Goal: Task Accomplishment & Management: Use online tool/utility

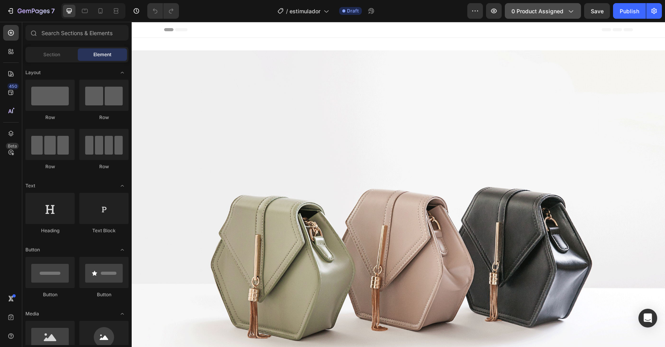
click at [518, 12] on span "0 product assigned" at bounding box center [537, 11] width 52 height 8
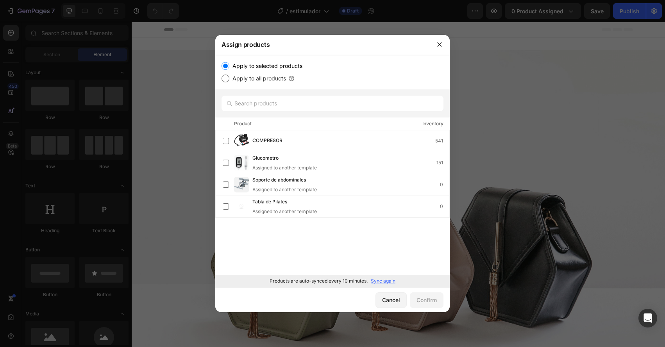
click at [372, 280] on p "Sync again" at bounding box center [383, 281] width 25 height 7
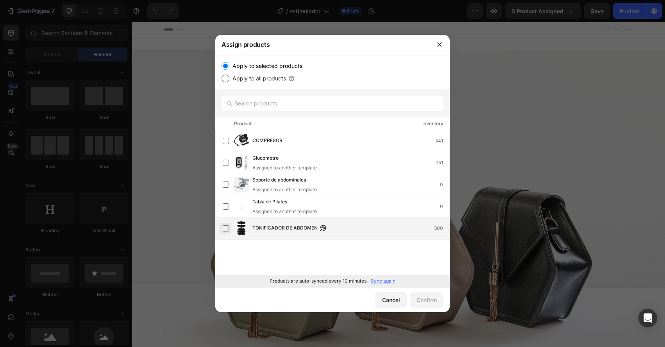
click at [224, 232] on label at bounding box center [226, 228] width 6 height 6
click at [430, 302] on div "Confirm" at bounding box center [426, 300] width 20 height 8
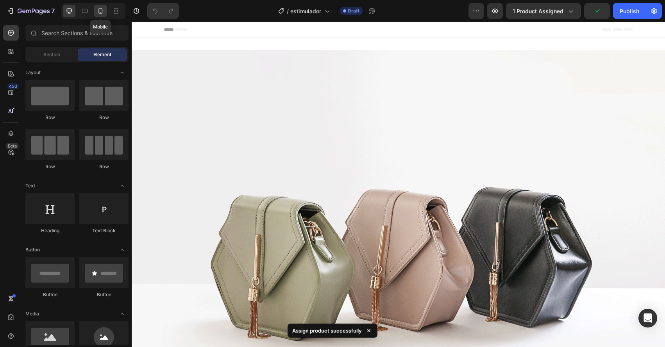
click at [100, 15] on div at bounding box center [100, 11] width 13 height 13
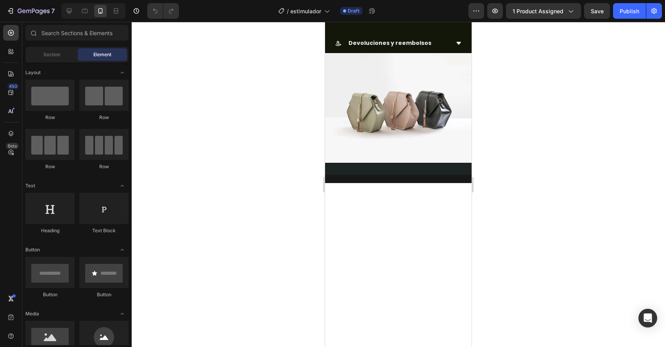
scroll to position [223, 0]
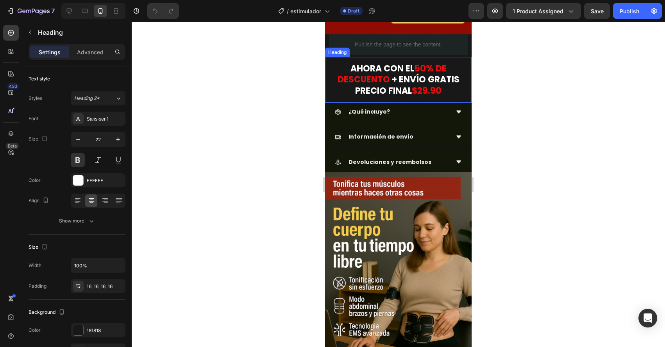
click at [424, 96] on span "$29.90" at bounding box center [427, 91] width 30 height 12
click at [424, 93] on span "$29.90" at bounding box center [427, 91] width 30 height 12
click at [443, 89] on p "AHORA CON EL 50% DE DESCUENTO + ENVÍO GRATIS PRECIO FINAL $99.90" at bounding box center [398, 80] width 134 height 34
click at [632, 9] on div "Publish" at bounding box center [630, 11] width 20 height 8
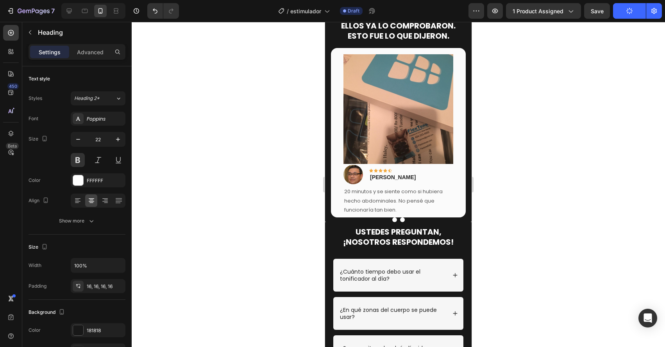
scroll to position [1426, 0]
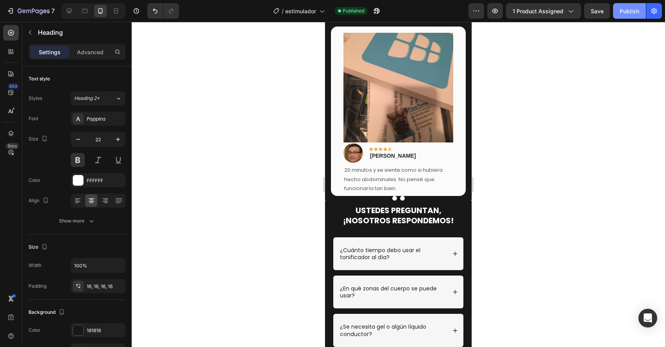
click at [636, 9] on div "Publish" at bounding box center [630, 11] width 20 height 8
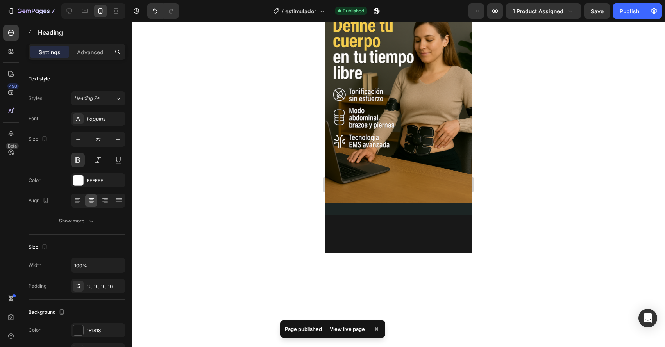
scroll to position [0, 0]
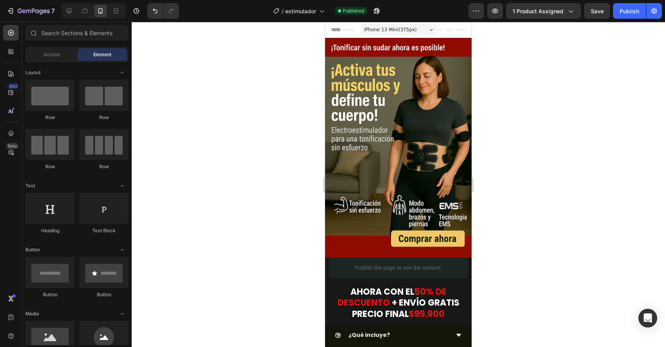
click at [340, 31] on span "Header" at bounding box center [348, 30] width 17 height 8
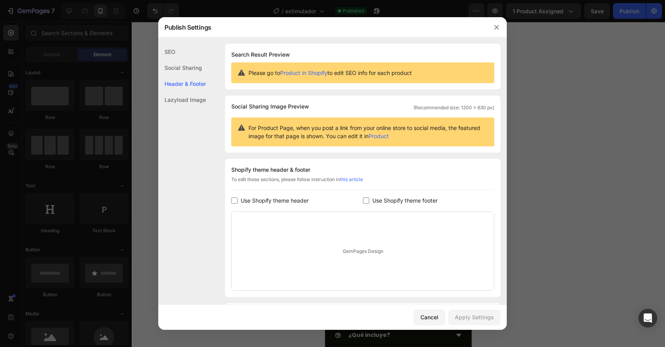
scroll to position [50, 0]
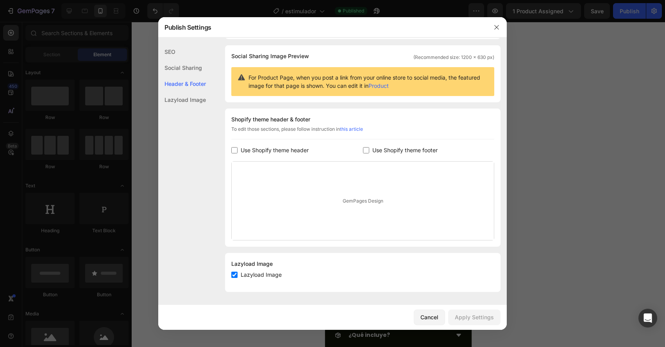
click at [231, 154] on div "Shopify theme header & footer To edit those sections, please follow instruction…" at bounding box center [362, 178] width 275 height 138
click at [239, 152] on label "Use Shopify theme header" at bounding box center [273, 150] width 71 height 9
checkbox input "true"
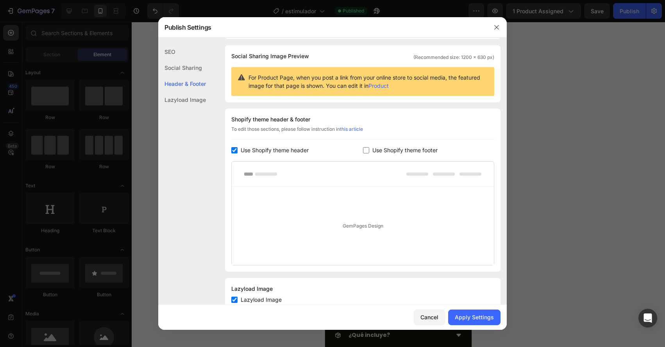
click at [379, 152] on span "Use Shopify theme footer" at bounding box center [404, 150] width 65 height 9
checkbox input "true"
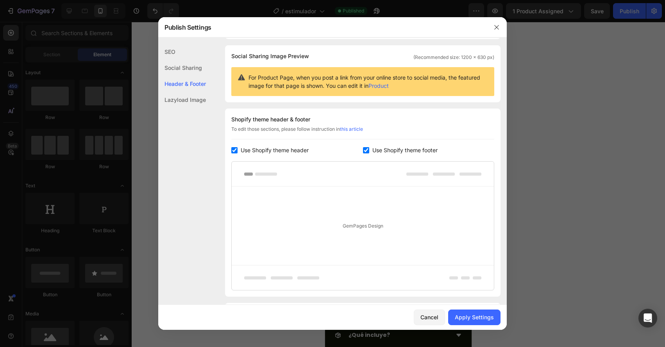
click at [239, 149] on label "Use Shopify theme header" at bounding box center [273, 150] width 71 height 9
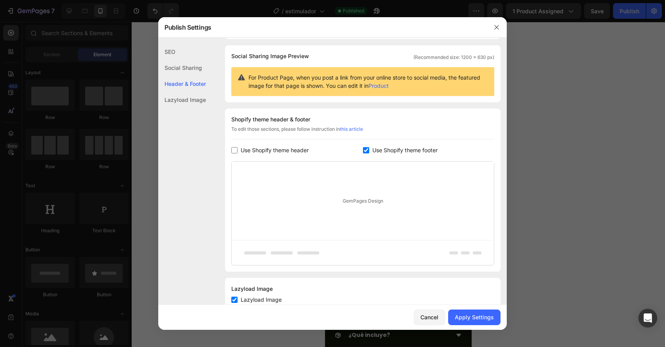
click at [359, 152] on div "Use Shopify theme header" at bounding box center [297, 150] width 132 height 9
checkbox input "true"
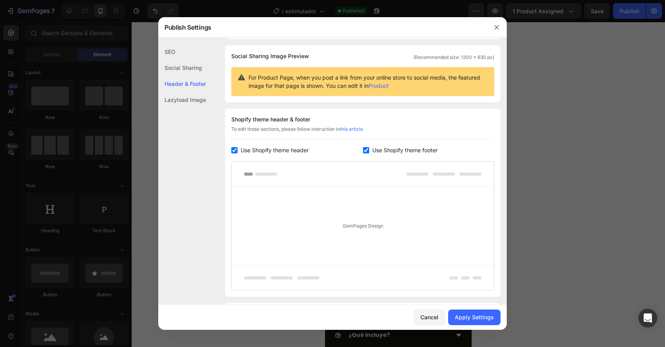
click at [365, 144] on div "Shopify theme header & footer To edit those sections, please follow instruction…" at bounding box center [362, 203] width 275 height 188
click at [366, 148] on input "checkbox" at bounding box center [366, 150] width 6 height 6
checkbox input "false"
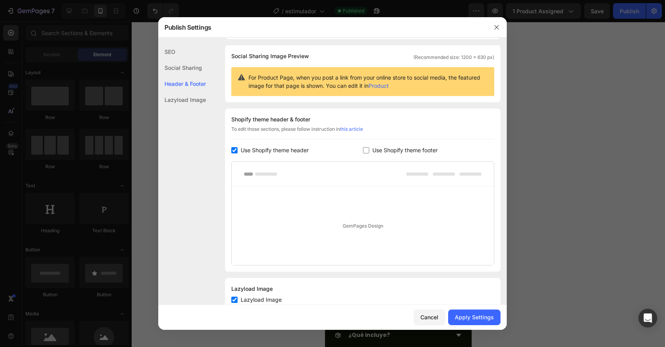
click at [238, 150] on label "Use Shopify theme header" at bounding box center [273, 150] width 71 height 9
checkbox input "false"
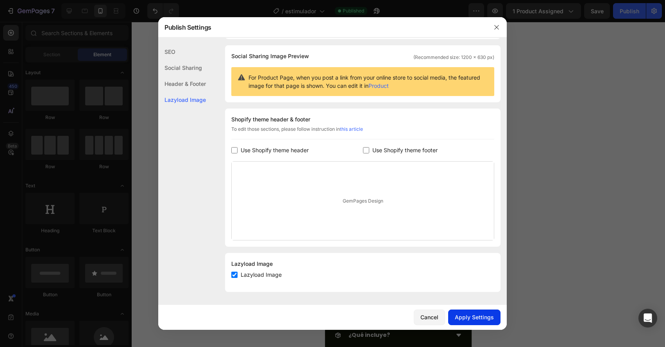
click at [476, 320] on div "Apply Settings" at bounding box center [474, 317] width 39 height 8
click at [493, 31] on button "button" at bounding box center [496, 27] width 13 height 13
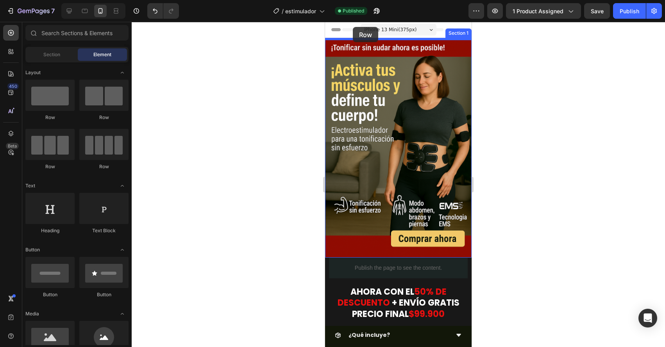
drag, startPoint x: 415, startPoint y: 119, endPoint x: 353, endPoint y: 29, distance: 109.0
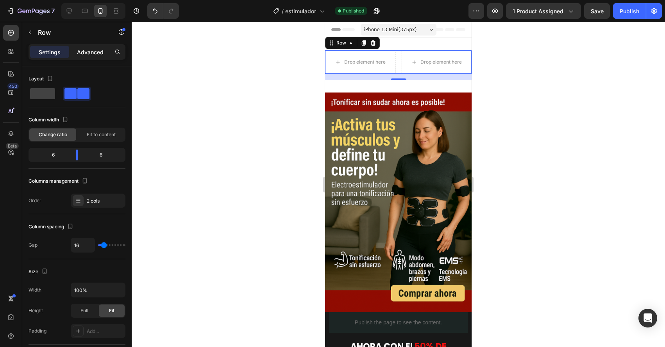
click at [84, 51] on p "Advanced" at bounding box center [90, 52] width 27 height 8
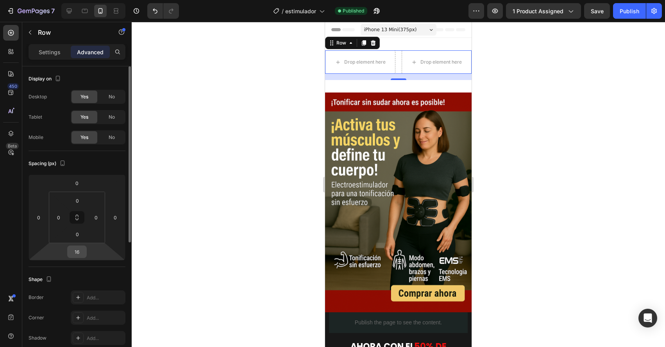
click at [80, 255] on input "16" at bounding box center [77, 252] width 16 height 12
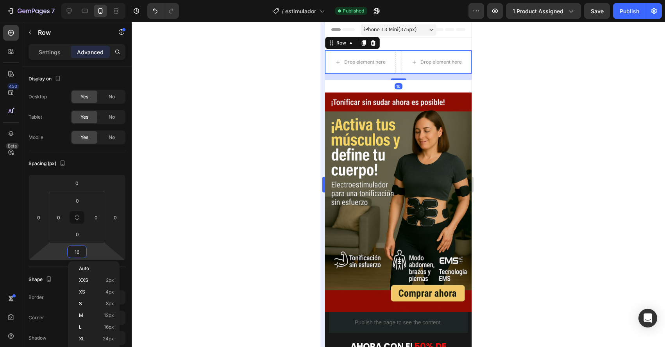
type input "0"
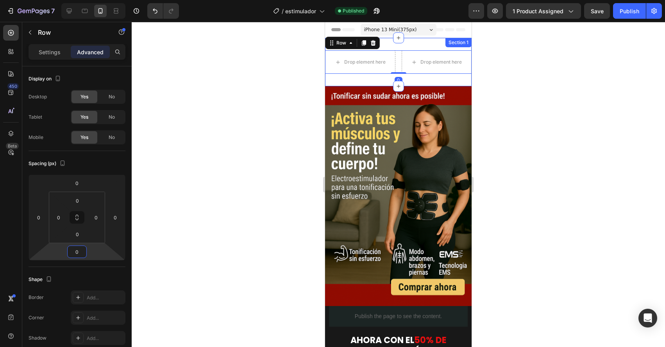
click at [352, 82] on div "Drop element here Drop element here Row 0 Section 1" at bounding box center [398, 62] width 147 height 48
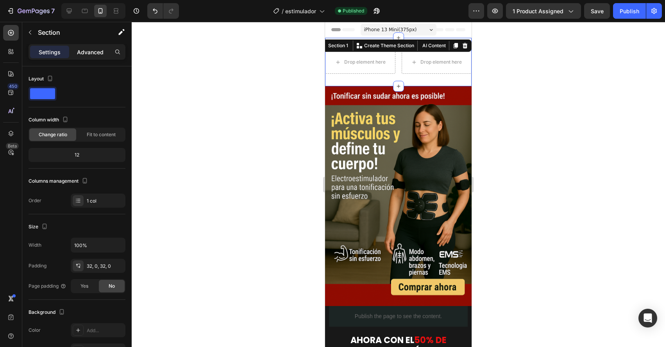
click at [82, 48] on p "Advanced" at bounding box center [90, 52] width 27 height 8
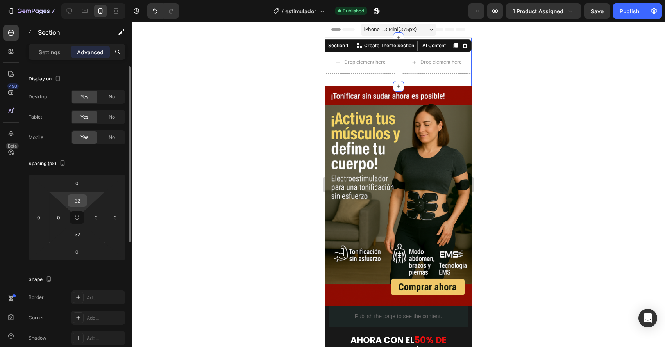
click at [77, 205] on input "32" at bounding box center [78, 201] width 16 height 12
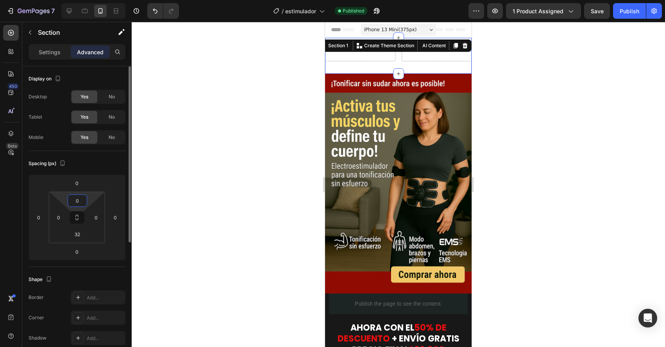
type input "0"
click at [64, 243] on div "0 0 32 0" at bounding box center [77, 218] width 56 height 52
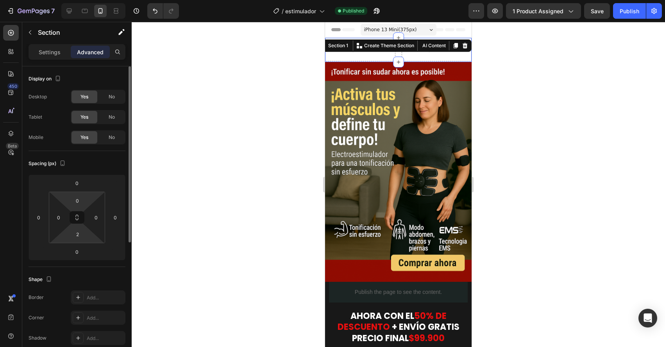
click at [64, 0] on html "7 Version history / estimulador Published Preview 1 product assigned Save Publi…" at bounding box center [332, 0] width 665 height 0
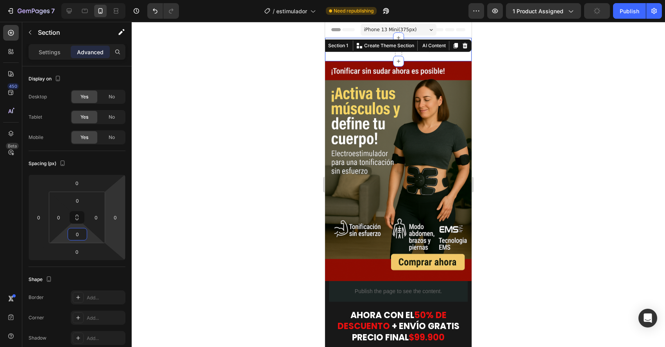
type input "0"
click at [212, 172] on div at bounding box center [398, 184] width 533 height 325
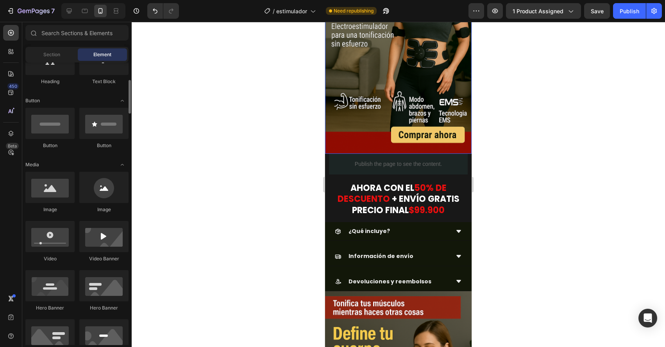
scroll to position [153, 0]
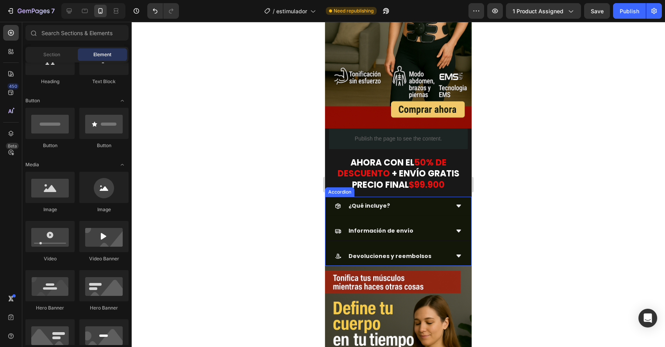
click at [426, 231] on div "Información de envío" at bounding box center [392, 231] width 114 height 12
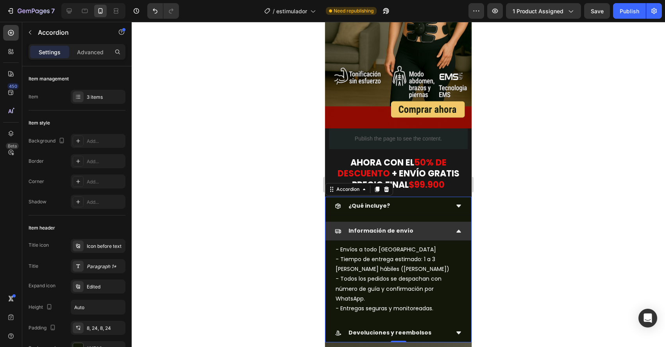
scroll to position [169, 0]
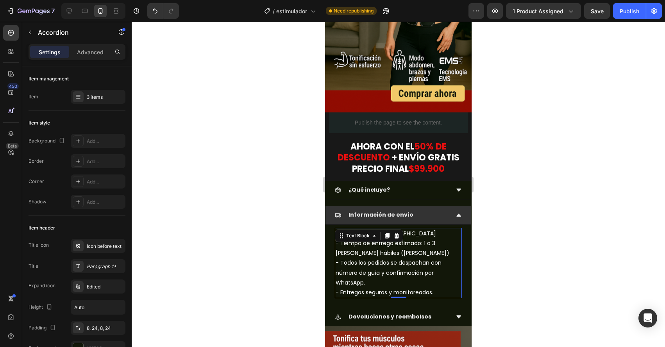
click at [391, 234] on div "- Envíos a todo [GEOGRAPHIC_DATA] - Tiempo de entrega estimado: 1 a 3 [PERSON_N…" at bounding box center [398, 263] width 127 height 70
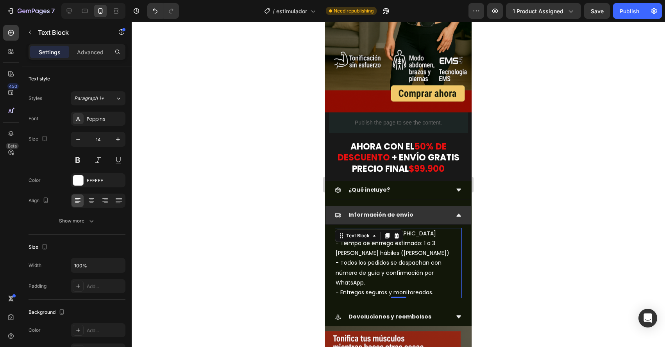
click at [391, 234] on div at bounding box center [386, 235] width 9 height 9
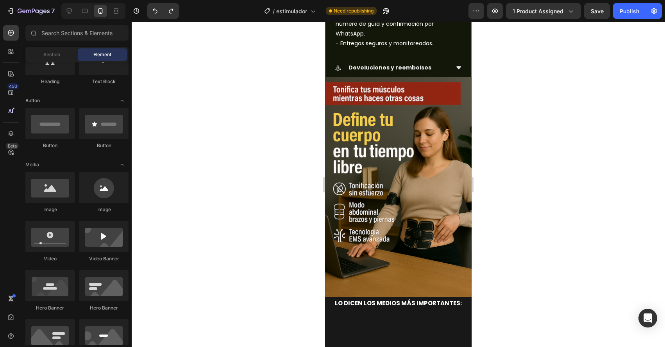
scroll to position [357, 0]
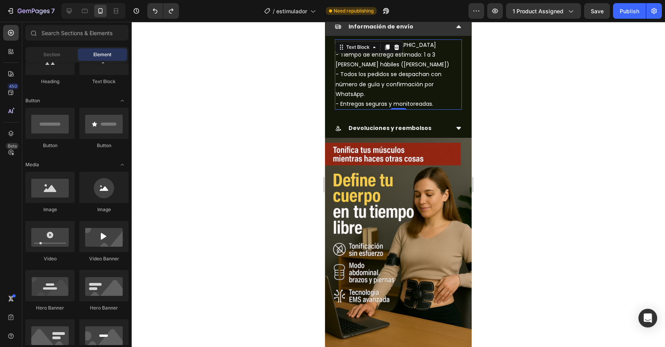
click at [395, 58] on p "- Tiempo de entrega estimado: 1 a 3 [PERSON_NAME] hábiles ([PERSON_NAME])" at bounding box center [398, 60] width 125 height 20
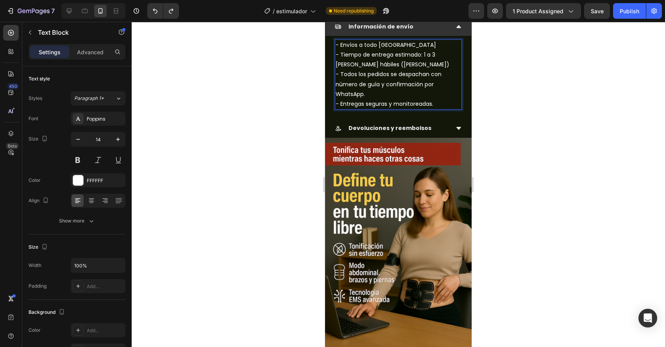
click at [395, 58] on p "- Tiempo de entrega estimado: 1 a 3 [PERSON_NAME] hábiles ([PERSON_NAME])" at bounding box center [398, 60] width 125 height 20
click at [395, 45] on p "- Envíos a todo [GEOGRAPHIC_DATA]" at bounding box center [398, 45] width 125 height 10
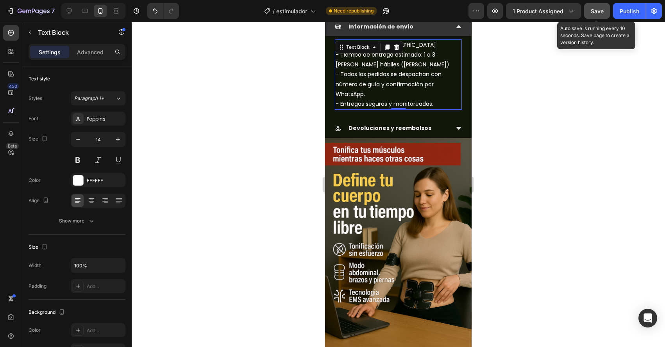
click at [606, 15] on button "Save" at bounding box center [597, 11] width 26 height 16
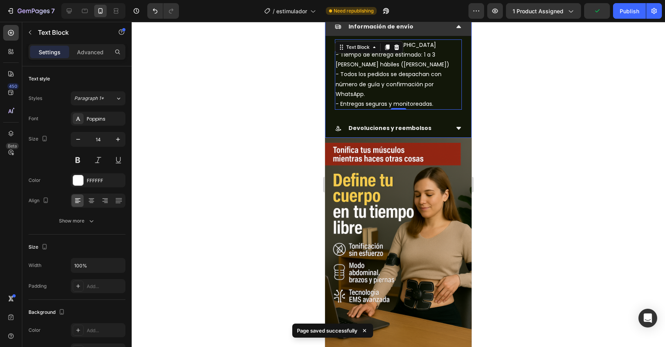
click at [398, 127] on p "Devoluciones y reembolsos" at bounding box center [389, 128] width 83 height 10
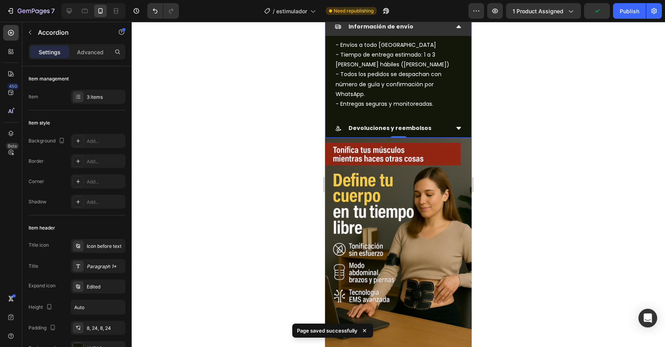
click at [431, 129] on div "Devoluciones y reembolsos" at bounding box center [392, 128] width 114 height 12
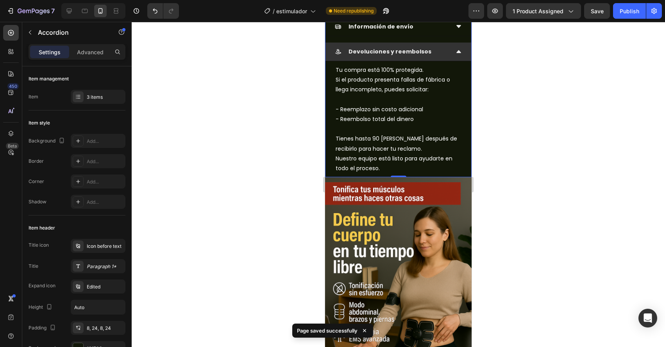
click at [459, 53] on icon at bounding box center [459, 51] width 6 height 6
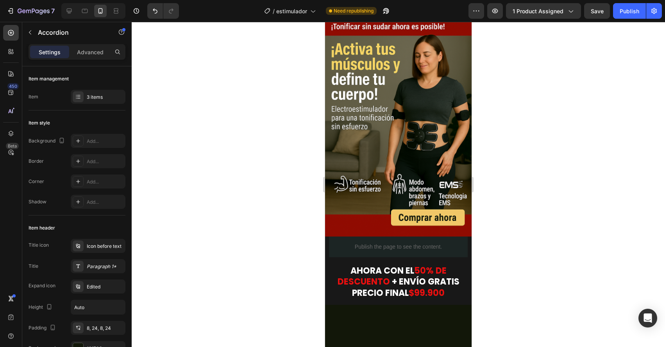
scroll to position [0, 0]
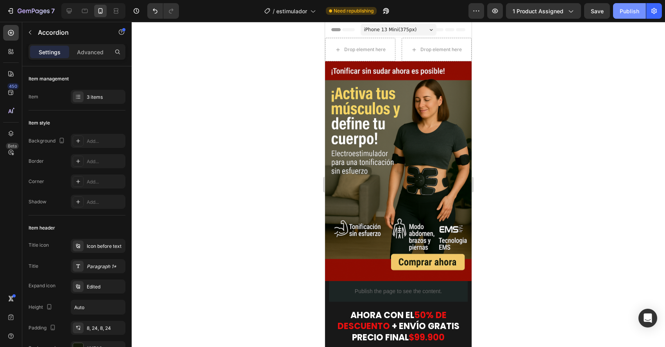
click at [625, 14] on div "Publish" at bounding box center [630, 11] width 20 height 8
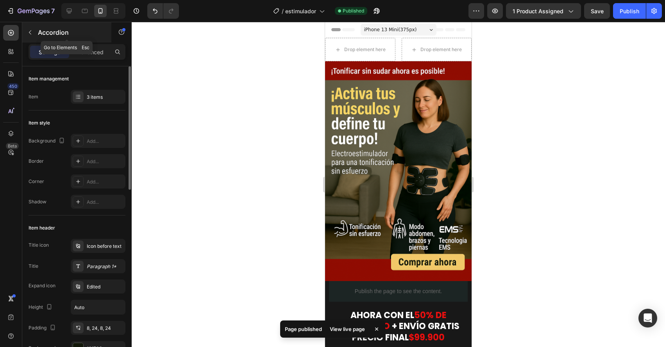
click at [30, 34] on icon "button" at bounding box center [30, 32] width 6 height 6
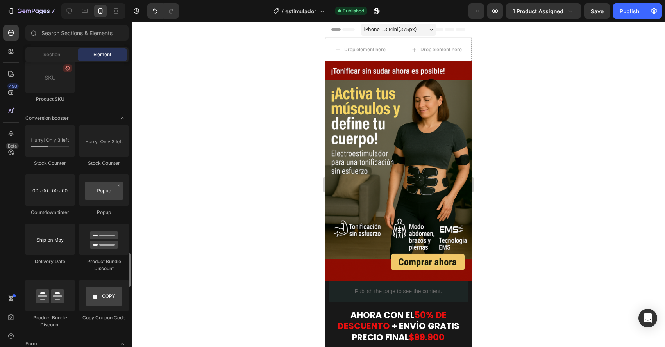
scroll to position [1562, 0]
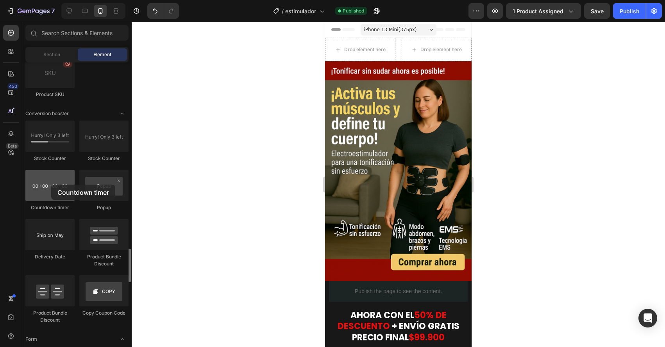
drag, startPoint x: 52, startPoint y: 190, endPoint x: 47, endPoint y: 187, distance: 6.3
click at [47, 187] on div at bounding box center [49, 185] width 49 height 31
click at [399, 53] on div "Drop element here Drop element here Row" at bounding box center [398, 49] width 147 height 23
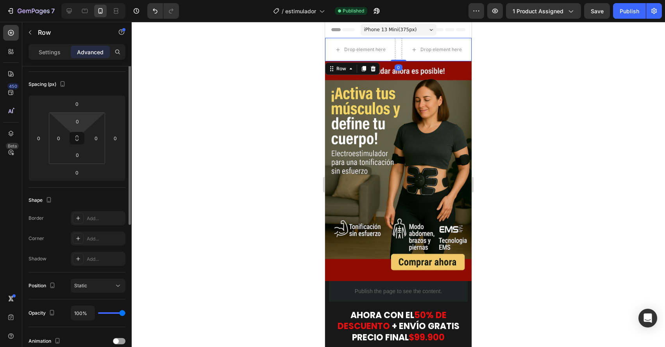
scroll to position [39, 0]
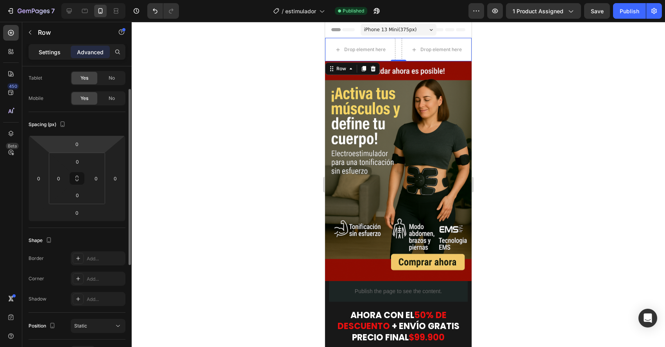
click at [49, 52] on p "Settings" at bounding box center [50, 52] width 22 height 8
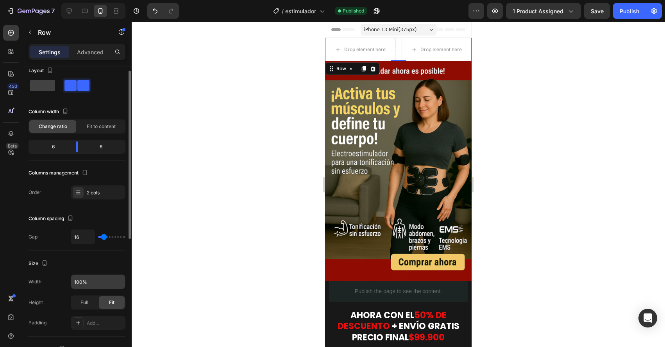
scroll to position [1, 0]
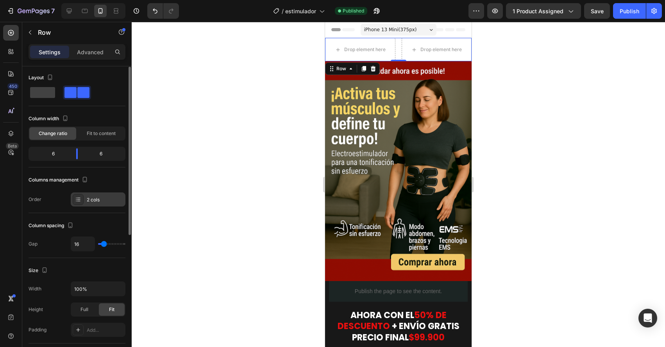
click at [81, 197] on div at bounding box center [78, 199] width 11 height 11
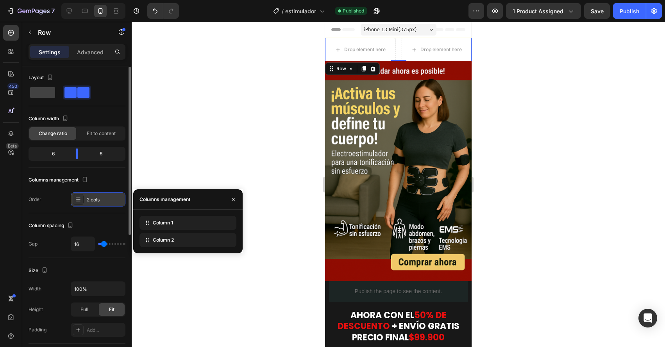
click at [81, 197] on div at bounding box center [78, 199] width 11 height 11
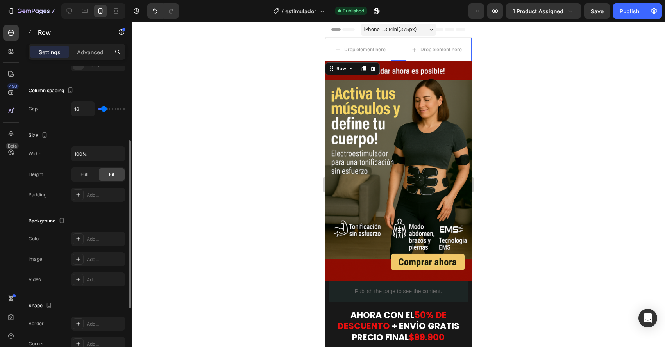
scroll to position [135, 0]
click at [81, 238] on div at bounding box center [78, 240] width 11 height 11
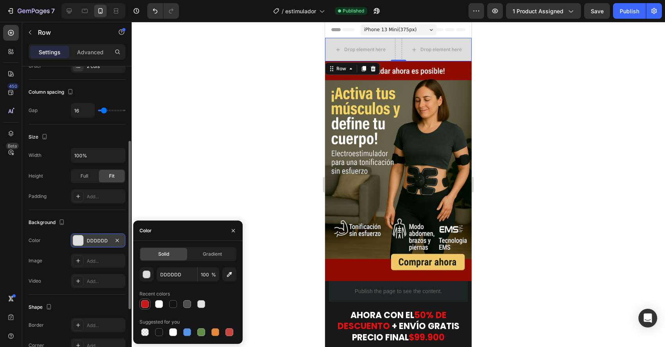
click at [148, 304] on div at bounding box center [145, 304] width 8 height 8
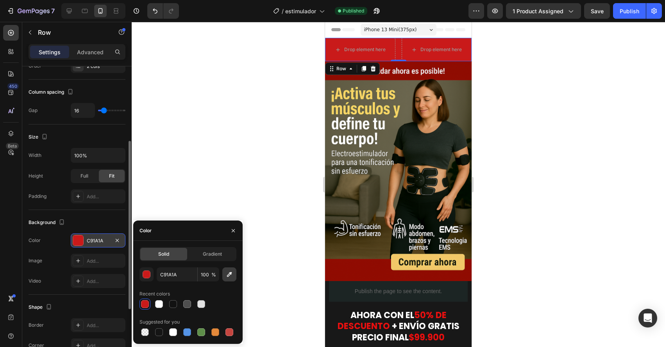
click at [223, 276] on button "button" at bounding box center [229, 275] width 14 height 14
type input "910C03"
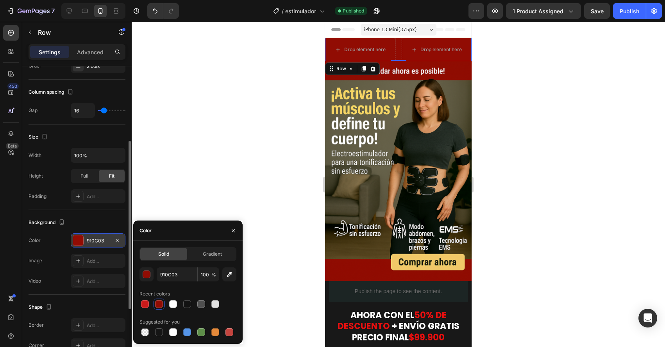
click at [77, 136] on div "Size" at bounding box center [77, 137] width 97 height 13
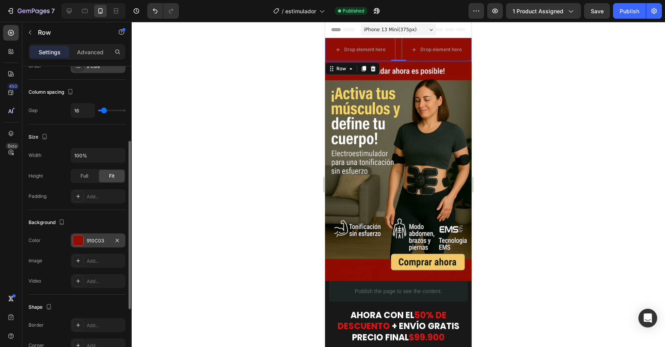
scroll to position [0, 0]
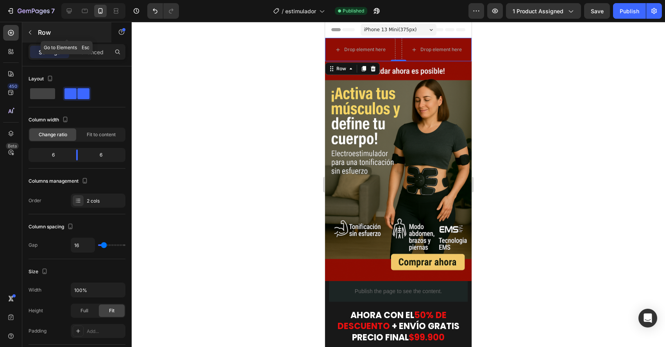
click at [30, 35] on icon "button" at bounding box center [30, 32] width 6 height 6
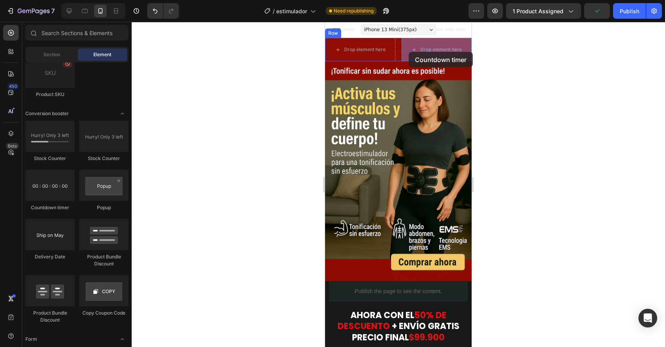
drag, startPoint x: 377, startPoint y: 219, endPoint x: 411, endPoint y: 52, distance: 170.8
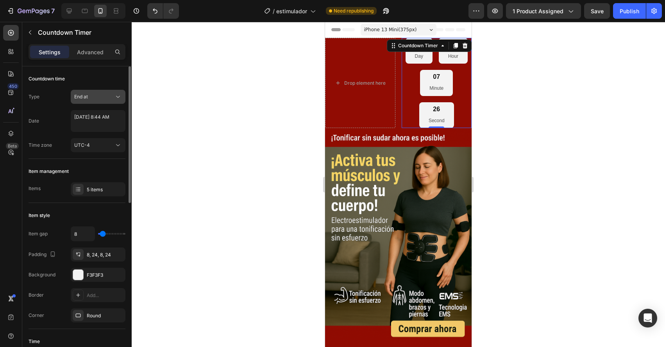
click at [87, 93] on span "End at" at bounding box center [81, 96] width 14 height 7
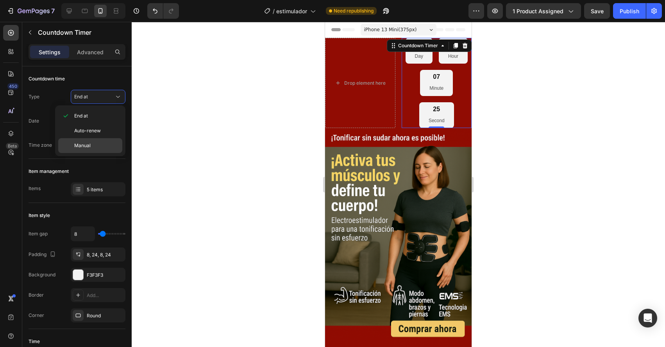
click at [88, 147] on span "Manual" at bounding box center [82, 145] width 16 height 7
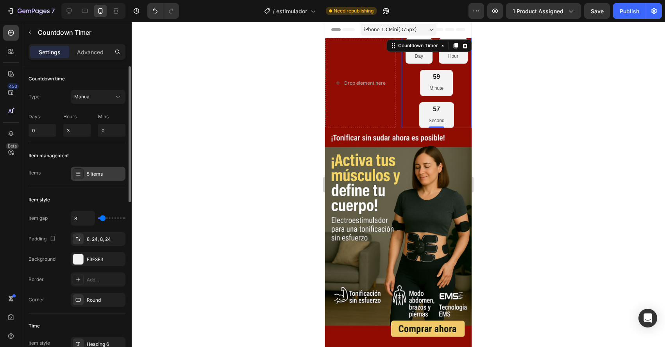
click at [77, 170] on div at bounding box center [78, 173] width 11 height 11
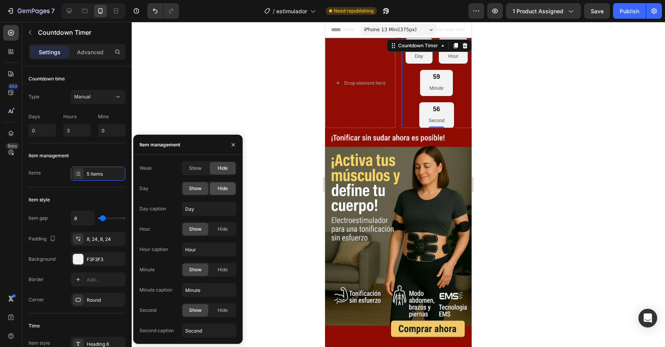
click at [216, 186] on div "Hide" at bounding box center [223, 188] width 26 height 13
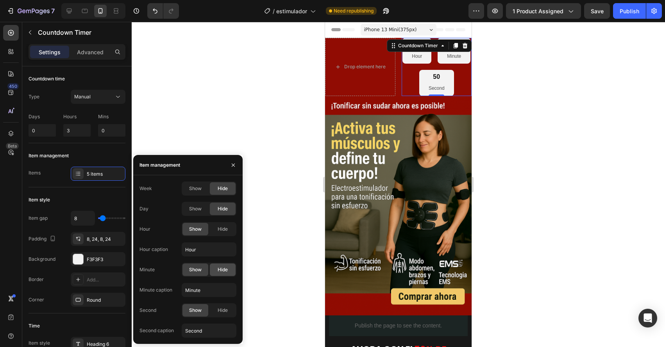
click at [218, 266] on span "Hide" at bounding box center [223, 269] width 10 height 7
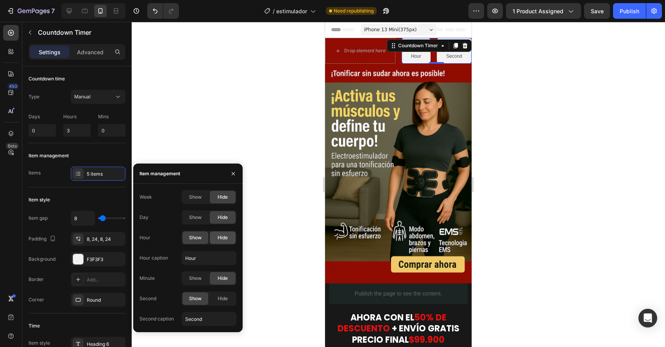
click at [214, 233] on div "Hide" at bounding box center [223, 238] width 26 height 13
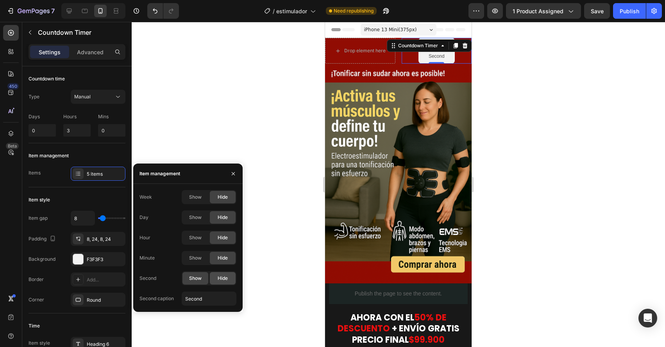
click at [217, 281] on div "Hide" at bounding box center [223, 278] width 26 height 13
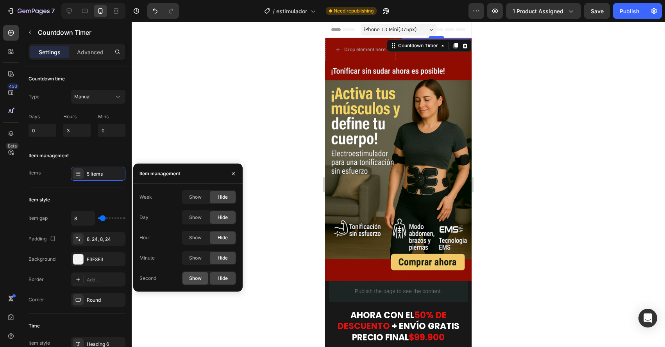
click at [202, 280] on div "Show" at bounding box center [195, 278] width 26 height 13
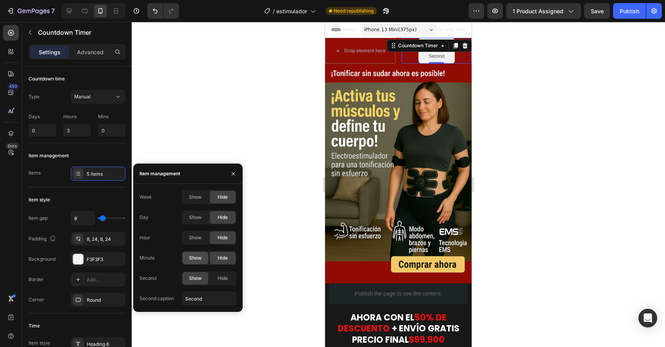
click at [203, 263] on div "Show" at bounding box center [195, 258] width 26 height 13
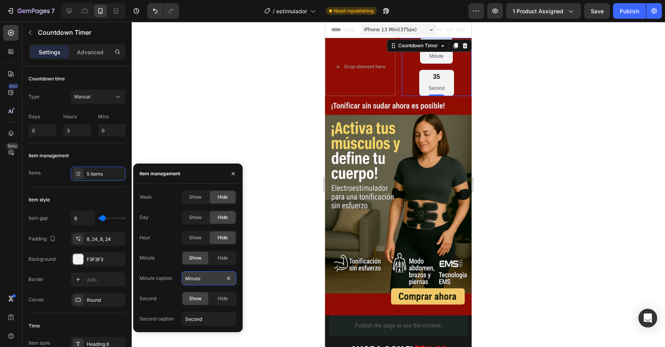
click at [195, 278] on input "Minute" at bounding box center [209, 279] width 55 height 14
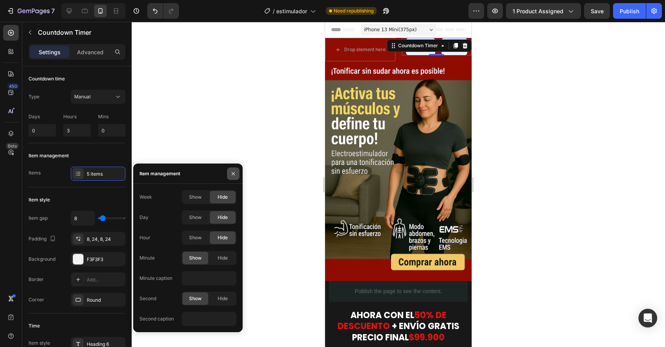
click at [233, 175] on icon "button" at bounding box center [233, 174] width 6 height 6
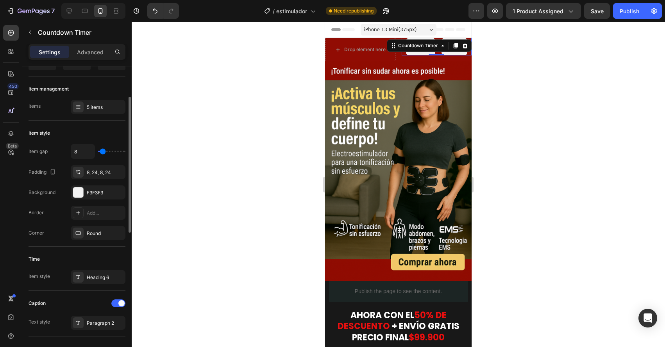
scroll to position [67, 0]
click at [79, 173] on icon at bounding box center [78, 172] width 6 height 6
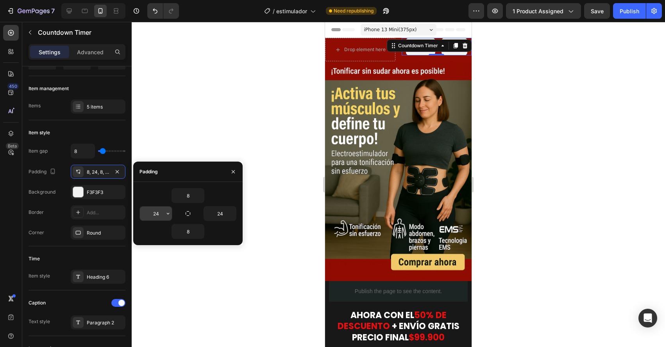
click at [160, 217] on input "24" at bounding box center [156, 214] width 32 height 14
type input "10"
click at [232, 212] on icon "button" at bounding box center [232, 214] width 6 height 6
click at [223, 214] on input "24" at bounding box center [220, 214] width 32 height 14
type input "10"
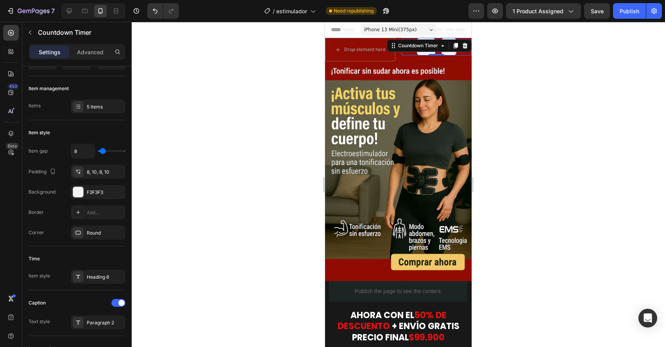
click at [254, 143] on div at bounding box center [398, 184] width 533 height 325
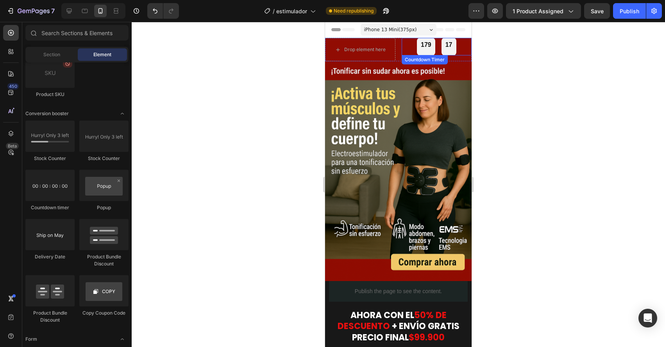
click at [406, 51] on div "179 17" at bounding box center [437, 47] width 70 height 18
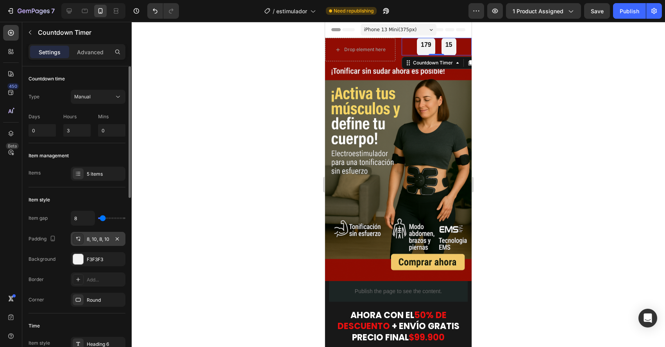
click at [94, 245] on div "8, 10, 8, 10" at bounding box center [98, 239] width 55 height 14
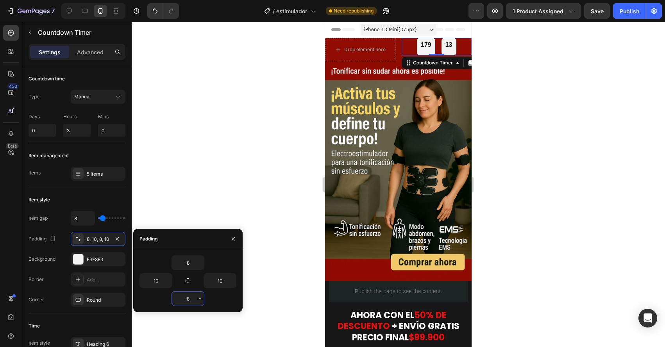
click at [183, 299] on input "8" at bounding box center [188, 299] width 32 height 14
click at [101, 176] on div "5 items" at bounding box center [105, 174] width 37 height 7
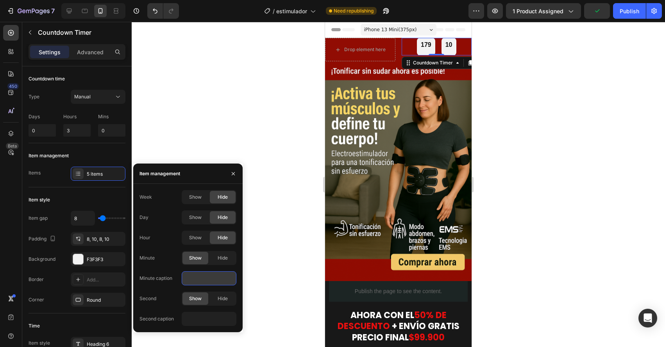
click at [196, 278] on input "text" at bounding box center [209, 279] width 55 height 14
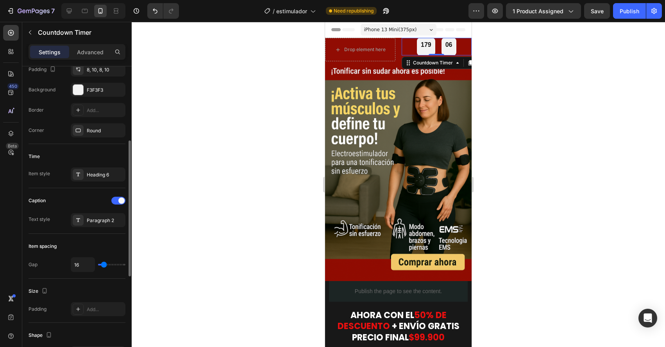
scroll to position [168, 0]
click at [83, 179] on div at bounding box center [78, 175] width 11 height 11
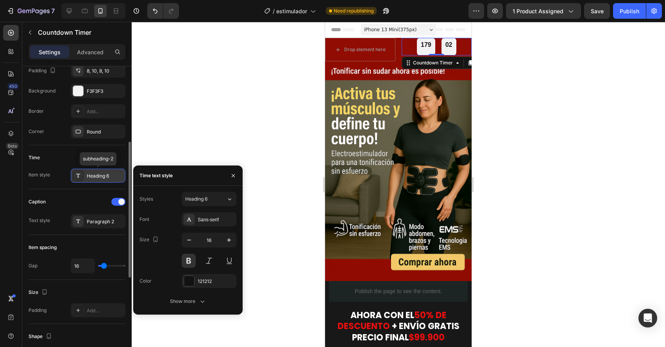
click at [83, 179] on div at bounding box center [78, 175] width 11 height 11
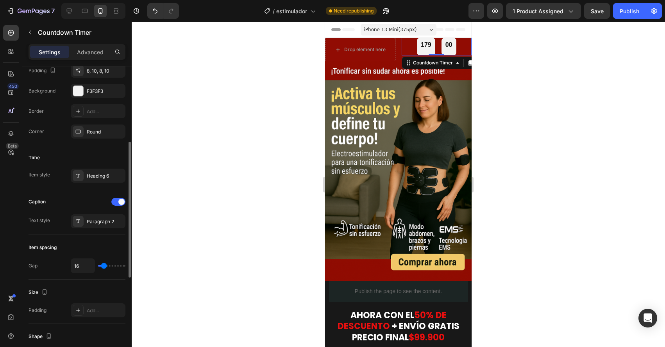
click at [120, 207] on div "Caption" at bounding box center [77, 202] width 97 height 13
click at [120, 202] on span at bounding box center [121, 202] width 6 height 6
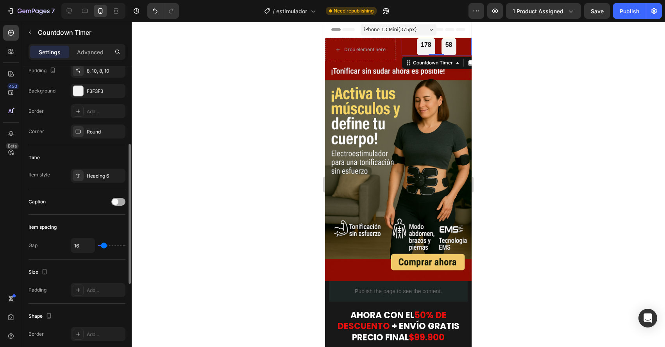
click at [120, 202] on div at bounding box center [118, 202] width 14 height 8
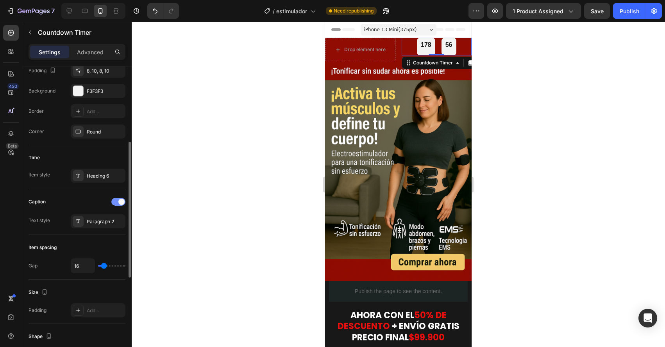
click at [120, 202] on span at bounding box center [121, 202] width 6 height 6
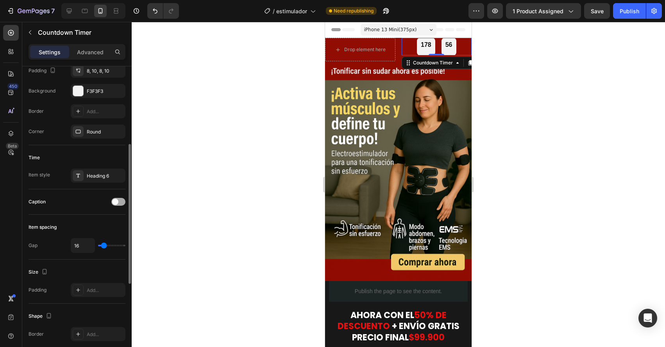
click at [120, 202] on div at bounding box center [118, 202] width 14 height 8
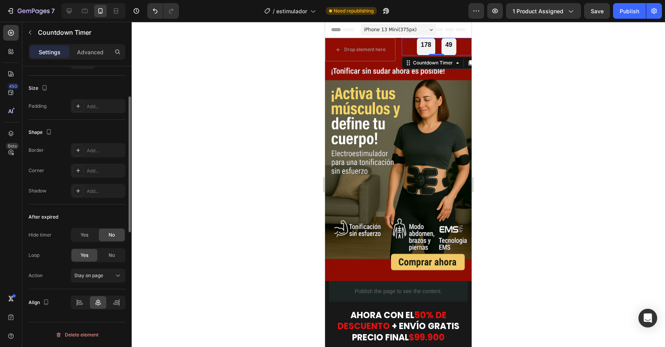
scroll to position [0, 0]
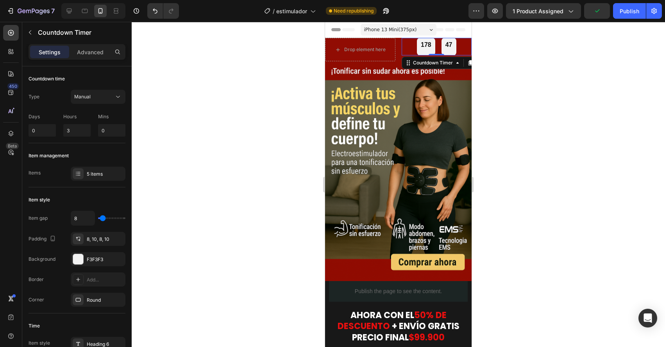
click at [423, 43] on div "178" at bounding box center [426, 45] width 11 height 8
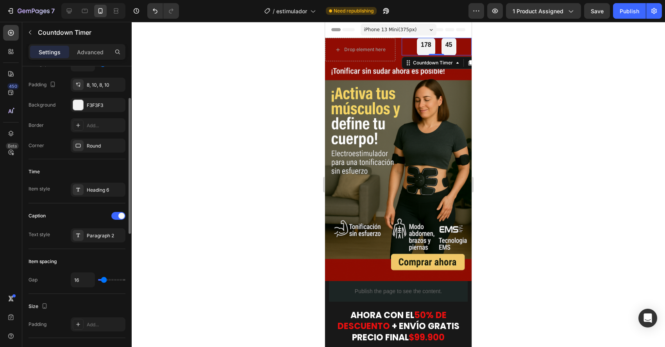
scroll to position [125, 0]
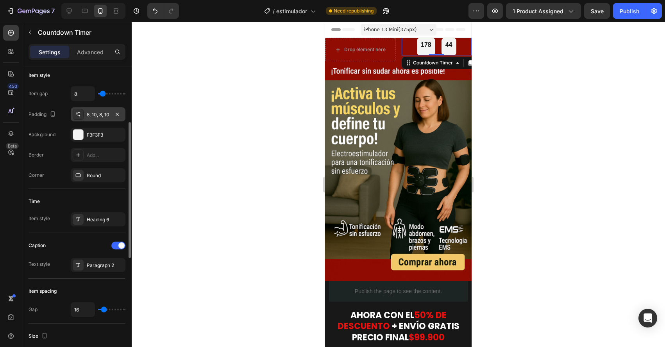
click at [96, 111] on div "8, 10, 8, 10" at bounding box center [98, 114] width 55 height 14
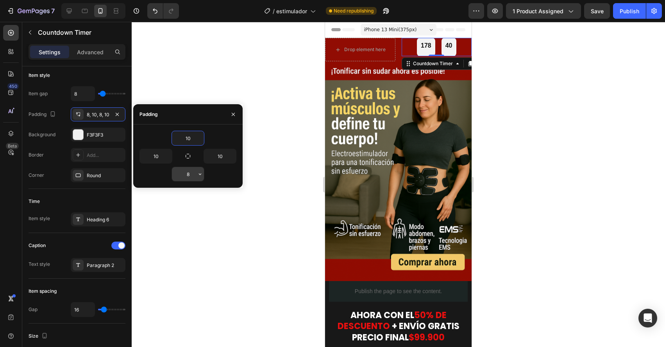
type input "10"
click at [184, 173] on input "8" at bounding box center [188, 174] width 32 height 14
type input "0"
click at [186, 136] on input "10" at bounding box center [188, 138] width 32 height 14
type input "8"
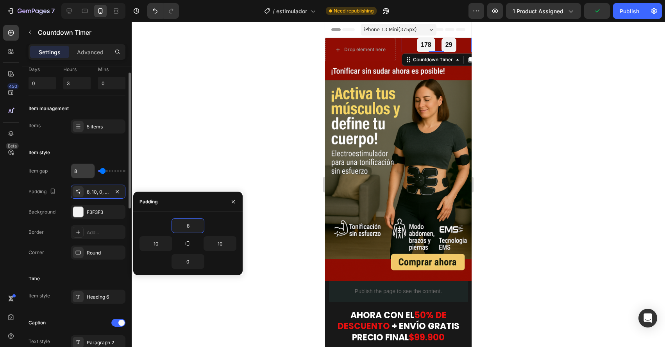
scroll to position [35, 0]
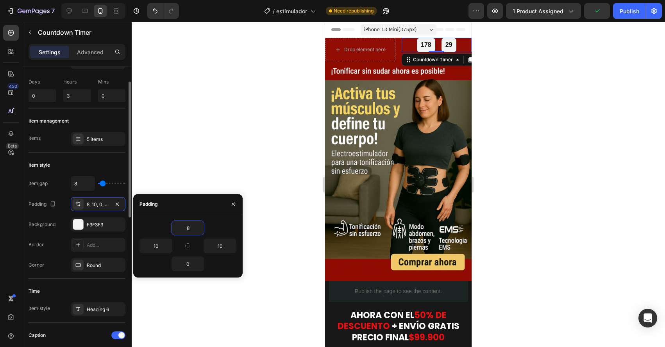
click at [71, 122] on div "Item management" at bounding box center [77, 121] width 97 height 13
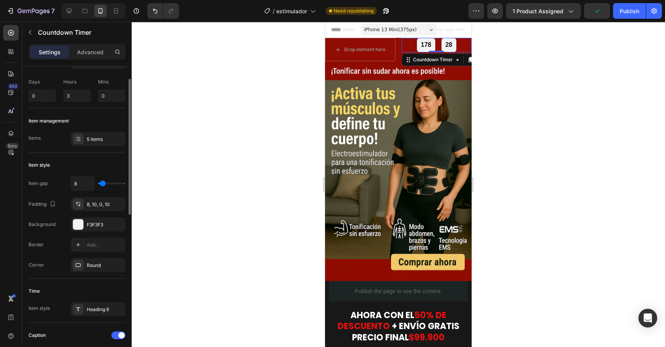
scroll to position [0, 0]
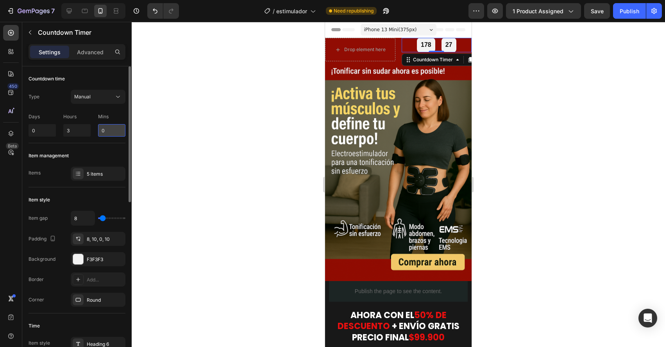
click at [111, 128] on input "0" at bounding box center [111, 130] width 27 height 13
type input "30"
click at [76, 129] on input "3" at bounding box center [76, 130] width 27 height 13
type input "3"
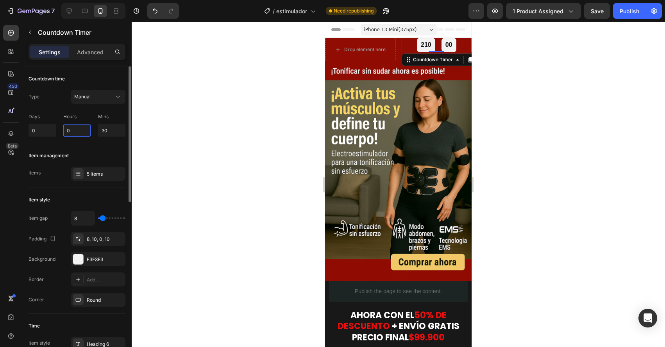
type input "0"
click at [55, 107] on div "Type Manual Days 0 Hours 0 Mins 30" at bounding box center [77, 113] width 97 height 47
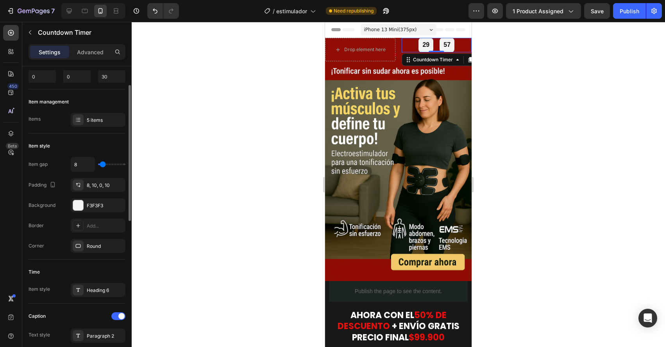
scroll to position [55, 0]
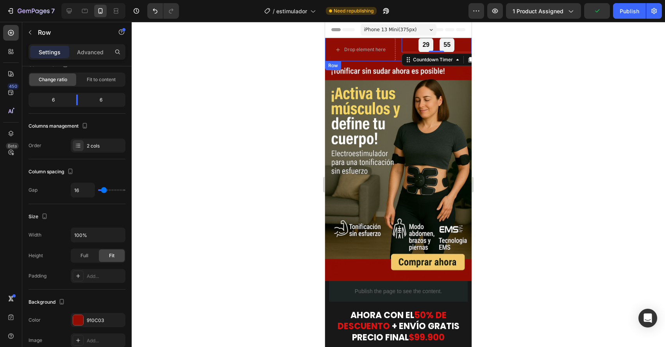
click at [400, 55] on div "Drop element here 29 55 Countdown Timer 0 Row" at bounding box center [398, 49] width 147 height 23
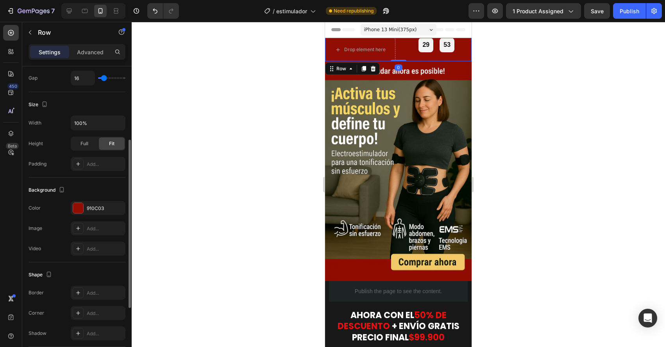
scroll to position [242, 0]
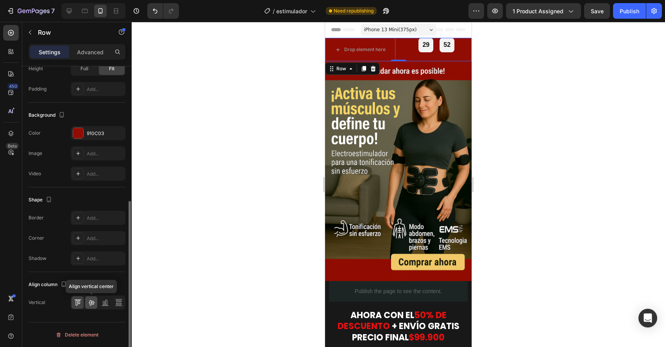
click at [89, 302] on icon at bounding box center [91, 302] width 6 height 5
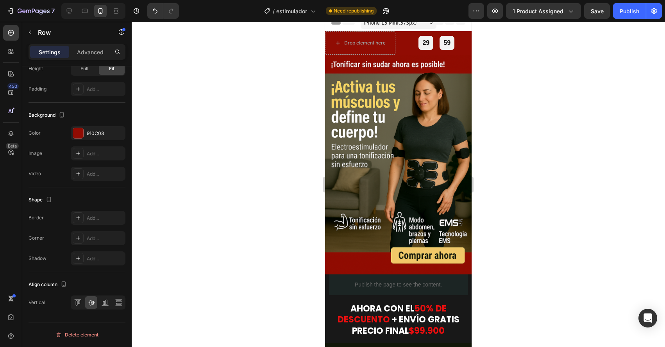
scroll to position [0, 0]
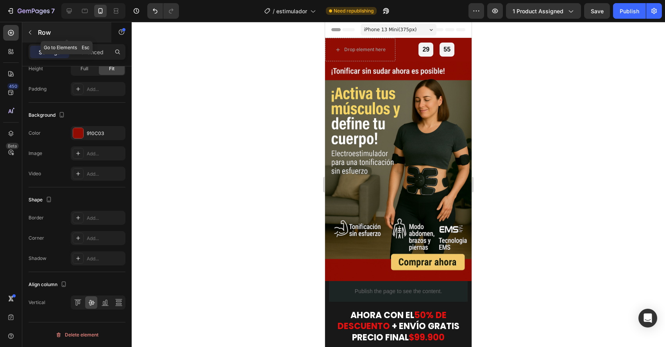
click at [34, 34] on button "button" at bounding box center [30, 32] width 13 height 13
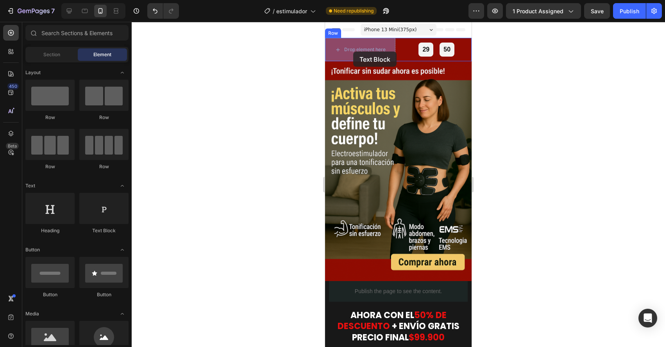
drag, startPoint x: 422, startPoint y: 244, endPoint x: 353, endPoint y: 52, distance: 203.6
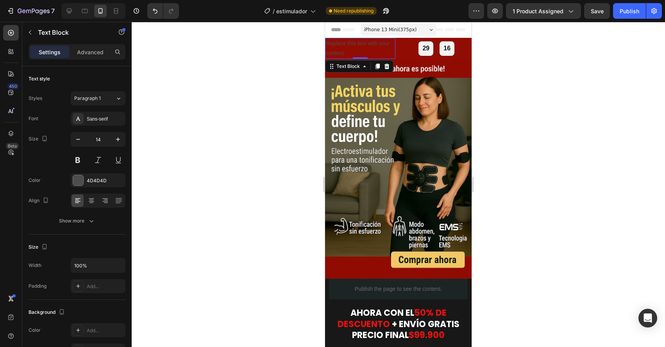
click at [353, 52] on div "Replace this text with your content" at bounding box center [360, 48] width 70 height 21
click at [353, 52] on p "Replace this text with your content" at bounding box center [360, 49] width 69 height 20
click at [388, 52] on p "POR TIEMPO LIMITADO" at bounding box center [360, 53] width 69 height 10
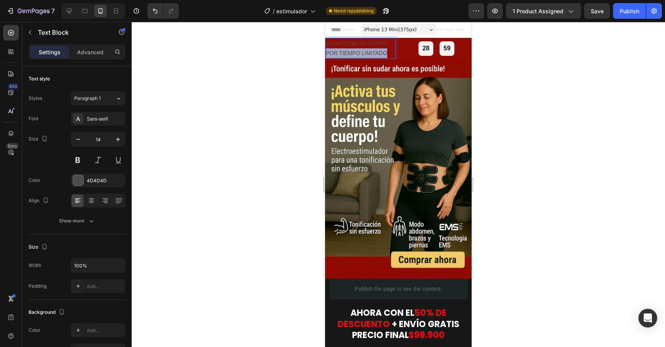
click at [388, 52] on p "POR TIEMPO LIMITADO" at bounding box center [360, 53] width 69 height 10
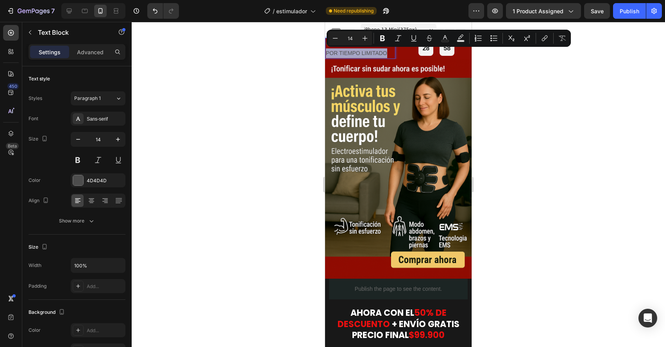
click at [388, 52] on p "POR TIEMPO LIMITADO" at bounding box center [360, 53] width 69 height 10
click at [394, 54] on p "POR TIEMPO LIMITADO" at bounding box center [360, 53] width 69 height 10
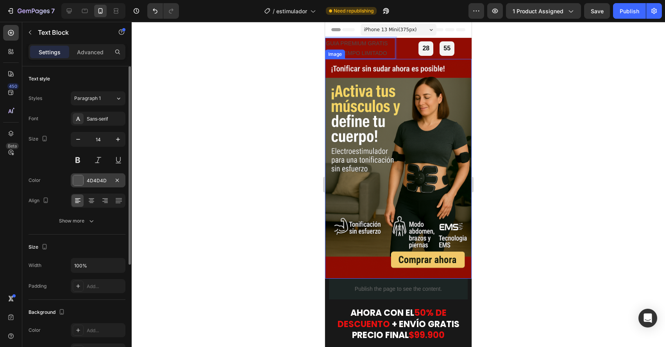
click at [93, 181] on div "4D4D4D" at bounding box center [98, 180] width 23 height 7
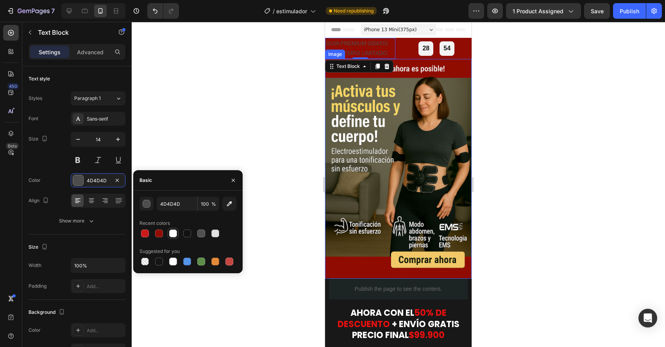
click at [175, 238] on div at bounding box center [172, 233] width 9 height 9
type input "FFFFFF"
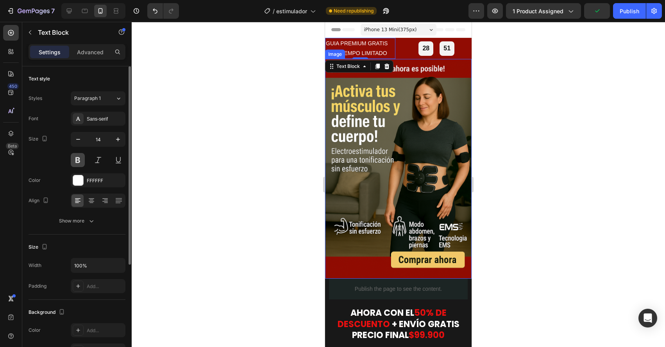
click at [82, 163] on button at bounding box center [78, 160] width 14 height 14
click at [91, 162] on button at bounding box center [98, 160] width 14 height 14
click at [100, 120] on div "Sans-serif" at bounding box center [105, 119] width 37 height 7
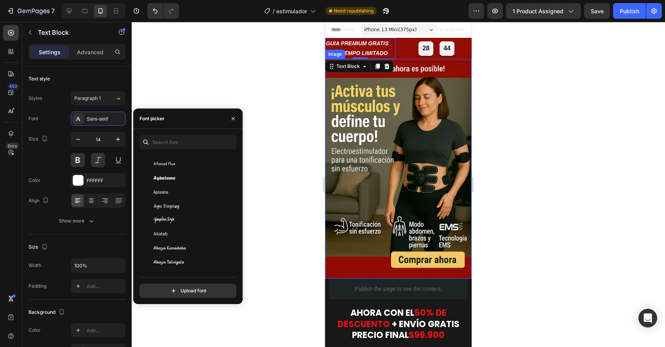
scroll to position [254, 0]
click at [172, 140] on input "text" at bounding box center [187, 142] width 97 height 14
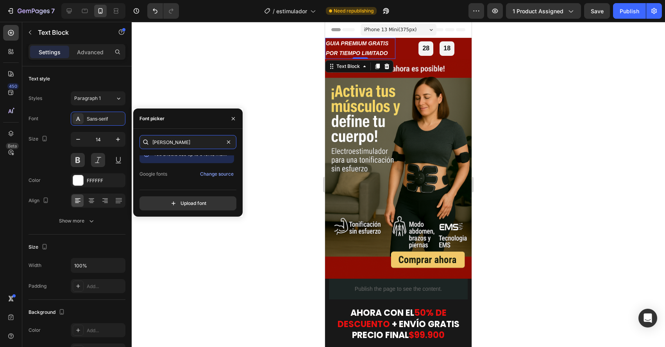
scroll to position [19, 0]
type input "[PERSON_NAME]"
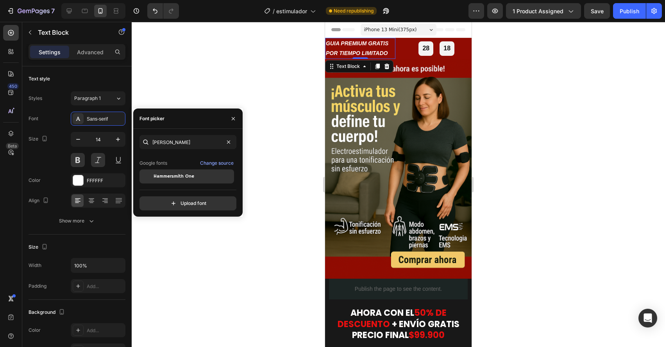
click at [187, 179] on span "Hammersmith One" at bounding box center [174, 176] width 41 height 7
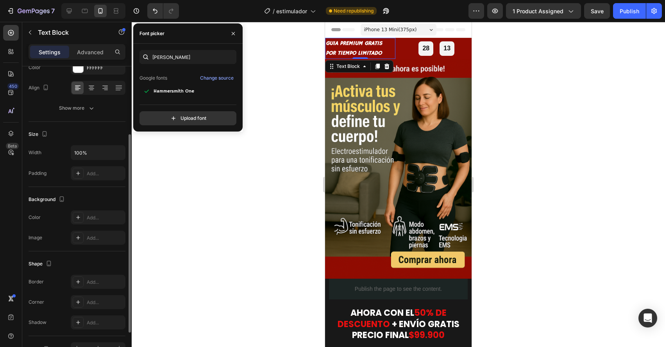
scroll to position [98, 0]
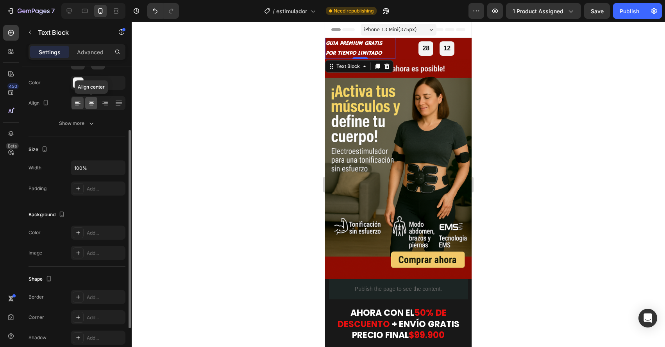
click at [91, 108] on div at bounding box center [91, 103] width 12 height 13
click at [80, 104] on icon at bounding box center [77, 104] width 5 height 1
click at [84, 102] on div at bounding box center [98, 103] width 55 height 14
click at [88, 102] on icon at bounding box center [92, 103] width 8 height 8
click at [166, 133] on div at bounding box center [398, 184] width 533 height 325
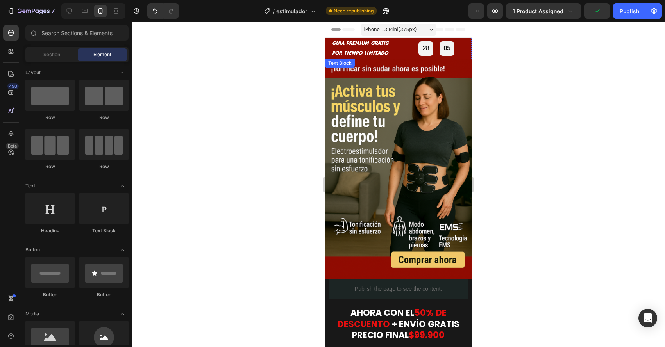
click at [356, 50] on p "POR TIEMPO LIMITADO" at bounding box center [360, 53] width 69 height 10
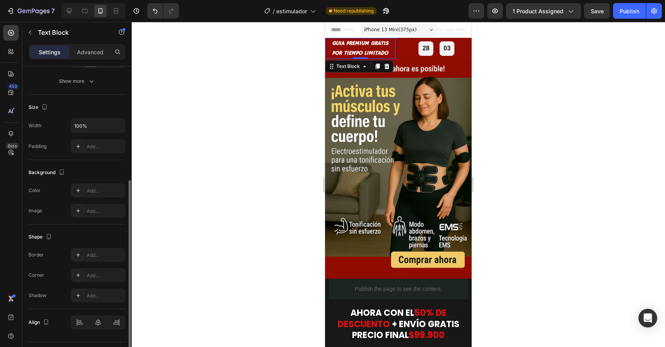
scroll to position [160, 0]
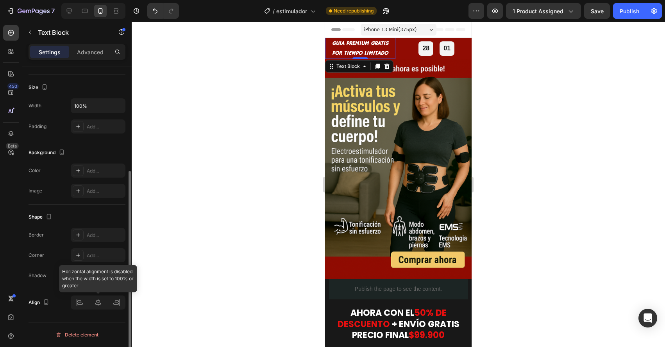
click at [80, 304] on div at bounding box center [98, 303] width 55 height 14
click at [92, 305] on div at bounding box center [98, 303] width 55 height 14
click at [101, 305] on div at bounding box center [98, 303] width 55 height 14
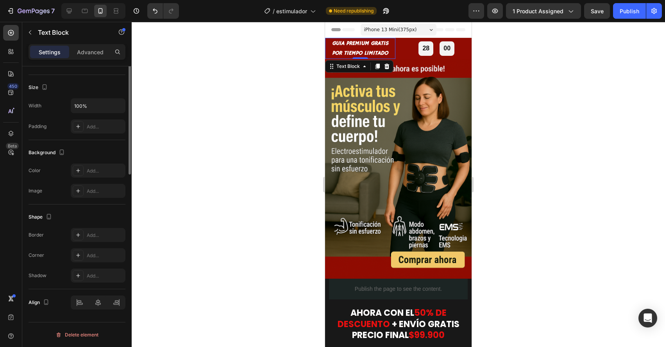
scroll to position [0, 0]
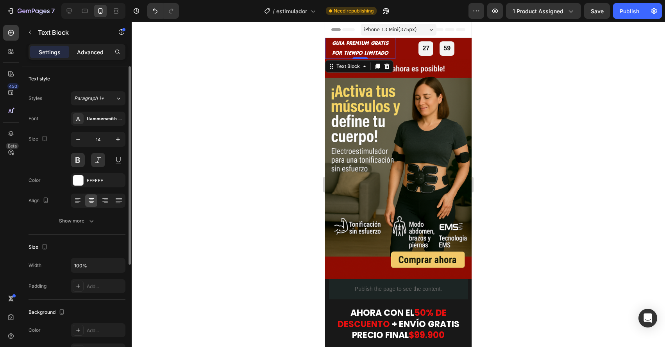
click at [84, 58] on div "Advanced" at bounding box center [90, 52] width 39 height 13
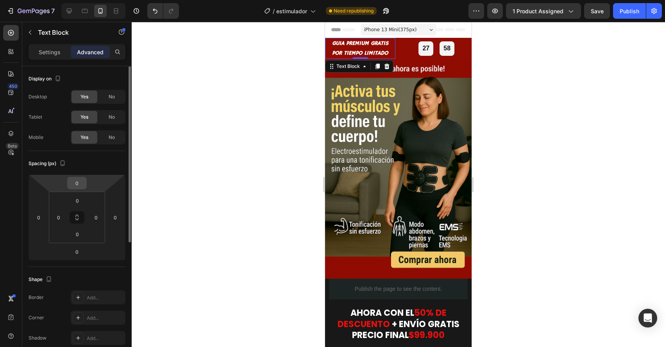
click at [80, 184] on input "0" at bounding box center [77, 183] width 16 height 12
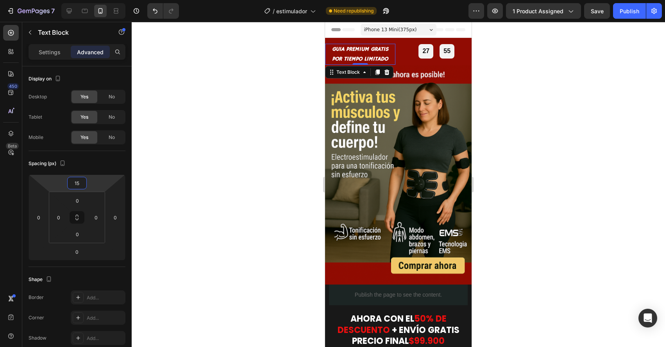
type input "1"
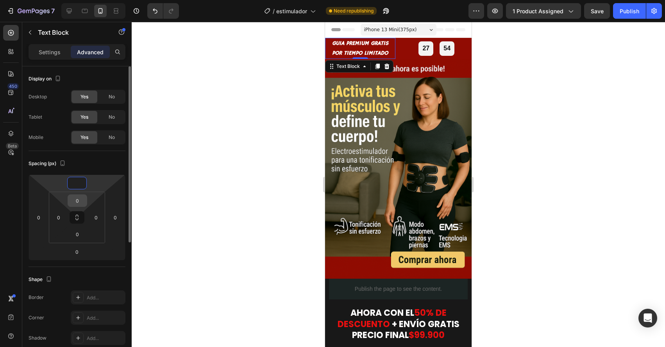
type input "0"
click at [79, 202] on input "0" at bounding box center [78, 201] width 16 height 12
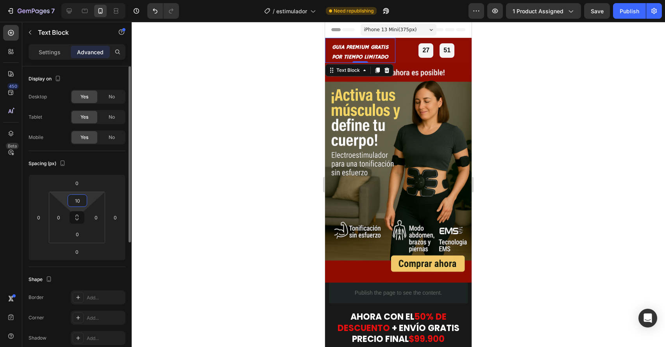
type input "1"
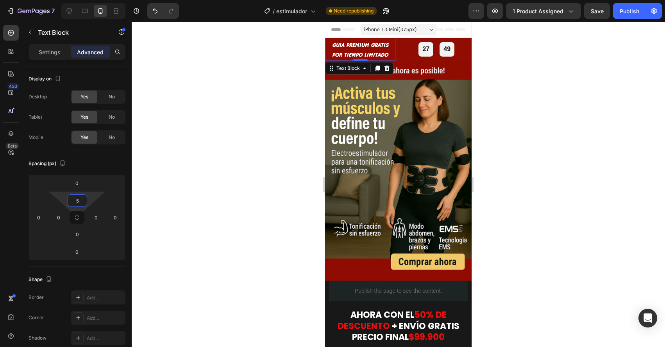
type input "5"
click at [208, 169] on div at bounding box center [398, 184] width 533 height 325
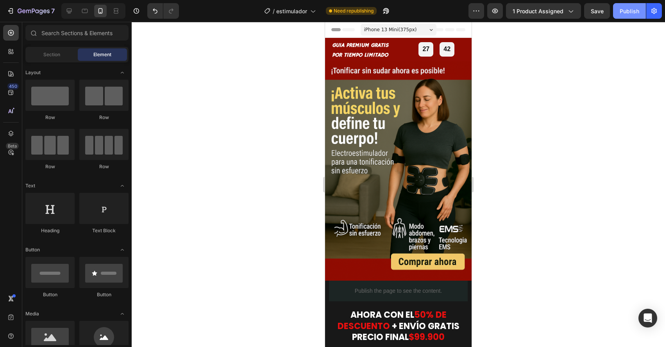
click at [624, 15] on button "Publish" at bounding box center [629, 11] width 33 height 16
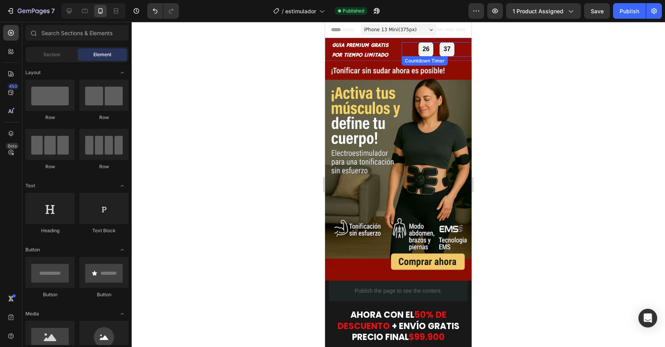
click at [409, 49] on div "26 37" at bounding box center [437, 49] width 70 height 14
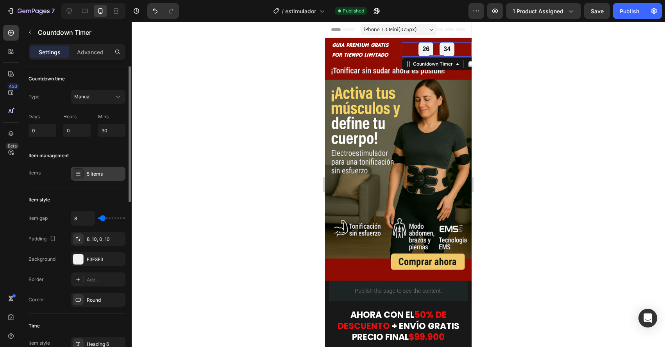
click at [106, 172] on div "5 items" at bounding box center [105, 174] width 37 height 7
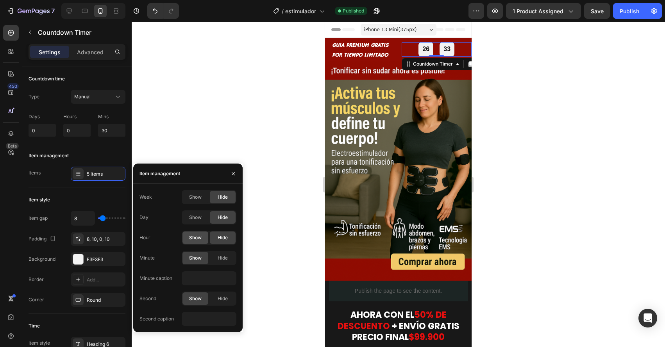
click at [200, 242] on div "Show" at bounding box center [195, 238] width 26 height 13
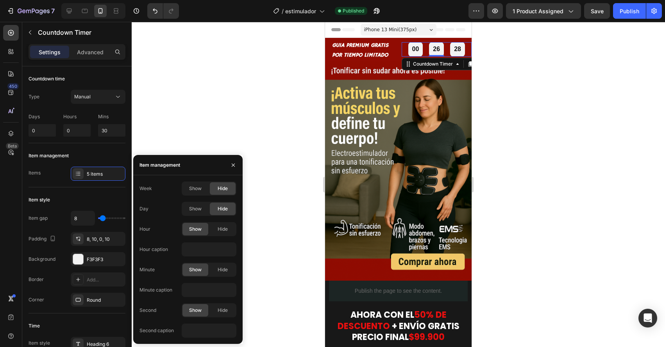
click at [215, 143] on div at bounding box center [398, 184] width 533 height 325
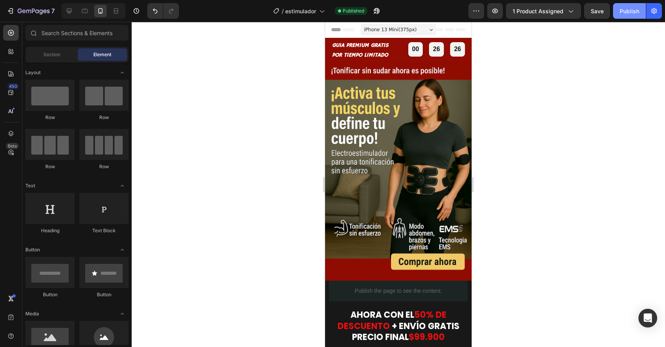
click at [632, 16] on button "Publish" at bounding box center [629, 11] width 33 height 16
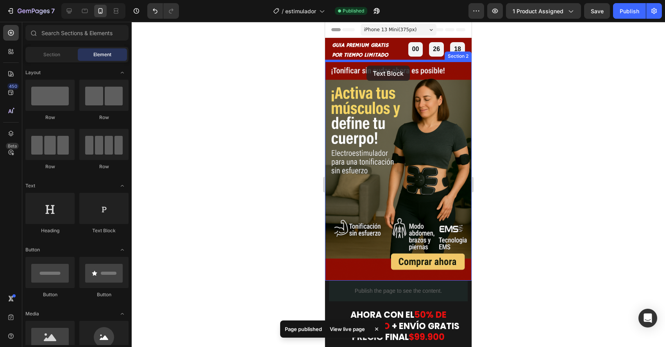
drag, startPoint x: 416, startPoint y: 228, endPoint x: 366, endPoint y: 66, distance: 168.7
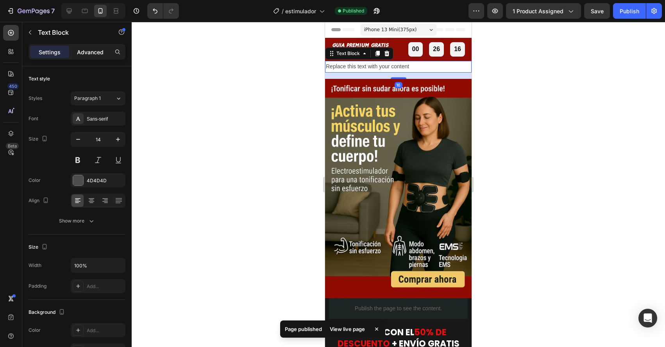
click at [76, 54] on div "Advanced" at bounding box center [90, 52] width 39 height 13
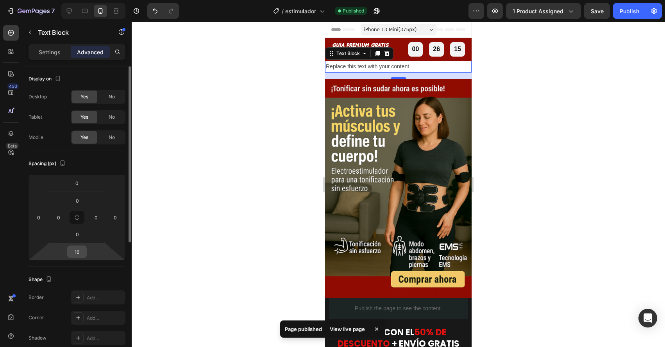
click at [70, 252] on input "16" at bounding box center [77, 252] width 16 height 12
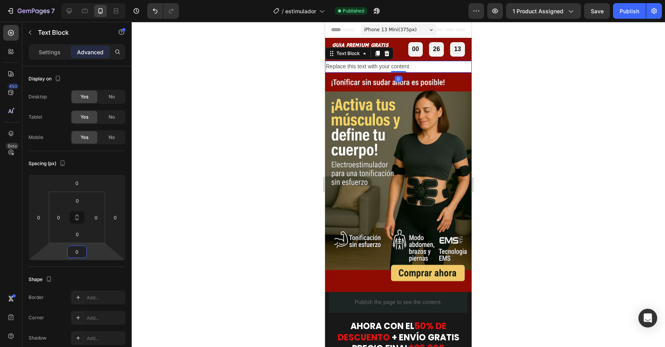
type input "0"
click at [365, 68] on div "Replace this text with your content" at bounding box center [398, 66] width 147 height 11
click at [365, 68] on p "Replace this text with your content" at bounding box center [398, 67] width 145 height 10
click at [299, 103] on div at bounding box center [398, 184] width 533 height 325
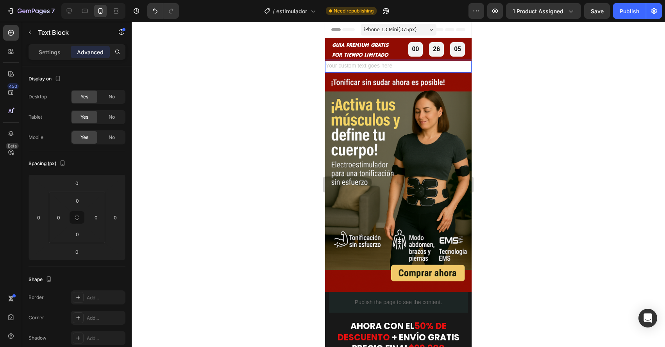
click at [345, 66] on div "Rich Text Editor. Editing area: main" at bounding box center [398, 66] width 147 height 11
click at [331, 68] on p "⭐️" at bounding box center [398, 67] width 145 height 10
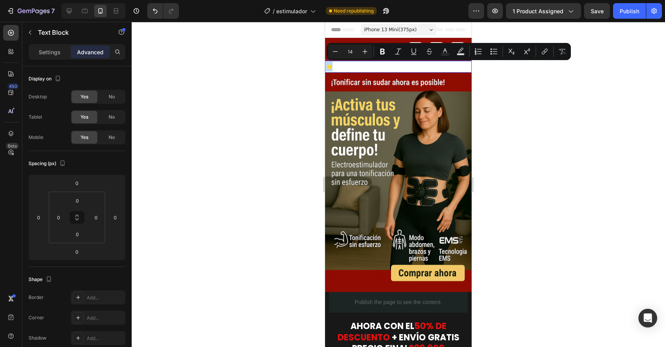
copy p "⭐️"
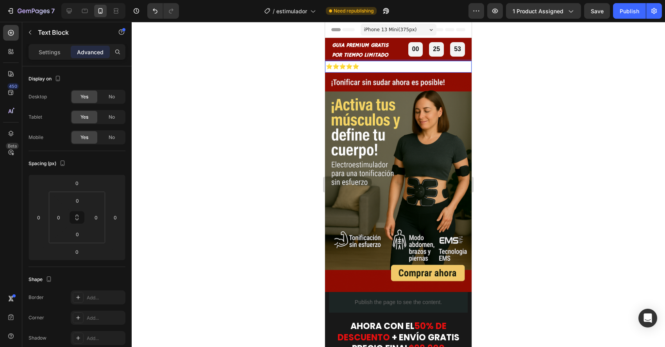
click at [333, 66] on p "⭐️⭐️⭐️⭐️⭐️" at bounding box center [398, 67] width 145 height 10
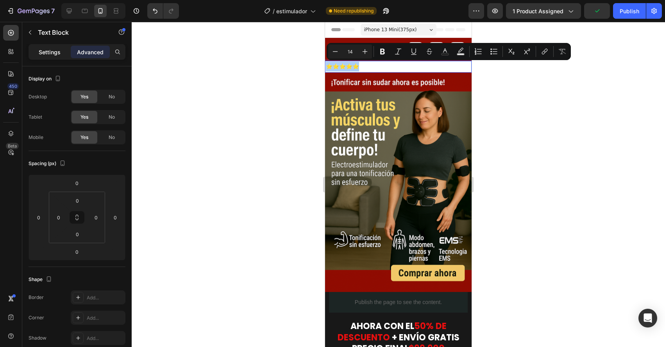
click at [53, 57] on div "Settings" at bounding box center [49, 52] width 39 height 13
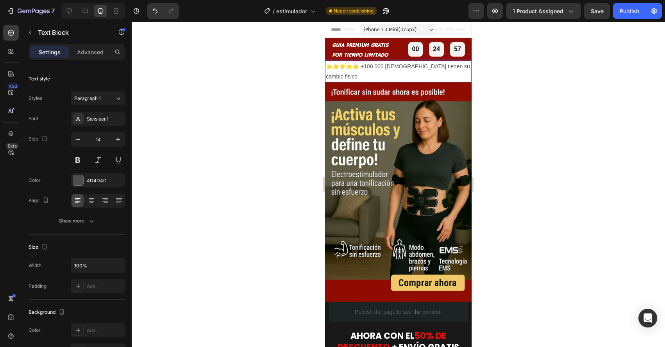
click at [460, 68] on p "⭐️⭐️⭐️⭐️⭐️ +100.000 [DEMOGRAPHIC_DATA] tienen su cambio fisico" at bounding box center [398, 72] width 145 height 20
click at [369, 67] on p "⭐️⭐️⭐️⭐️⭐️ +100.000 [DEMOGRAPHIC_DATA] tienen su cambio físico" at bounding box center [398, 72] width 145 height 20
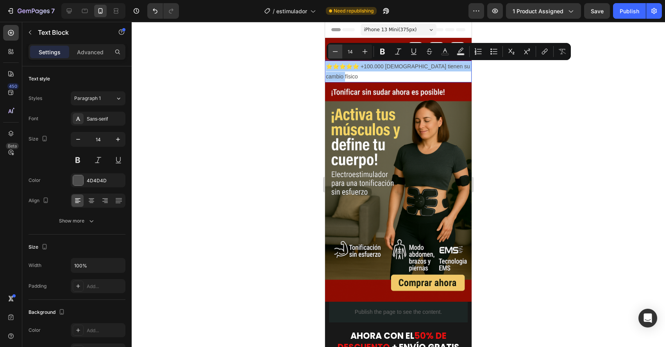
click at [340, 53] on button "Minus" at bounding box center [335, 52] width 14 height 14
type input "13"
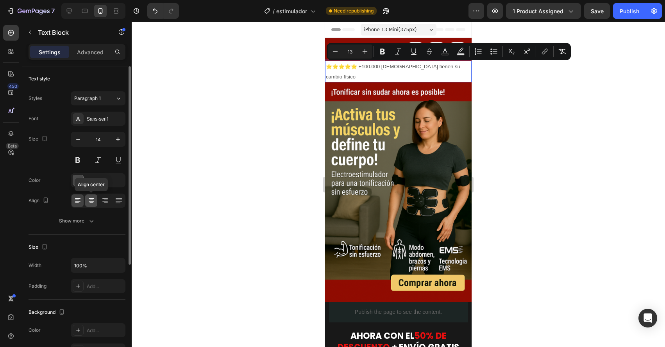
click at [95, 205] on div at bounding box center [91, 201] width 12 height 13
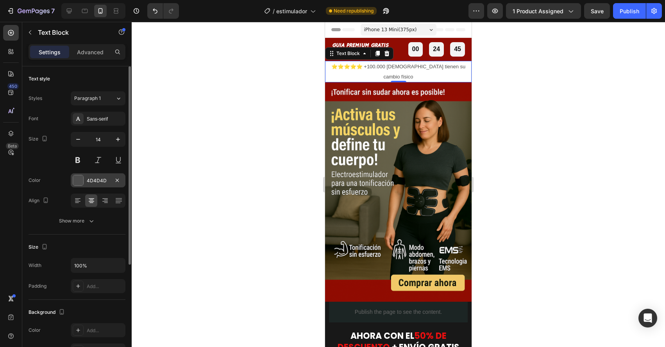
click at [74, 179] on div at bounding box center [78, 180] width 10 height 10
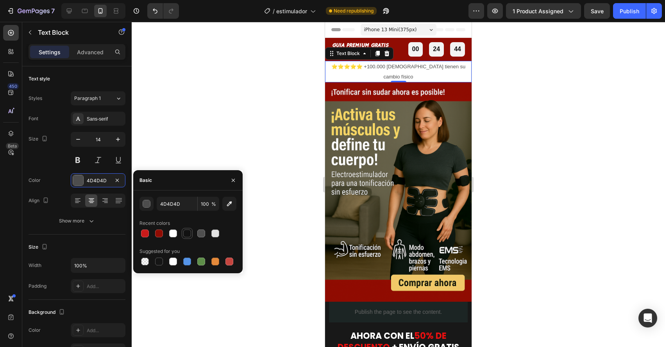
click at [182, 234] on div at bounding box center [186, 233] width 9 height 9
type input "121212"
click at [185, 110] on div at bounding box center [398, 184] width 533 height 325
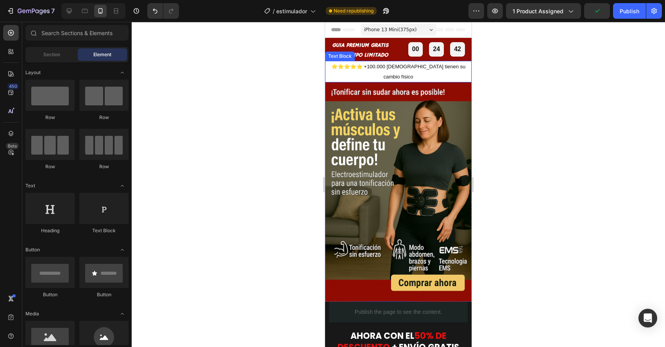
click at [399, 68] on span "⭐️⭐️⭐️⭐️⭐️ +100.000 [DEMOGRAPHIC_DATA] tienen su cambio físico" at bounding box center [398, 72] width 134 height 16
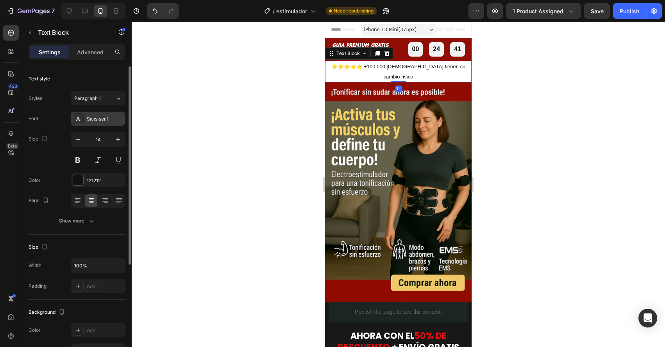
click at [98, 120] on div "Sans-serif" at bounding box center [105, 119] width 37 height 7
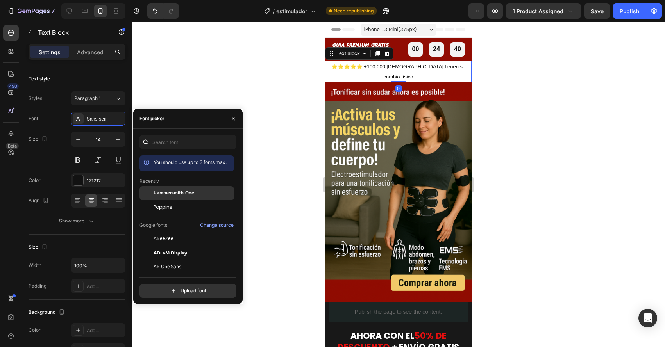
click at [163, 246] on div "Hammersmith One" at bounding box center [186, 253] width 95 height 14
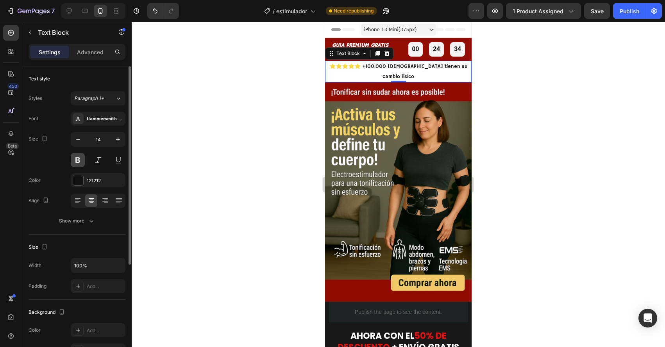
click at [82, 163] on button at bounding box center [78, 160] width 14 height 14
click at [191, 175] on div at bounding box center [398, 184] width 533 height 325
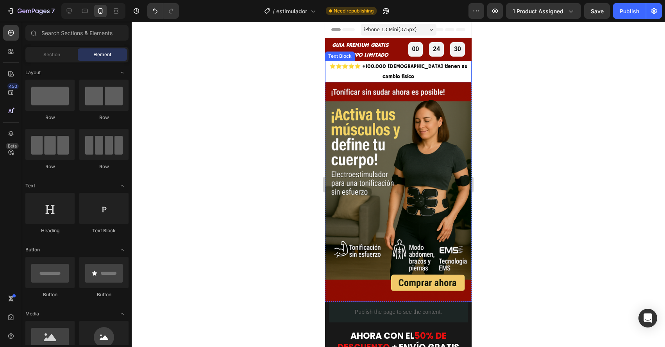
click at [372, 68] on span "⭐️⭐️⭐️⭐️⭐️ +100.000 [DEMOGRAPHIC_DATA] tienen su cambio físico" at bounding box center [398, 71] width 138 height 16
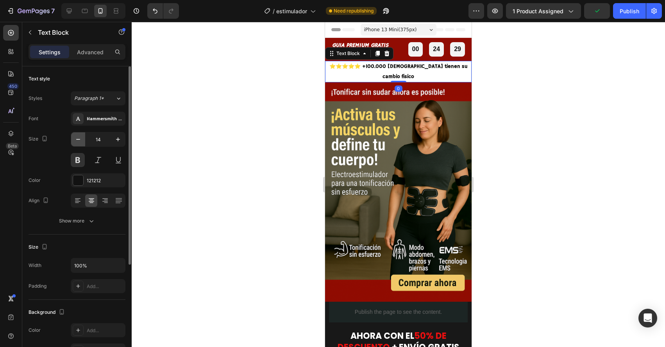
click at [75, 136] on icon "button" at bounding box center [78, 140] width 8 height 8
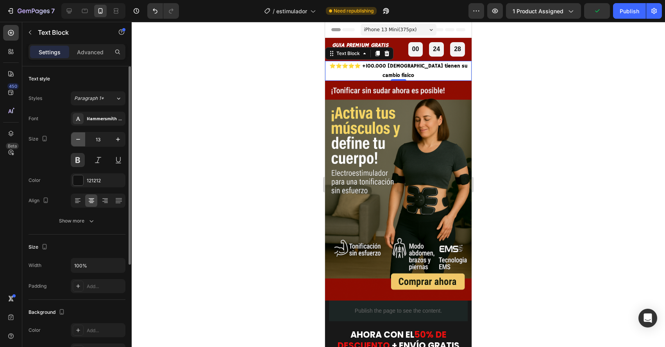
click at [75, 136] on icon "button" at bounding box center [78, 140] width 8 height 8
type input "12"
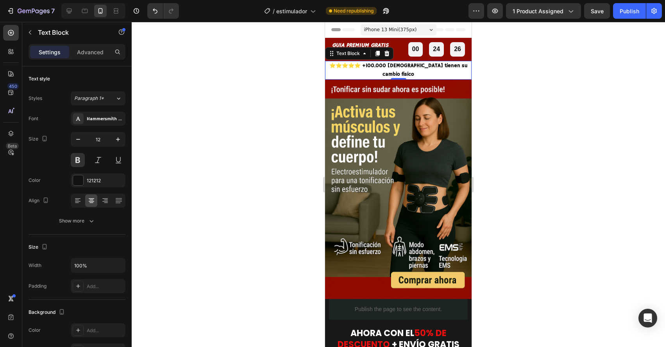
click at [298, 85] on div at bounding box center [398, 184] width 533 height 325
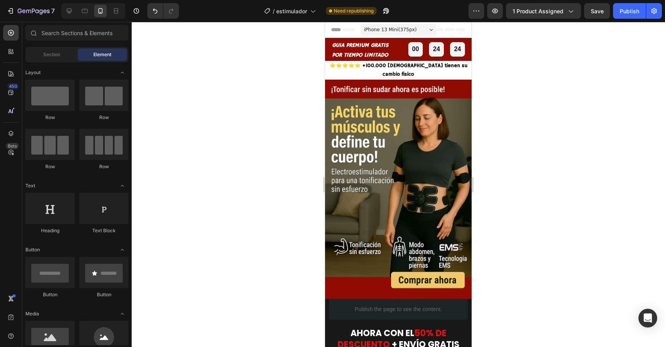
click at [629, 19] on div "7 Version history / estimulador Need republishing Preview 1 product assigned Sa…" at bounding box center [332, 11] width 665 height 22
click at [629, 16] on button "Publish" at bounding box center [629, 11] width 33 height 16
click at [446, 67] on span "⭐️⭐️⭐️⭐️⭐️ +100.000 [DEMOGRAPHIC_DATA] tienen su cambio físico" at bounding box center [398, 70] width 138 height 15
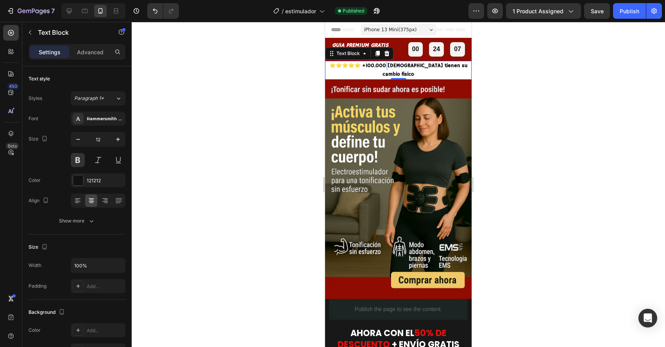
click at [379, 64] on span "⭐️⭐️⭐️⭐️⭐️ +100.000 [DEMOGRAPHIC_DATA] tienen su cambio físico" at bounding box center [398, 70] width 138 height 15
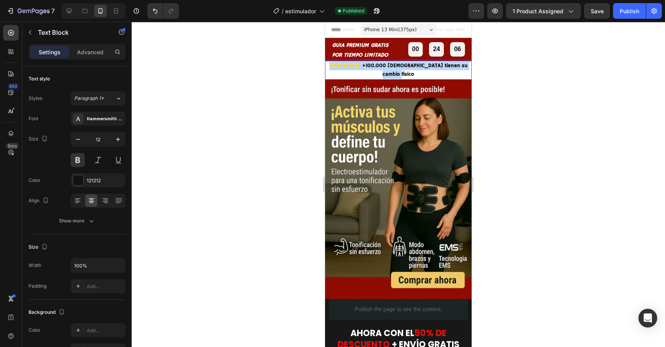
click at [379, 64] on span "⭐️⭐️⭐️⭐️⭐️ +100.000 [DEMOGRAPHIC_DATA] tienen su cambio físico" at bounding box center [398, 70] width 138 height 15
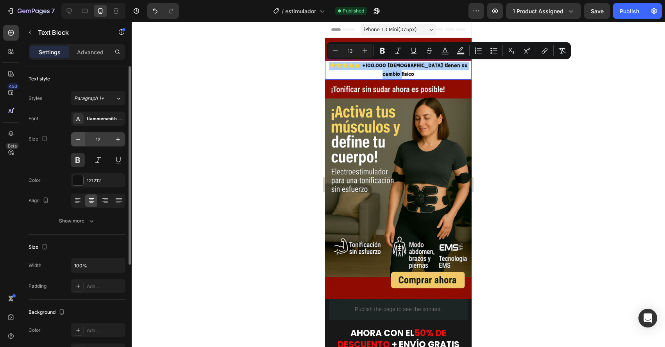
click at [76, 143] on icon "button" at bounding box center [78, 140] width 8 height 8
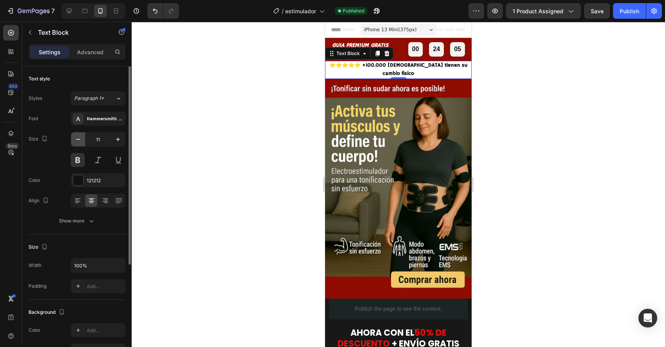
click at [76, 143] on icon "button" at bounding box center [78, 140] width 8 height 8
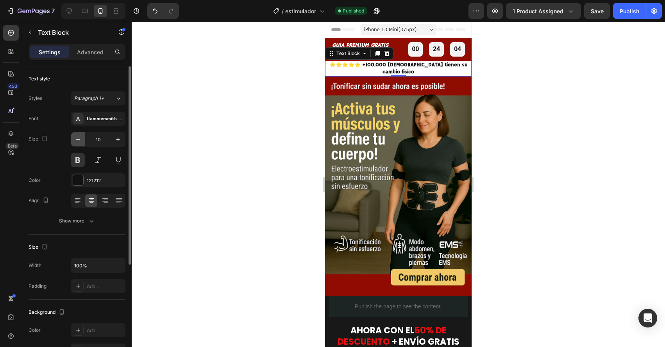
click at [76, 143] on icon "button" at bounding box center [78, 140] width 8 height 8
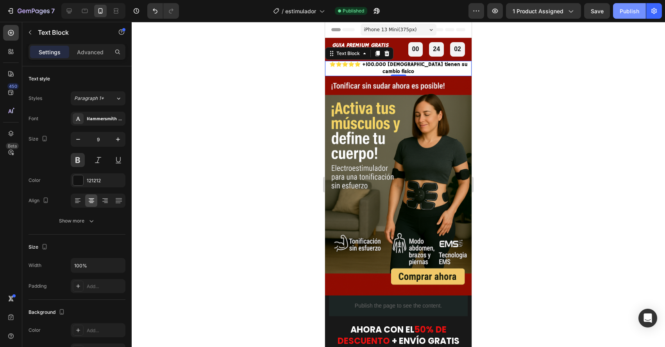
click at [626, 17] on button "Publish" at bounding box center [629, 11] width 33 height 16
click at [79, 139] on icon "button" at bounding box center [78, 140] width 8 height 8
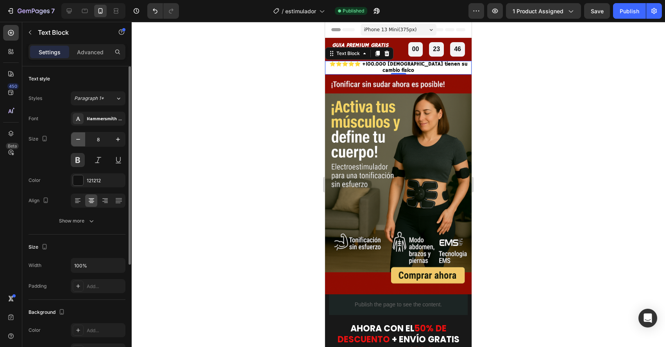
click at [79, 139] on icon "button" at bounding box center [78, 140] width 8 height 8
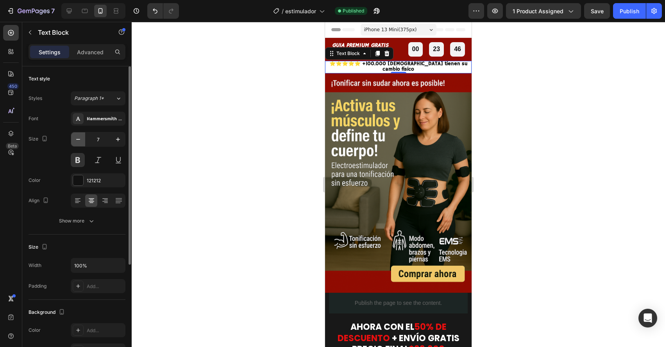
click at [79, 139] on icon "button" at bounding box center [78, 140] width 8 height 8
click at [121, 139] on icon "button" at bounding box center [118, 140] width 8 height 8
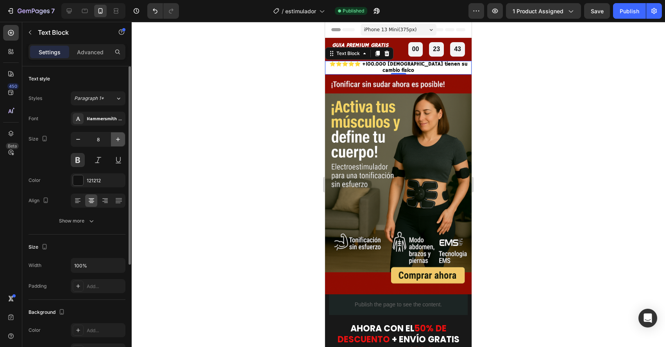
click at [121, 139] on icon "button" at bounding box center [118, 140] width 8 height 8
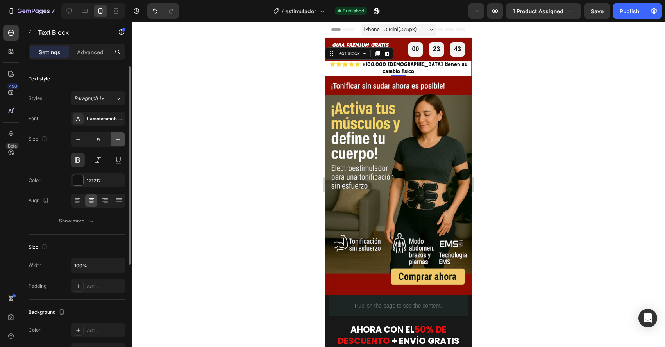
click at [121, 139] on icon "button" at bounding box center [118, 140] width 8 height 8
type input "10"
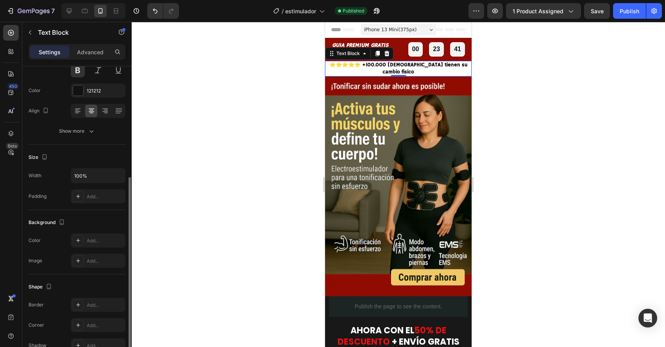
scroll to position [160, 0]
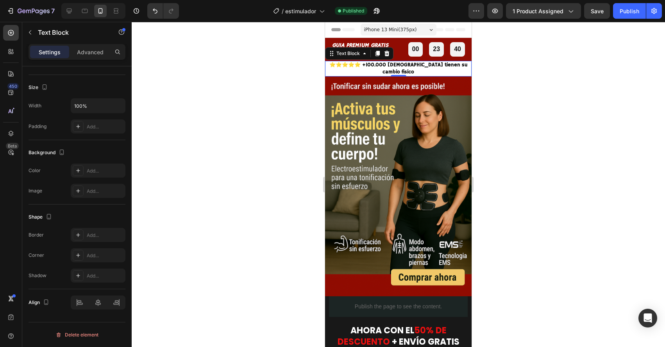
click at [409, 64] on span "⭐️⭐️⭐️⭐️⭐️ +100.000 [DEMOGRAPHIC_DATA] tienen su cambio físico" at bounding box center [398, 69] width 138 height 14
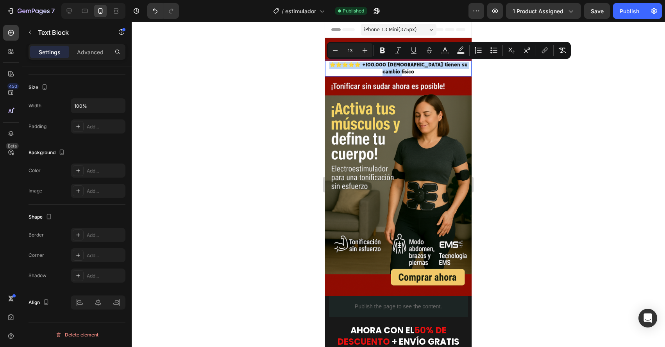
click at [409, 64] on span "⭐️⭐️⭐️⭐️⭐️ +100.000 [DEMOGRAPHIC_DATA] tienen su cambio físico" at bounding box center [398, 69] width 138 height 14
click at [384, 50] on icon "Editor contextual toolbar" at bounding box center [383, 50] width 8 height 8
click at [384, 50] on p "POR TIEMPO LIMITADO" at bounding box center [360, 55] width 69 height 10
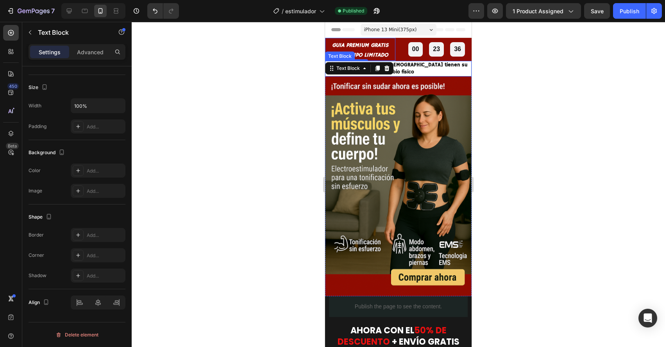
click at [413, 66] on strong "⭐️⭐️⭐️⭐️⭐️ +100.000 [DEMOGRAPHIC_DATA] tienen su cambio físico" at bounding box center [398, 69] width 138 height 14
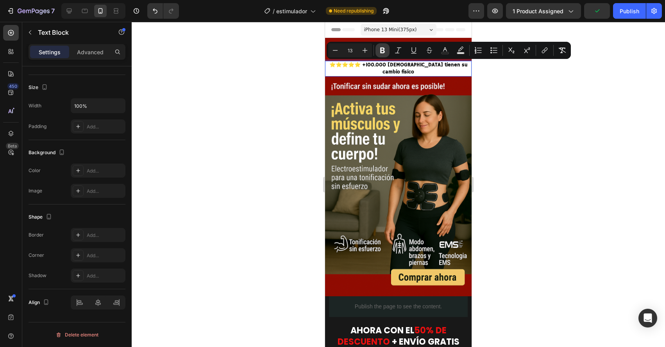
click at [383, 52] on icon "Editor contextual toolbar" at bounding box center [382, 51] width 5 height 6
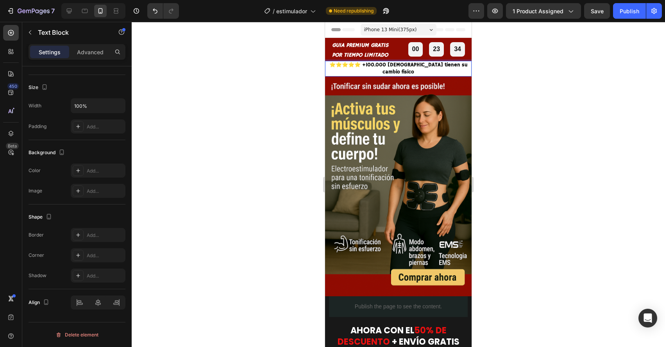
click at [357, 64] on span "⭐️⭐️⭐️⭐️⭐️ +100.000 [DEMOGRAPHIC_DATA] tienen su cambio físico" at bounding box center [398, 69] width 138 height 14
drag, startPoint x: 356, startPoint y: 64, endPoint x: 467, endPoint y: 65, distance: 110.6
click at [467, 65] on span "⭐️⭐️⭐️⭐️⭐️ +100.000 [DEMOGRAPHIC_DATA] tienen su cambio físico" at bounding box center [398, 69] width 138 height 14
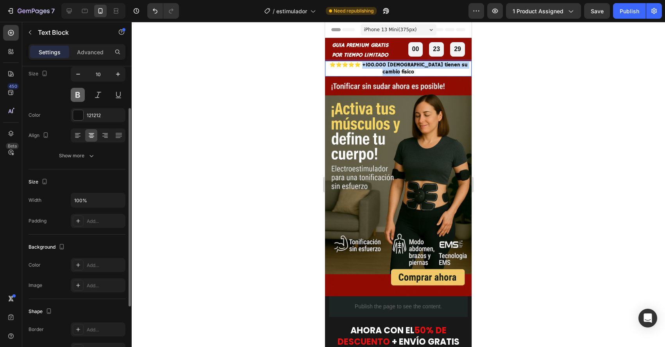
scroll to position [65, 0]
click at [80, 99] on button at bounding box center [78, 95] width 14 height 14
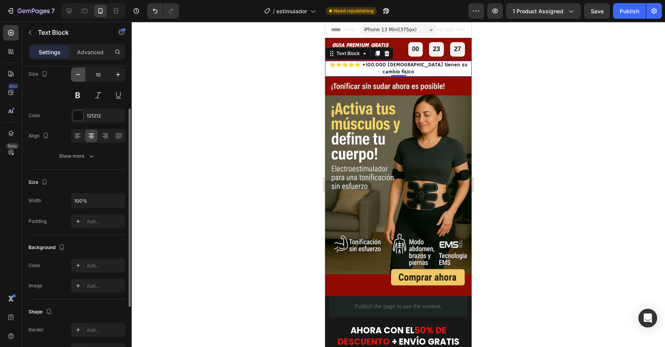
click at [80, 77] on icon "button" at bounding box center [78, 75] width 8 height 8
type input "9"
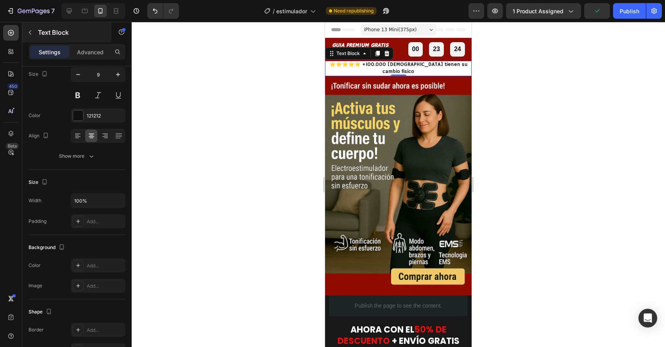
click at [73, 42] on div "Text Block" at bounding box center [66, 32] width 89 height 20
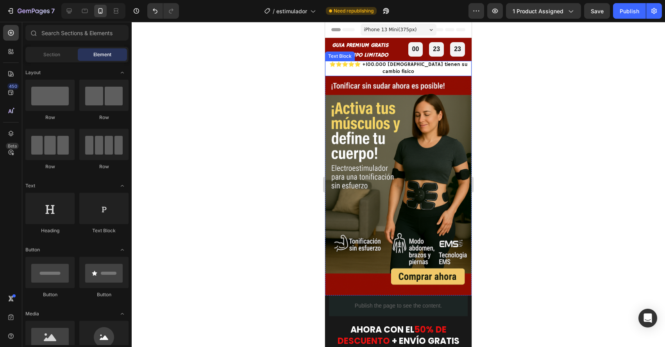
click at [365, 66] on span "⭐️⭐️⭐️⭐️⭐️ +100.000 [DEMOGRAPHIC_DATA] tienen su cambio físico" at bounding box center [398, 67] width 138 height 13
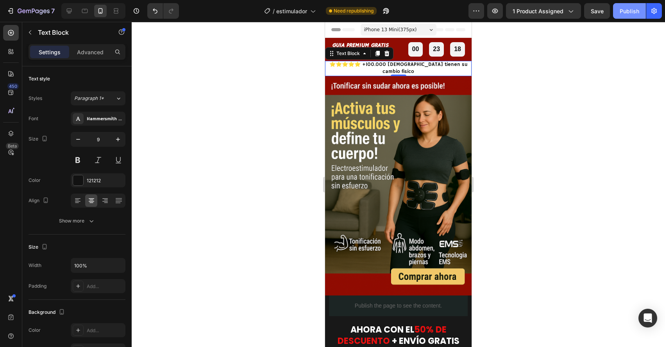
click at [625, 14] on div "Publish" at bounding box center [630, 11] width 20 height 8
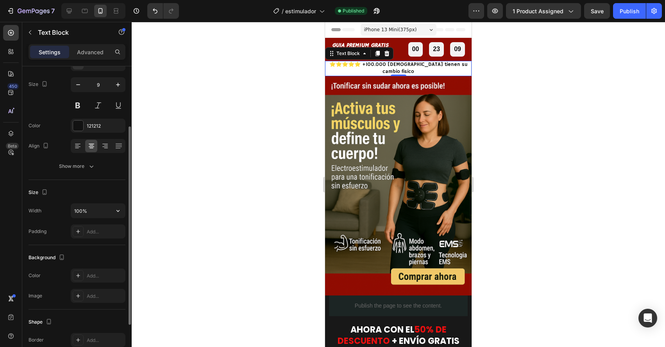
scroll to position [77, 0]
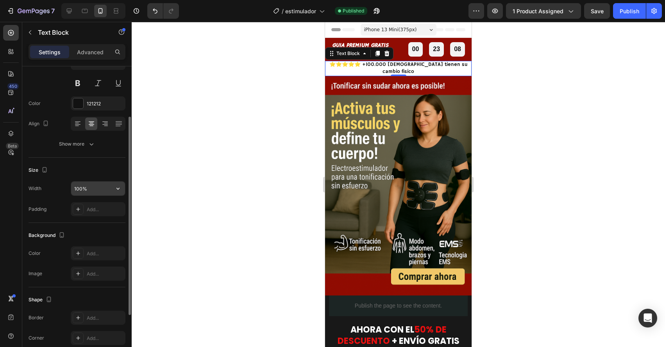
click at [99, 192] on input "100%" at bounding box center [98, 189] width 54 height 14
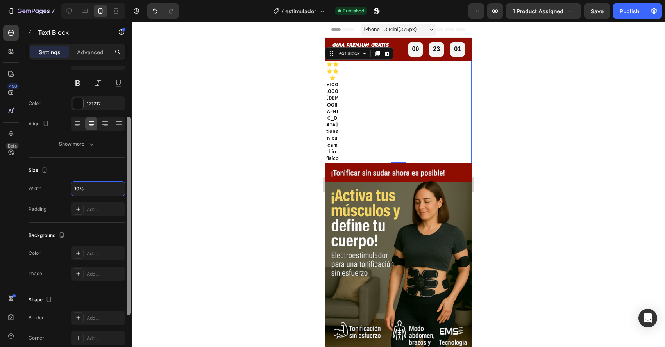
type input "100%"
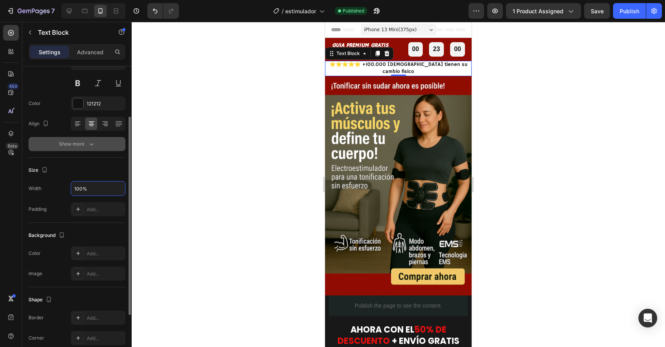
click at [75, 146] on div "Show more" at bounding box center [77, 144] width 36 height 8
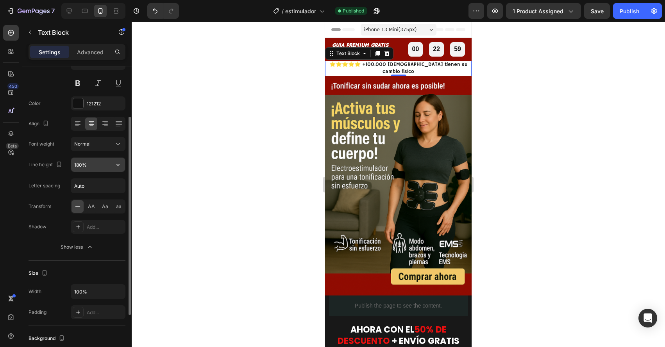
click at [80, 170] on input "180%" at bounding box center [98, 165] width 54 height 14
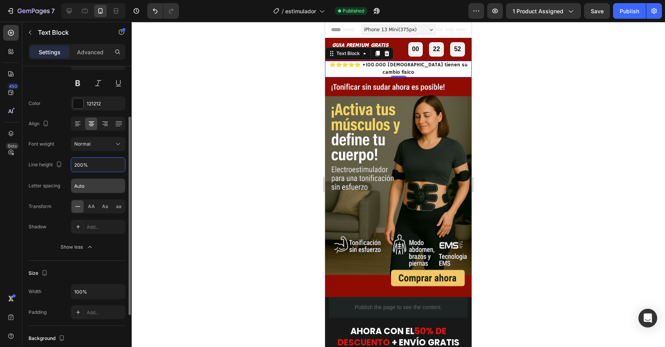
type input "200%"
click at [89, 187] on input "Auto" at bounding box center [98, 186] width 54 height 14
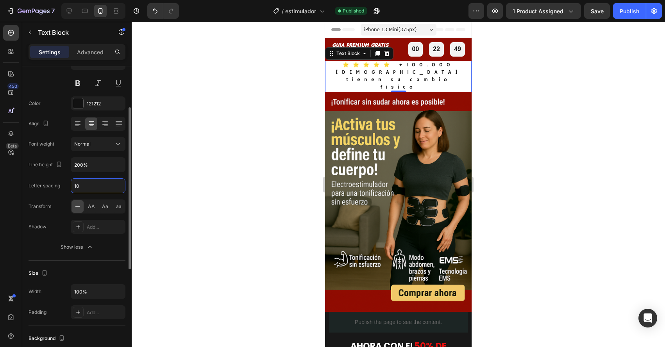
type input "1"
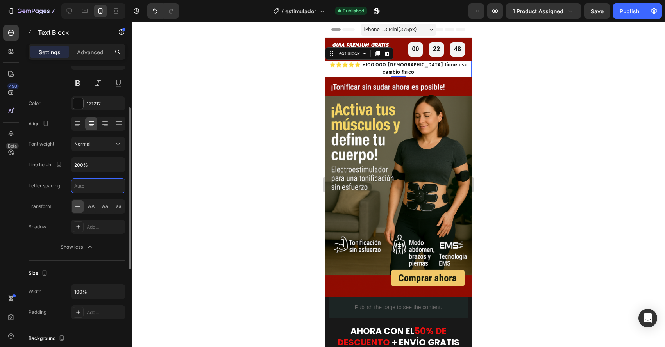
type input "4"
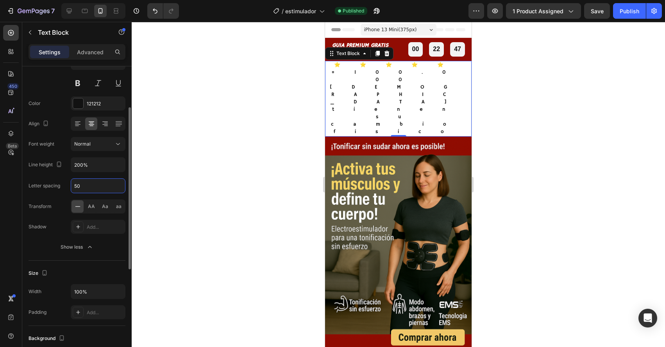
type input "5"
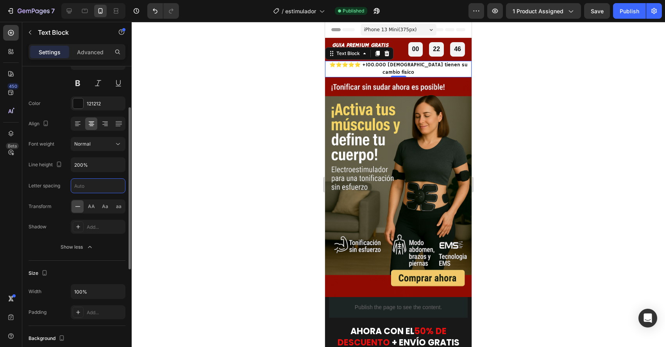
type input "0"
click at [50, 245] on button "Show less" at bounding box center [77, 247] width 97 height 14
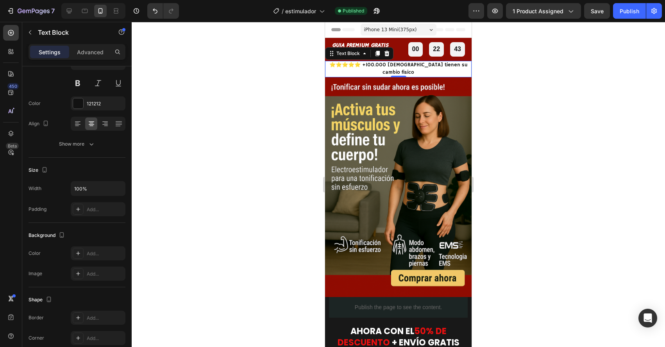
click at [194, 183] on div at bounding box center [398, 184] width 533 height 325
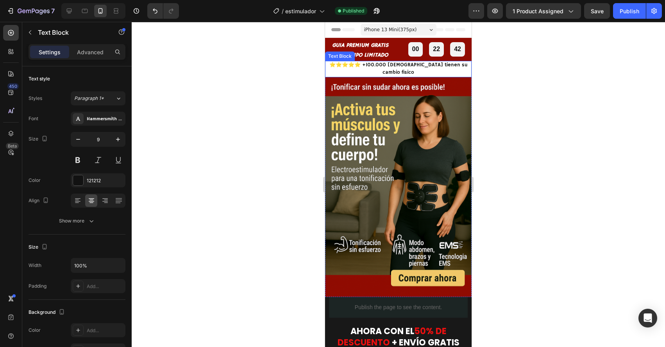
click at [356, 65] on span "⭐️⭐️⭐️⭐️⭐️ +100.000 [DEMOGRAPHIC_DATA] tienen su cambio físico" at bounding box center [398, 69] width 138 height 14
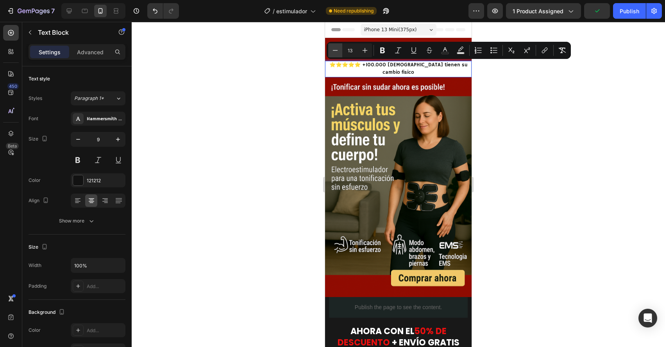
click at [338, 50] on icon "Editor contextual toolbar" at bounding box center [335, 50] width 8 height 8
type input "12"
click at [297, 83] on div at bounding box center [398, 184] width 533 height 325
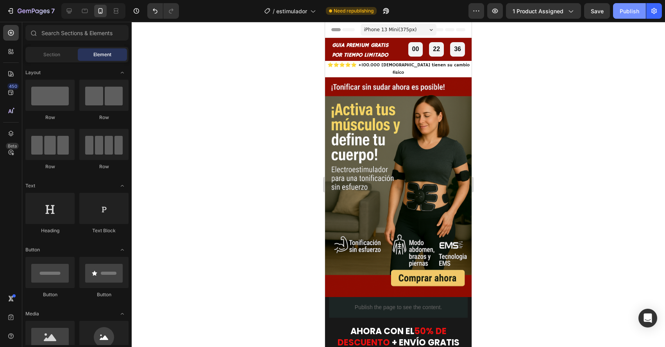
click at [634, 12] on div "Publish" at bounding box center [630, 11] width 20 height 8
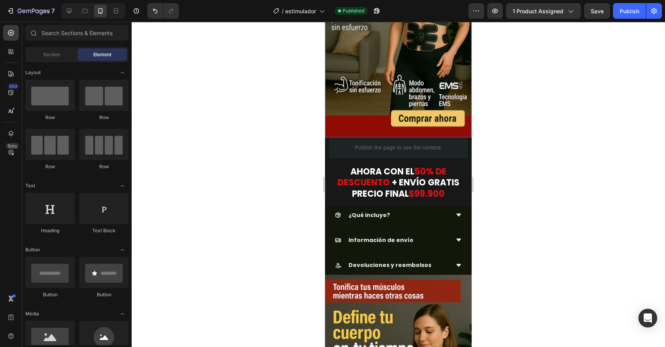
scroll to position [166, 0]
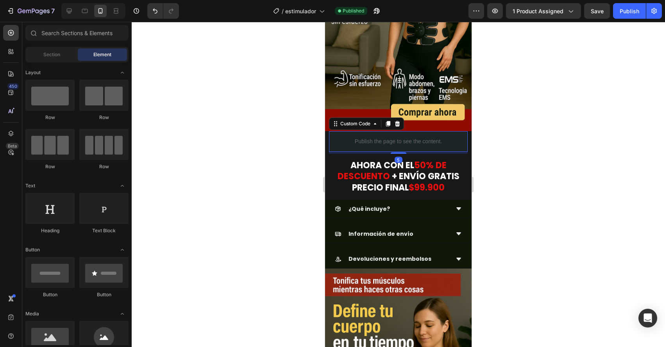
click at [367, 138] on div "Publish the page to see the content." at bounding box center [398, 141] width 139 height 21
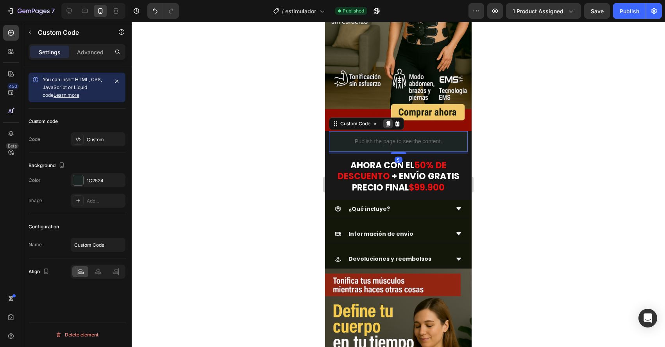
click at [390, 121] on icon at bounding box center [388, 123] width 4 height 5
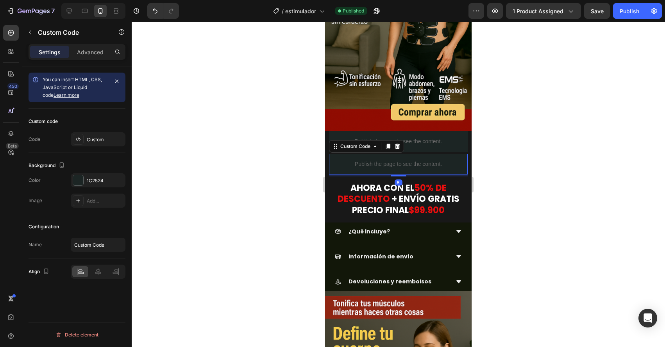
scroll to position [203, 0]
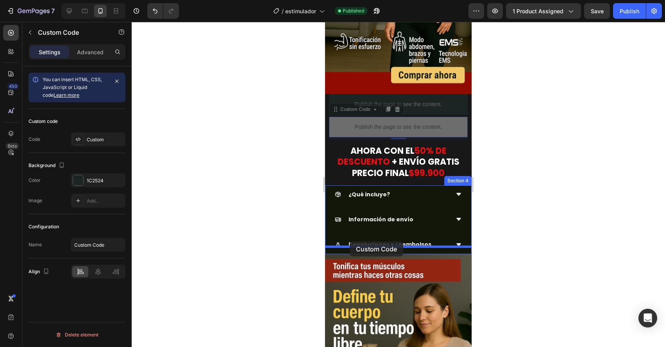
drag, startPoint x: 336, startPoint y: 103, endPoint x: 350, endPoint y: 241, distance: 139.3
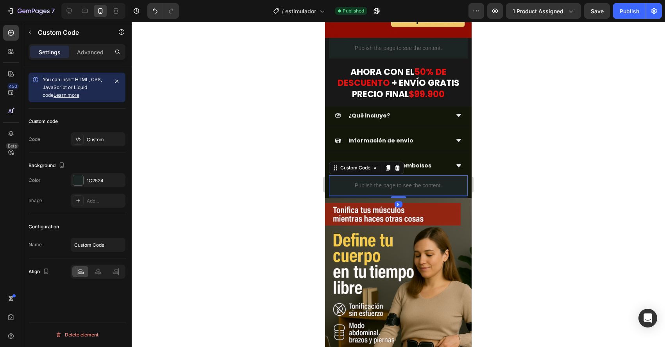
scroll to position [268, 0]
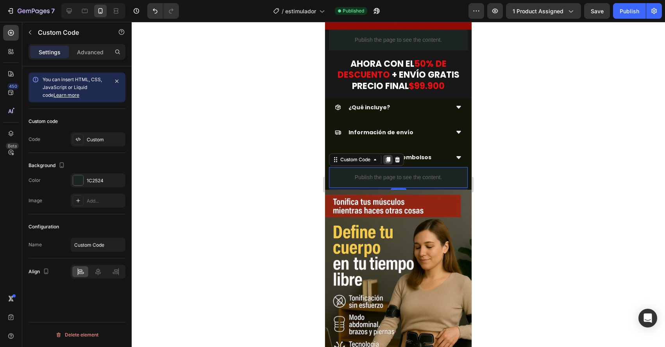
click at [389, 157] on icon at bounding box center [388, 159] width 4 height 5
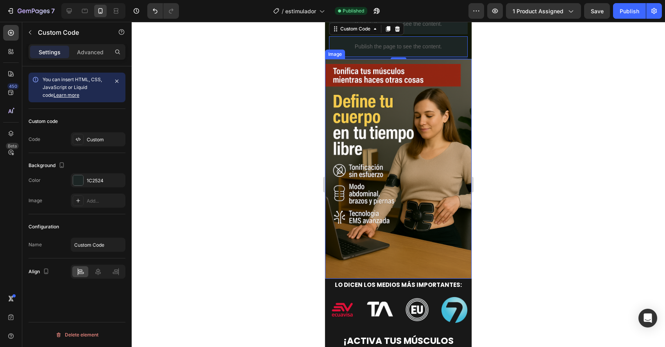
scroll to position [411, 0]
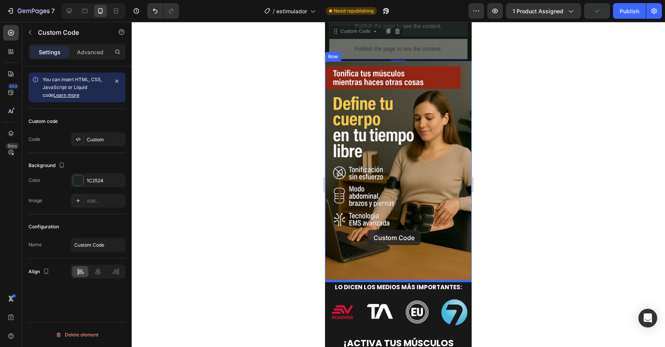
drag, startPoint x: 336, startPoint y: 31, endPoint x: 367, endPoint y: 230, distance: 201.7
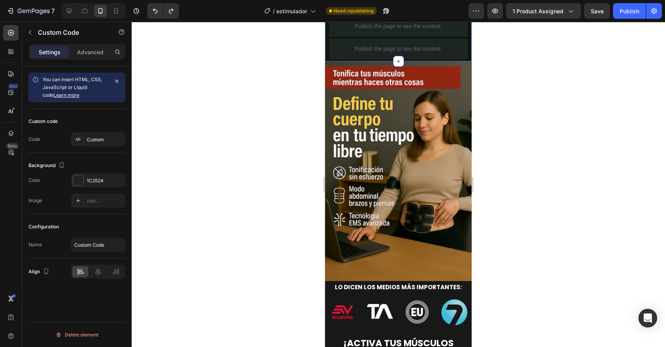
click at [327, 42] on div "¿Qué incluye? Información de envío Devoluciones y reembolsos Accordion Publish …" at bounding box center [398, 4] width 147 height 114
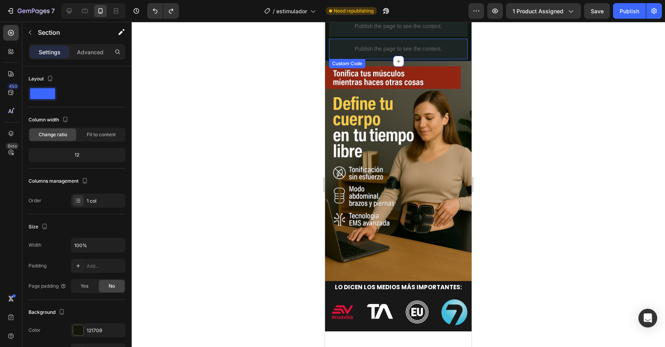
scroll to position [361, 0]
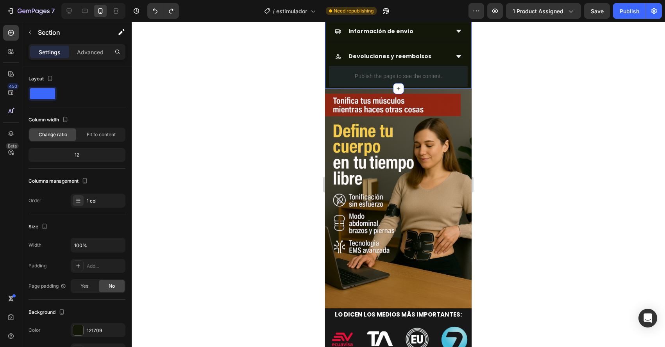
click at [327, 73] on div "¿Qué incluye? Información de envío Devoluciones y reembolsos Accordion Publish …" at bounding box center [398, 43] width 147 height 92
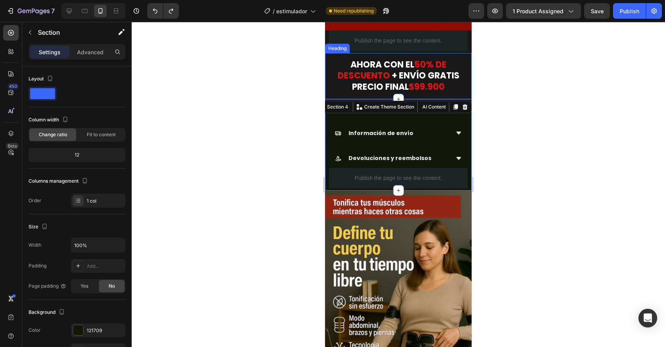
scroll to position [238, 0]
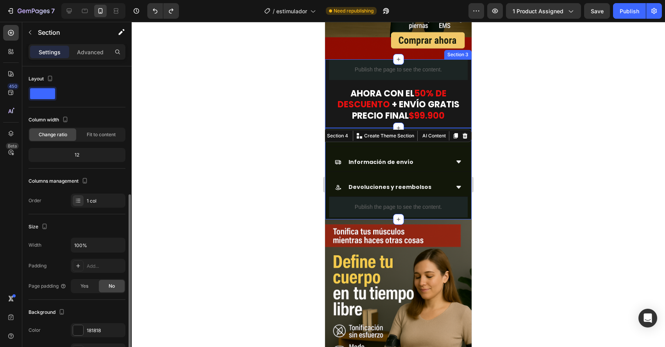
click at [326, 59] on div "Publish the page to see the content. Custom Code AHORA CON EL 50% DE DESCUENTO …" at bounding box center [398, 93] width 147 height 69
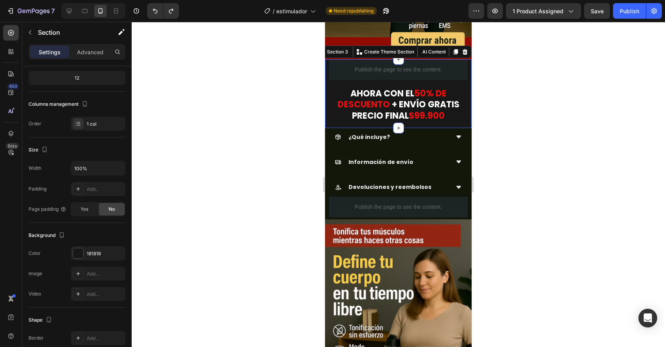
click at [328, 71] on div "Publish the page to see the content. Custom Code AHORA CON EL 50% DE DESCUENTO …" at bounding box center [398, 93] width 147 height 69
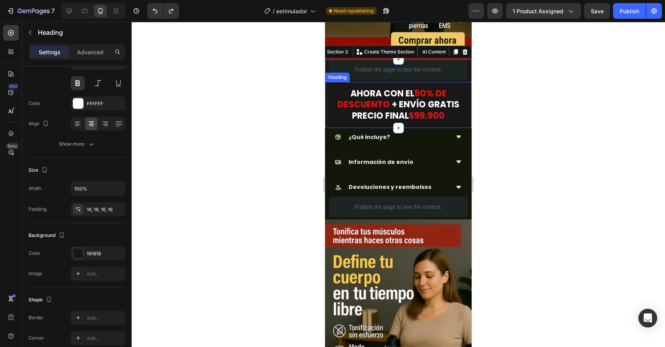
click at [342, 82] on h2 "AHORA CON EL 50% DE DESCUENTO + ENVÍO GRATIS PRECIO FINAL $99.900" at bounding box center [398, 105] width 147 height 46
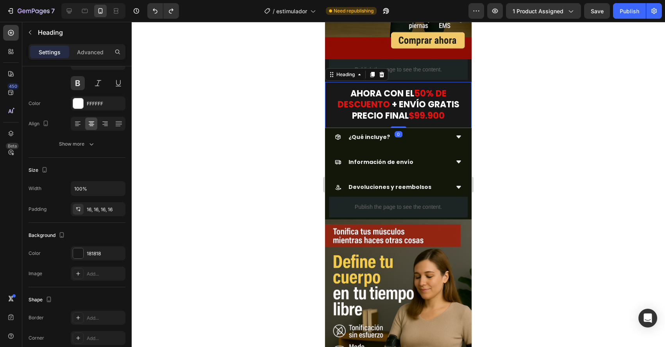
scroll to position [0, 0]
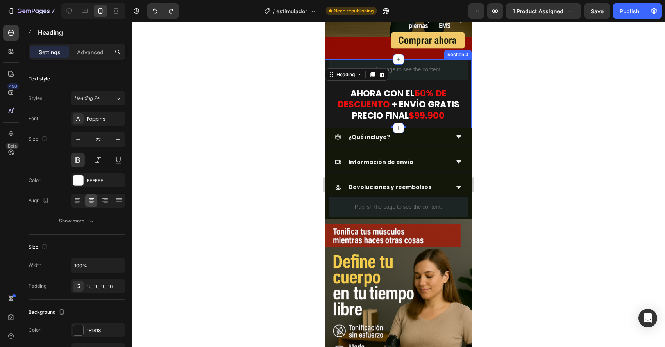
click at [447, 73] on div "Publish the page to see the content. Custom Code AHORA CON EL 50% DE DESCUENTO …" at bounding box center [398, 93] width 147 height 69
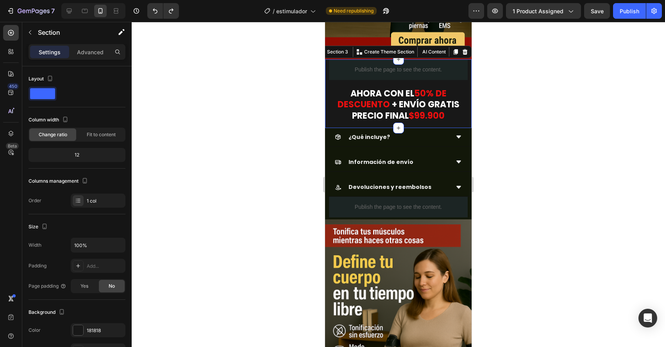
click at [468, 65] on div "Publish the page to see the content. Custom Code AHORA CON EL 50% DE DESCUENTO …" at bounding box center [398, 93] width 147 height 69
click at [282, 136] on div at bounding box center [398, 184] width 533 height 325
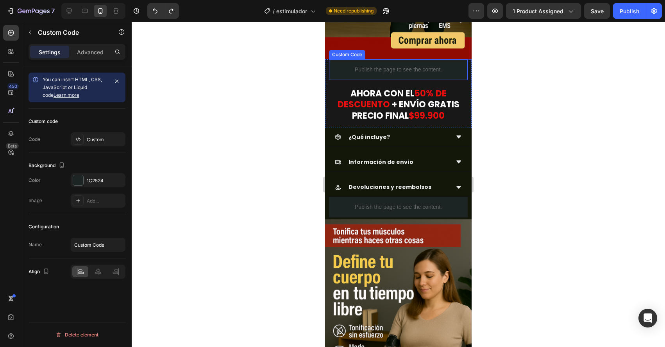
click at [333, 66] on p "Publish the page to see the content." at bounding box center [398, 70] width 139 height 8
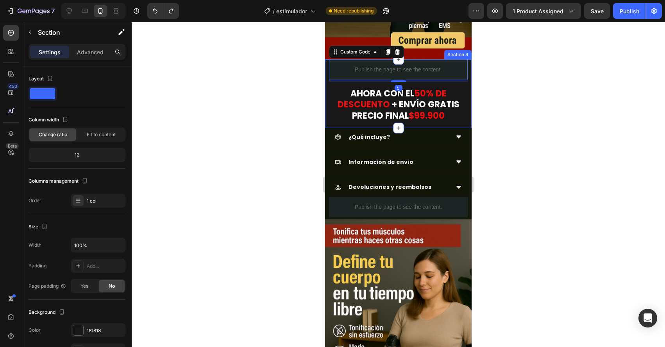
click at [327, 59] on div "Publish the page to see the content. Custom Code 5 AHORA CON EL 50% DE DESCUENT…" at bounding box center [398, 93] width 147 height 69
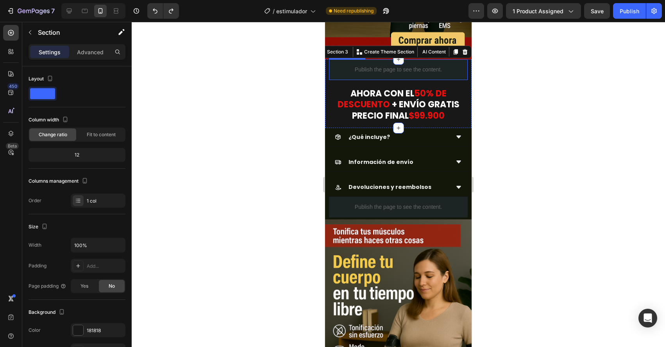
click at [343, 66] on p "Publish the page to see the content." at bounding box center [398, 70] width 139 height 8
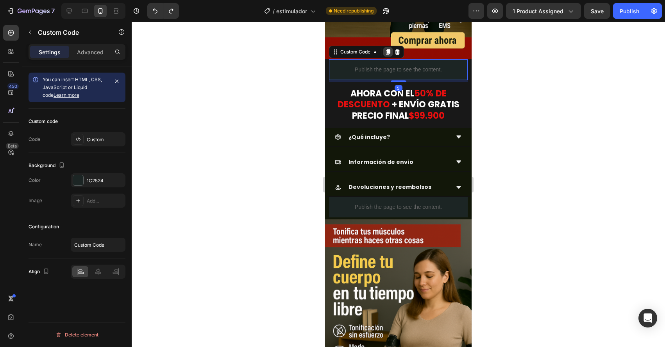
click at [387, 49] on icon at bounding box center [388, 51] width 4 height 5
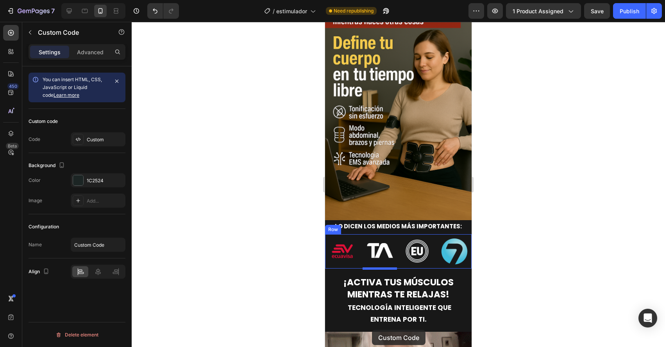
scroll to position [493, 0]
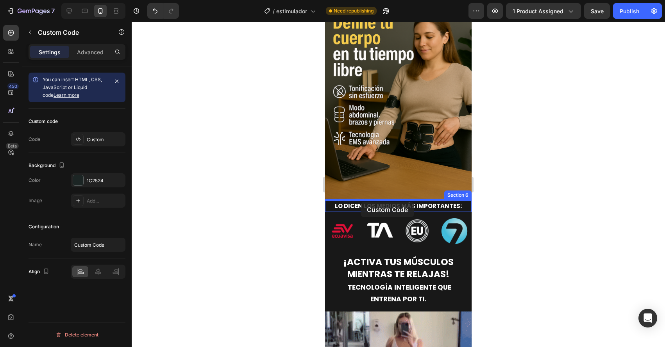
drag, startPoint x: 338, startPoint y: 70, endPoint x: 361, endPoint y: 202, distance: 133.9
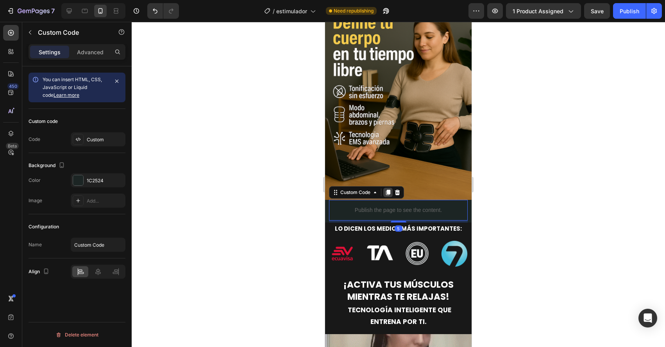
click at [386, 196] on div at bounding box center [387, 192] width 9 height 9
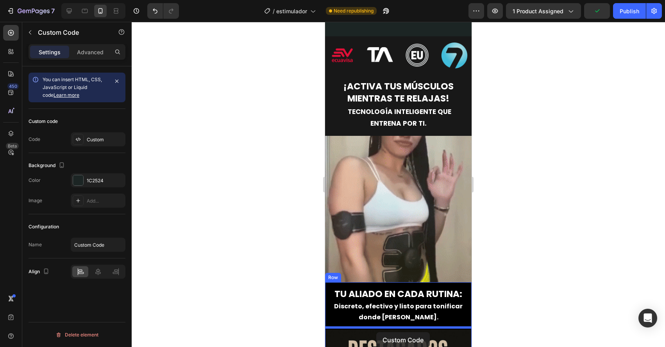
scroll to position [734, 0]
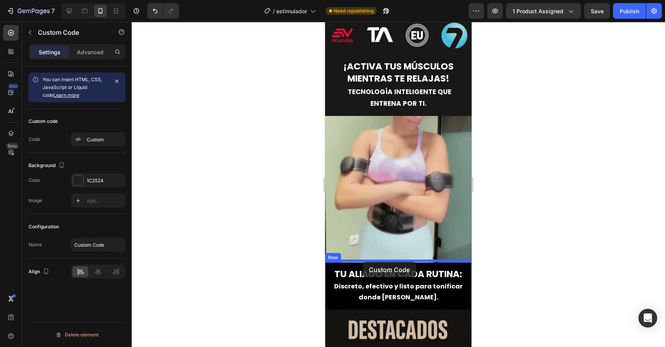
drag, startPoint x: 334, startPoint y: 59, endPoint x: 363, endPoint y: 262, distance: 204.8
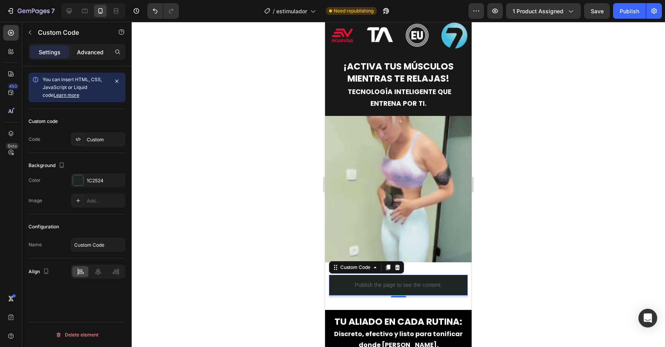
click at [82, 55] on p "Advanced" at bounding box center [90, 52] width 27 height 8
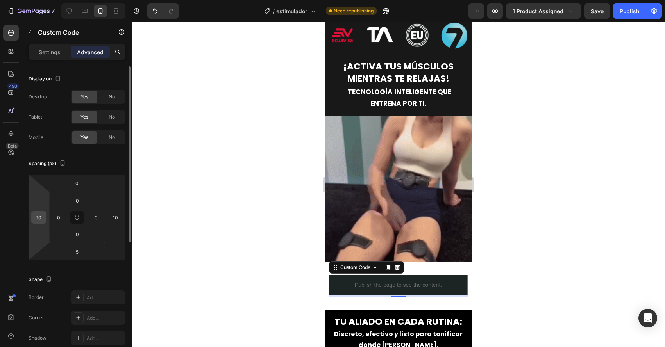
click at [39, 218] on input "10" at bounding box center [39, 218] width 12 height 12
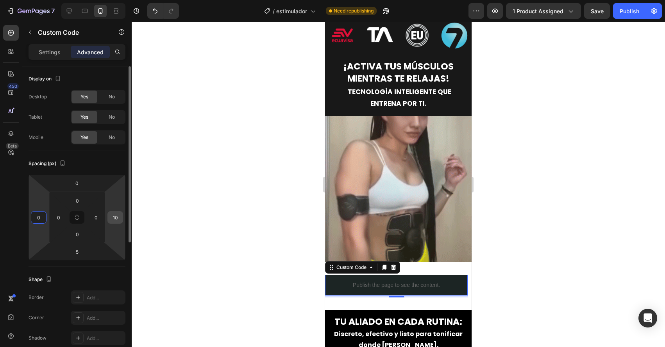
type input "0"
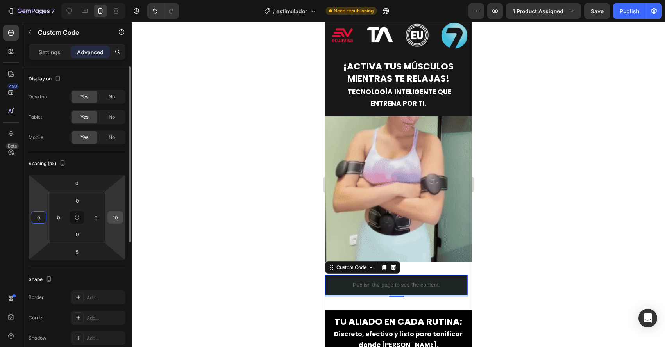
click at [114, 217] on input "10" at bounding box center [115, 218] width 12 height 12
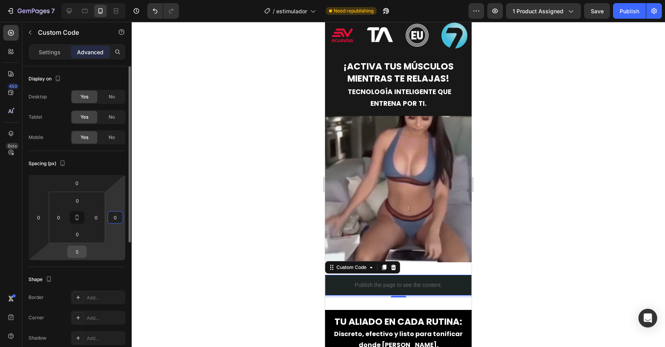
type input "0"
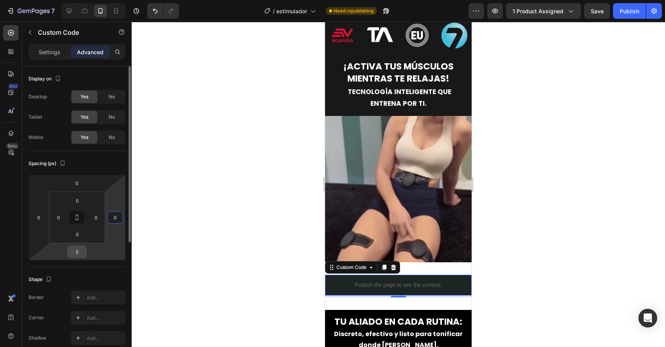
click at [83, 248] on input "5" at bounding box center [77, 252] width 16 height 12
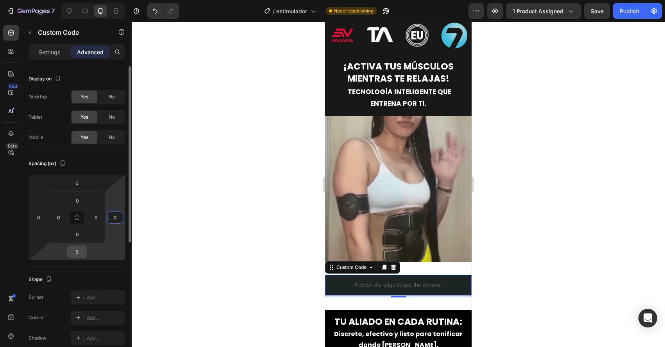
type input "0"
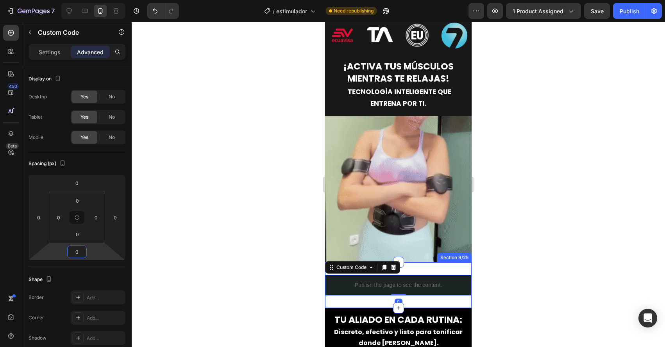
click at [428, 264] on div "Publish the page to see the content. Custom Code 0 Section 9/25" at bounding box center [398, 286] width 147 height 46
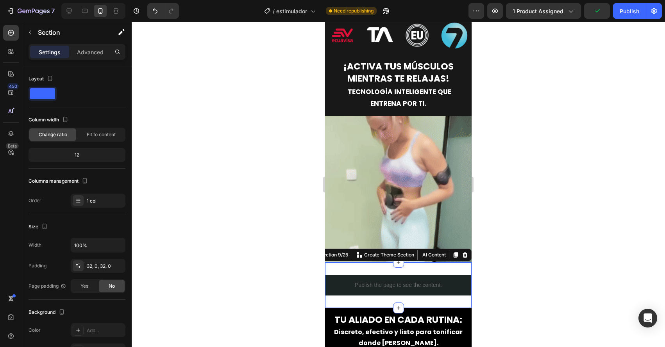
click at [92, 59] on div "Settings Advanced" at bounding box center [77, 52] width 97 height 16
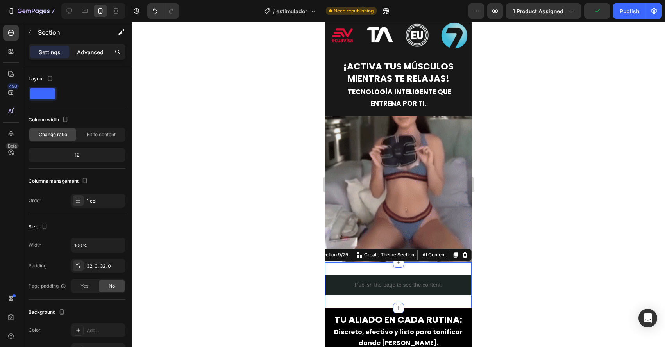
click at [91, 57] on div "Advanced" at bounding box center [90, 52] width 39 height 13
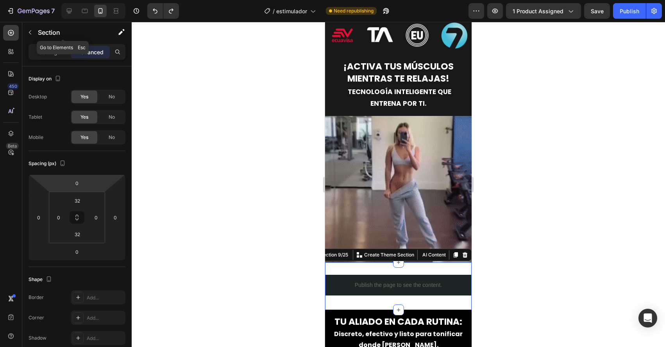
click at [33, 22] on div "7 Version history / estimulador Need republishing Preview 1 product assigned Sa…" at bounding box center [332, 11] width 665 height 22
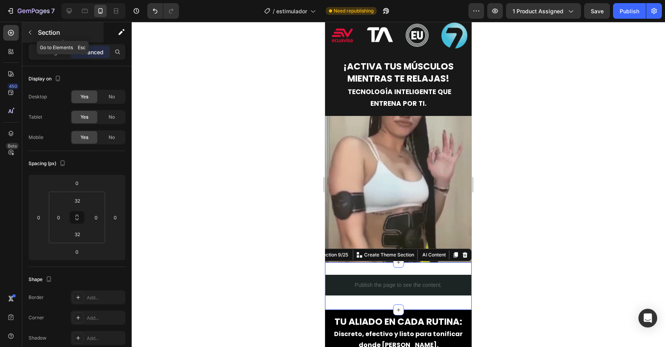
click at [32, 29] on button "button" at bounding box center [30, 32] width 13 height 13
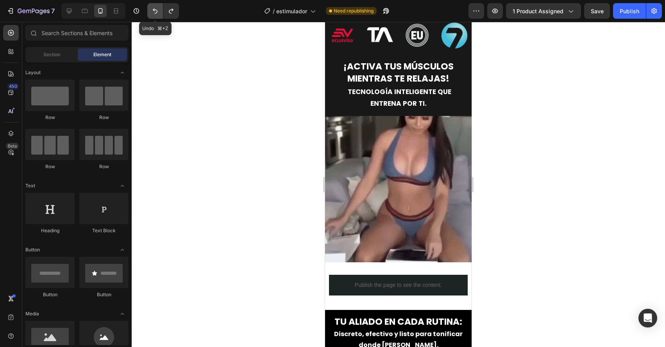
click at [153, 13] on icon "Undo/Redo" at bounding box center [155, 11] width 8 height 8
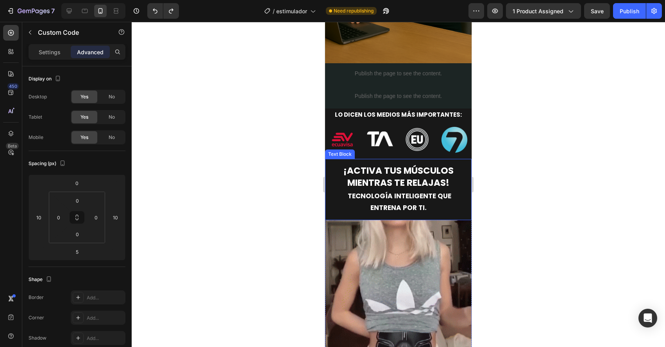
scroll to position [605, 0]
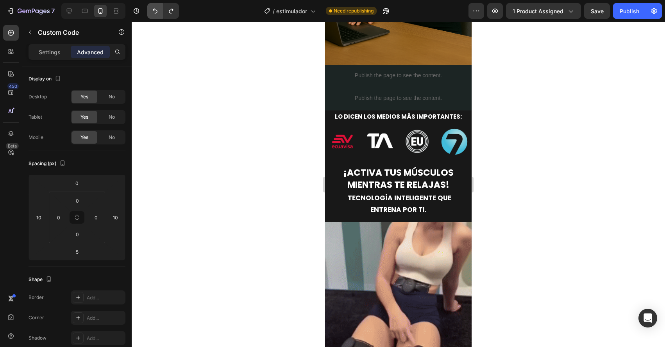
click at [155, 11] on icon "Undo/Redo" at bounding box center [155, 11] width 8 height 8
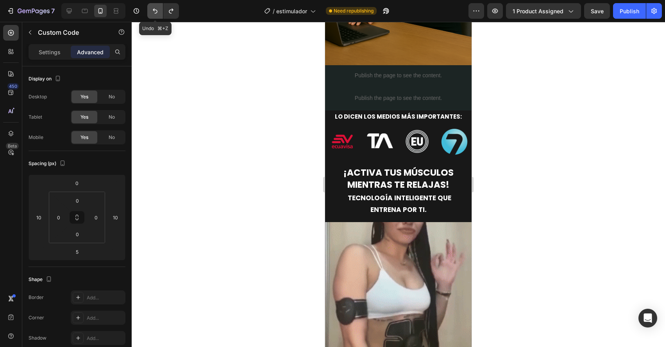
click at [157, 13] on icon "Undo/Redo" at bounding box center [155, 11] width 8 height 8
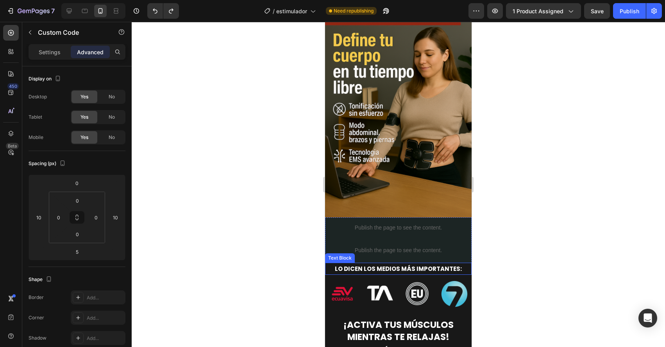
scroll to position [477, 0]
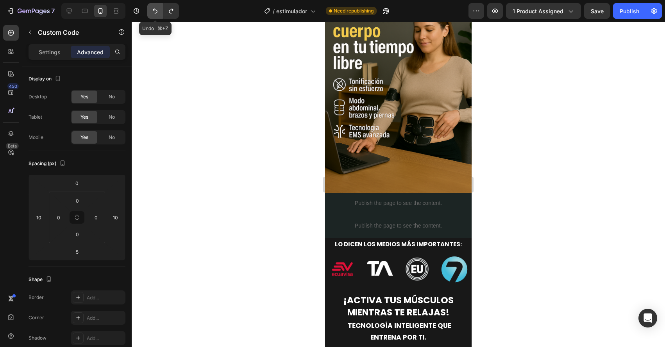
click at [155, 15] on button "Undo/Redo" at bounding box center [155, 11] width 16 height 16
click at [412, 225] on p "Publish the page to see the content." at bounding box center [398, 226] width 139 height 8
click at [410, 216] on div "Publish the page to see the content." at bounding box center [398, 226] width 139 height 21
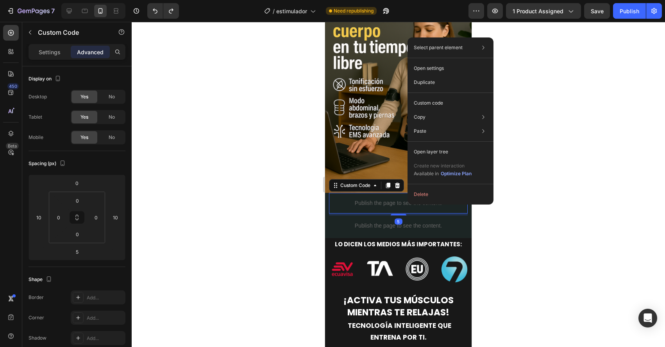
click at [407, 205] on p "Publish the page to see the content." at bounding box center [398, 203] width 139 height 8
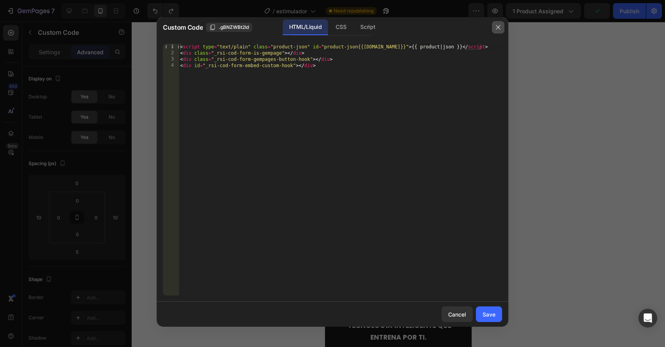
click at [497, 29] on icon "button" at bounding box center [498, 27] width 6 height 6
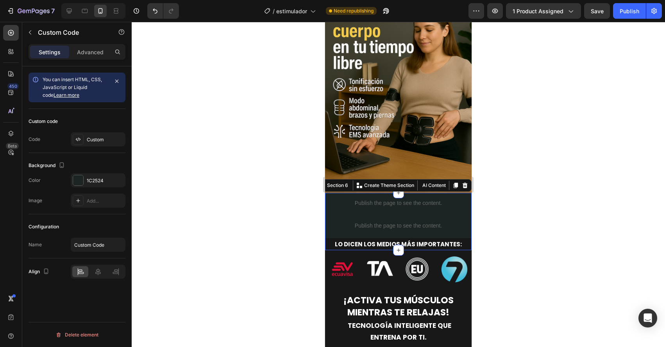
click at [327, 223] on div "Publish the page to see the content. Custom Code Publish the page to see the co…" at bounding box center [398, 221] width 147 height 57
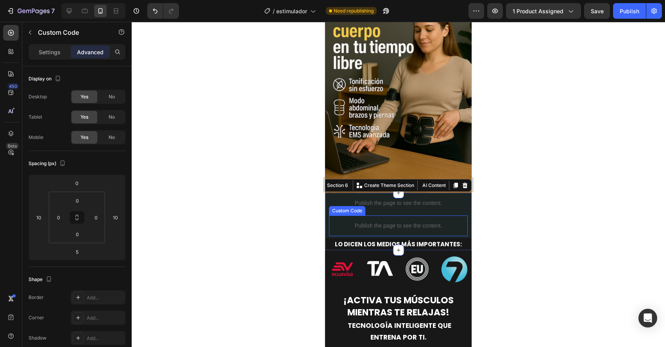
click at [337, 224] on p "Publish the page to see the content." at bounding box center [398, 226] width 139 height 8
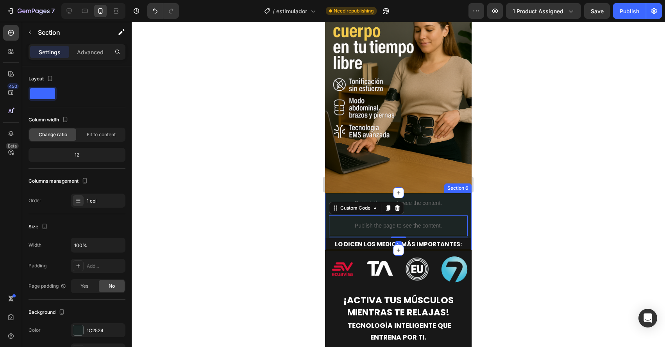
click at [326, 225] on div "Publish the page to see the content. Custom Code Publish the page to see the co…" at bounding box center [398, 221] width 147 height 57
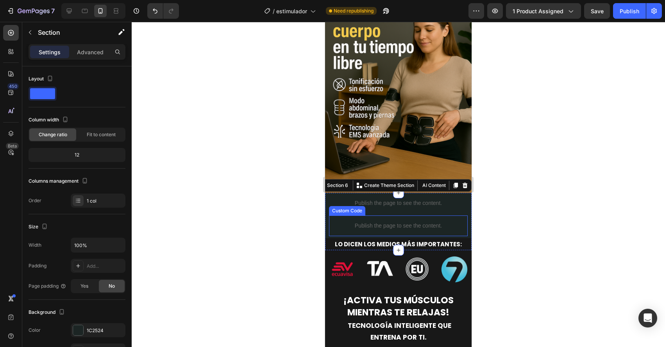
click at [337, 225] on p "Publish the page to see the content." at bounding box center [398, 226] width 139 height 8
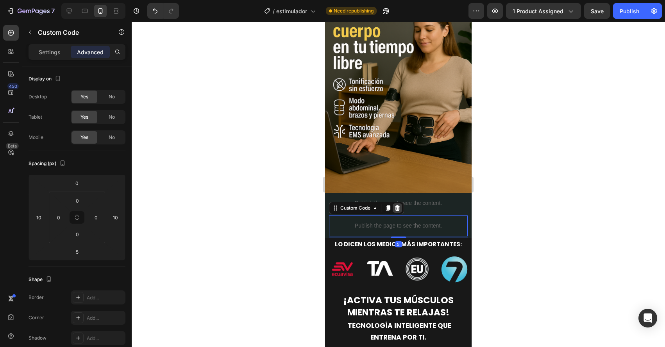
click at [395, 211] on icon at bounding box center [397, 208] width 6 height 6
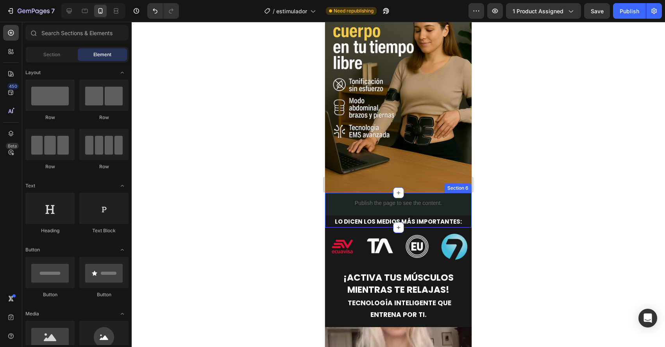
click at [328, 211] on div "Publish the page to see the content. Custom Code LO DICEN LOS MEDIOS MÁS IMPORT…" at bounding box center [398, 210] width 147 height 35
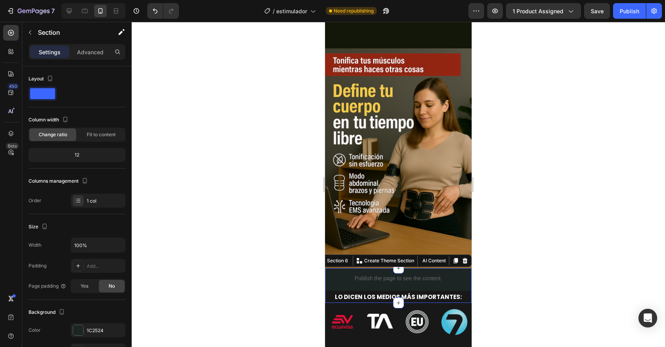
scroll to position [383, 0]
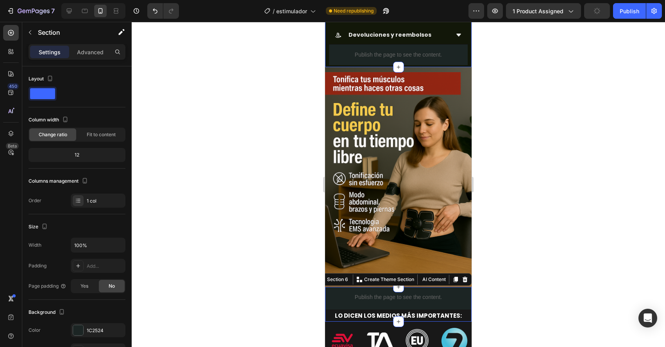
click at [327, 52] on div "¿Qué incluye? Información de envío Devoluciones y reembolsos Accordion Publish …" at bounding box center [398, 22] width 147 height 92
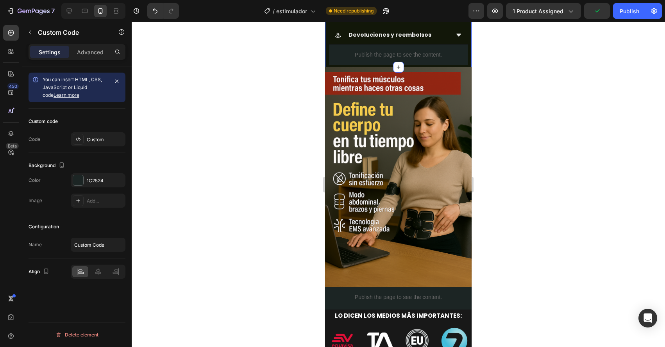
click at [334, 52] on p "Publish the page to see the content." at bounding box center [398, 55] width 139 height 8
click at [391, 73] on div at bounding box center [387, 72] width 9 height 9
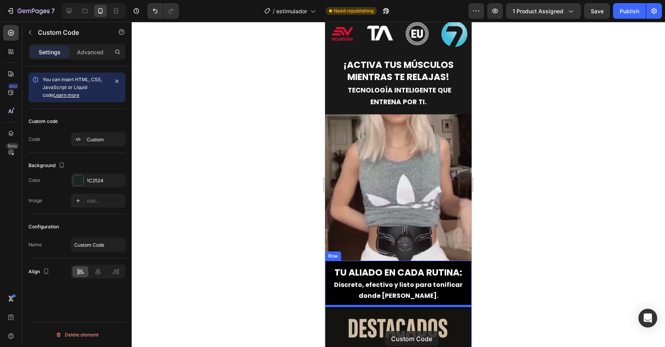
scroll to position [722, 0]
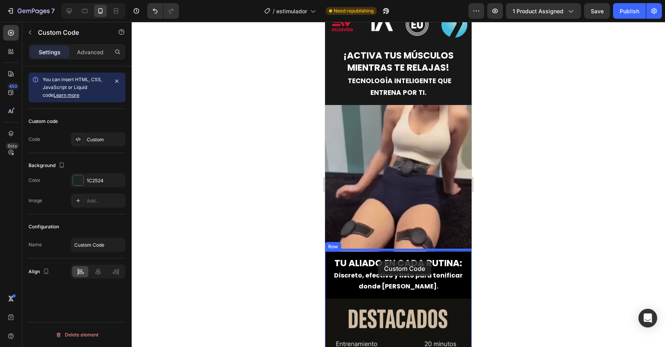
drag, startPoint x: 337, startPoint y: 35, endPoint x: 378, endPoint y: 261, distance: 229.6
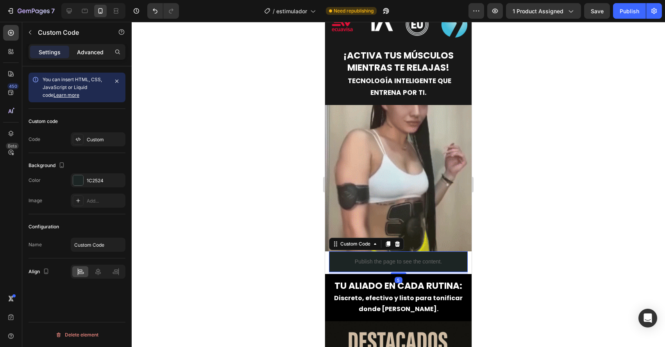
click at [99, 55] on p "Advanced" at bounding box center [90, 52] width 27 height 8
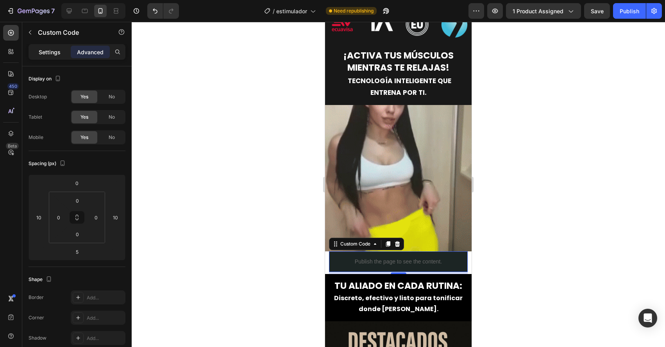
click at [52, 51] on p "Settings" at bounding box center [50, 52] width 22 height 8
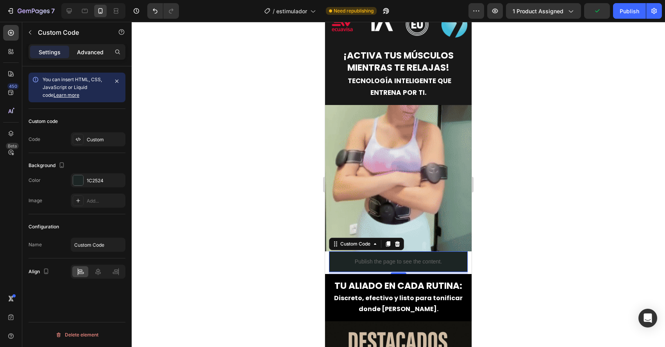
click at [76, 52] on div "Advanced" at bounding box center [90, 52] width 39 height 13
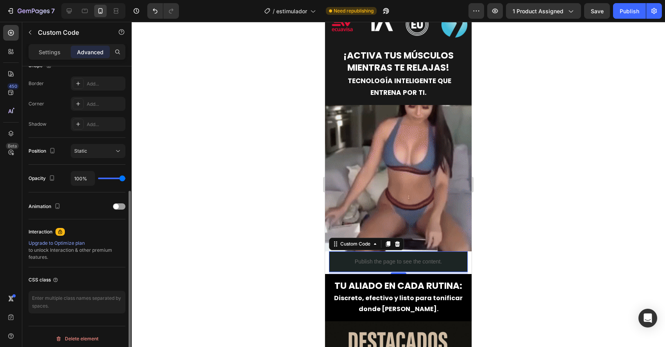
scroll to position [216, 0]
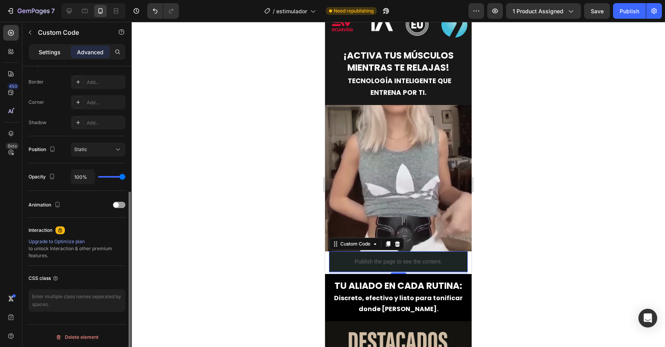
click at [48, 55] on p "Settings" at bounding box center [50, 52] width 22 height 8
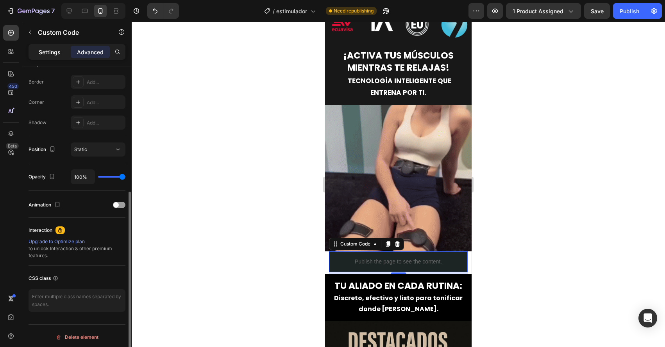
scroll to position [0, 0]
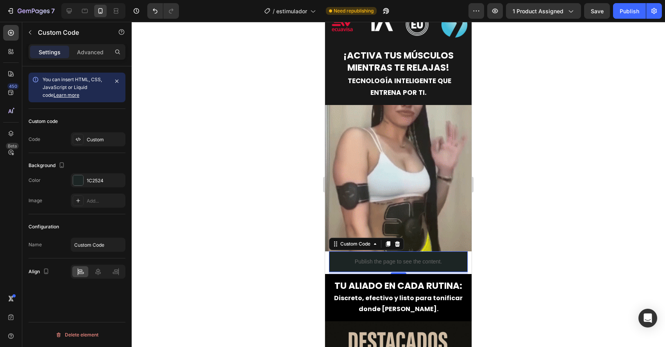
click at [250, 247] on div at bounding box center [398, 184] width 533 height 325
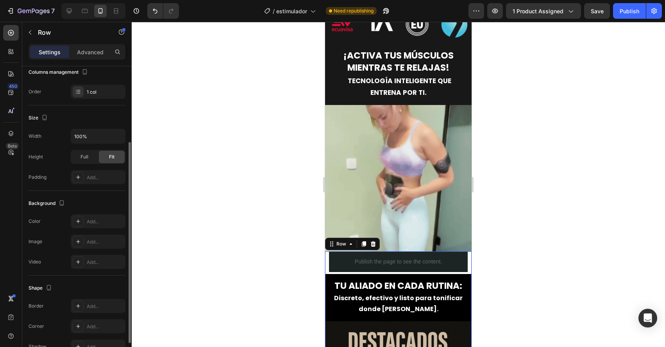
scroll to position [118, 0]
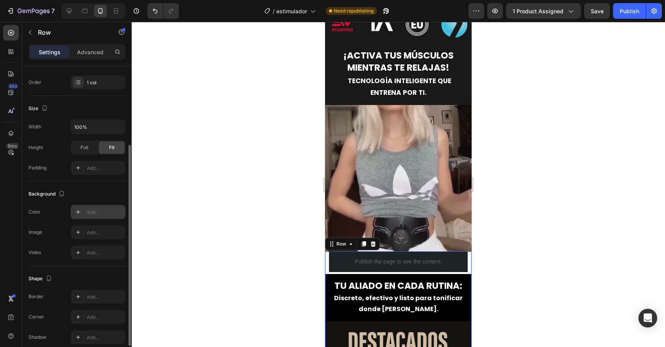
click at [86, 213] on div "Add..." at bounding box center [98, 212] width 55 height 14
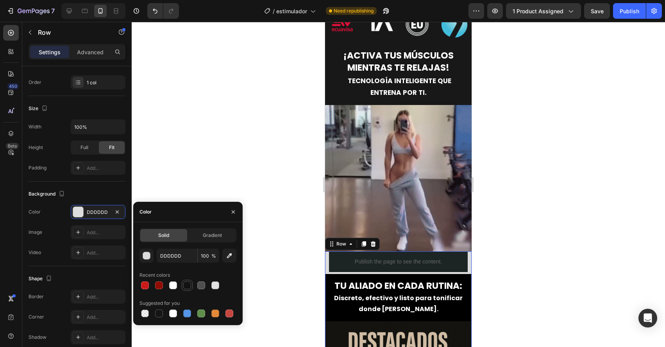
click at [188, 286] on div at bounding box center [187, 286] width 8 height 8
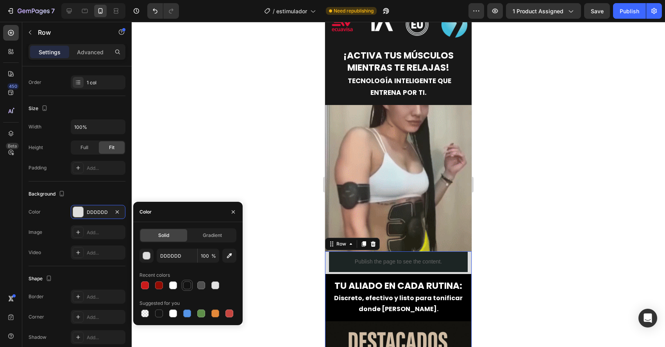
type input "121212"
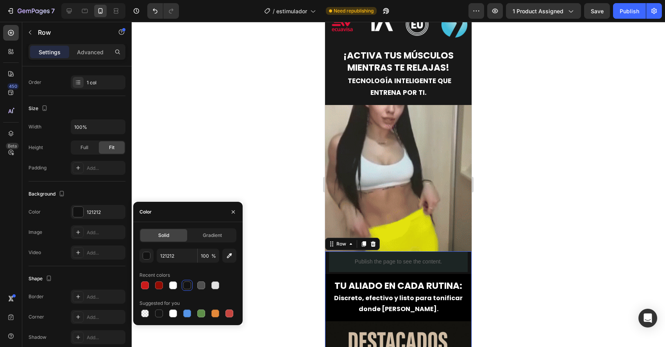
click at [282, 263] on div at bounding box center [398, 184] width 533 height 325
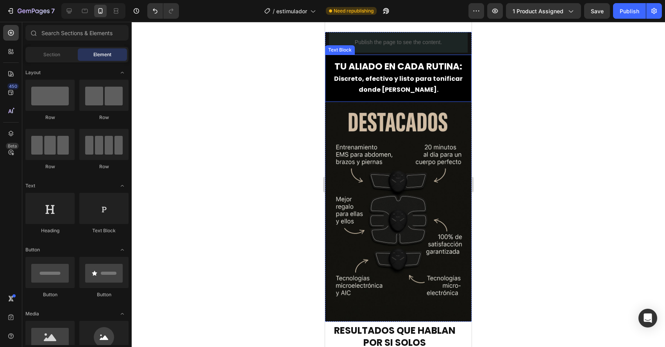
scroll to position [933, 0]
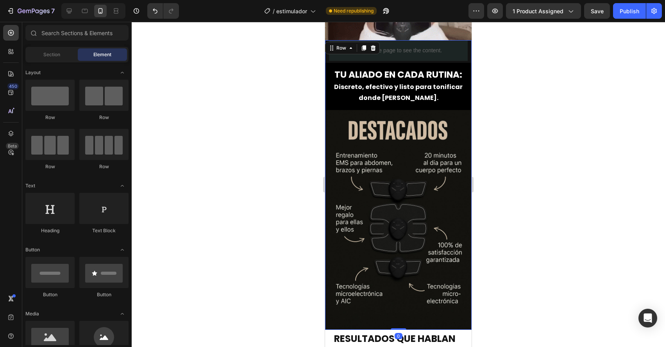
click at [327, 55] on div "Publish the page to see the content. Custom Code TU ALIADO EN CADA RUTINA: Disc…" at bounding box center [398, 185] width 147 height 290
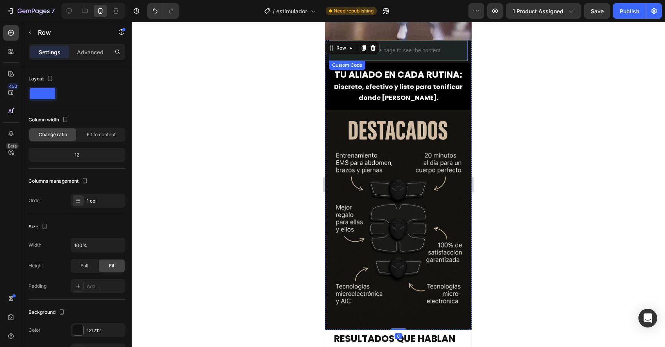
click at [341, 55] on div "Publish the page to see the content." at bounding box center [398, 50] width 139 height 21
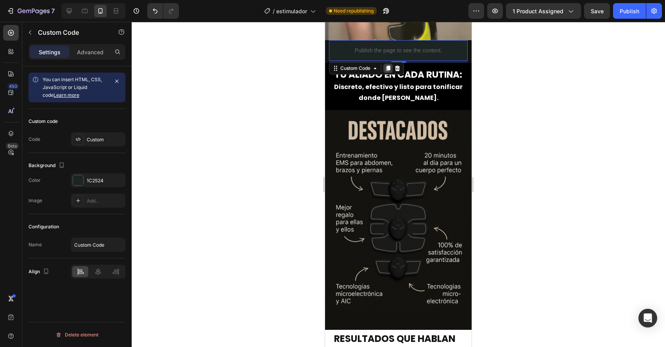
click at [390, 68] on icon at bounding box center [388, 68] width 4 height 5
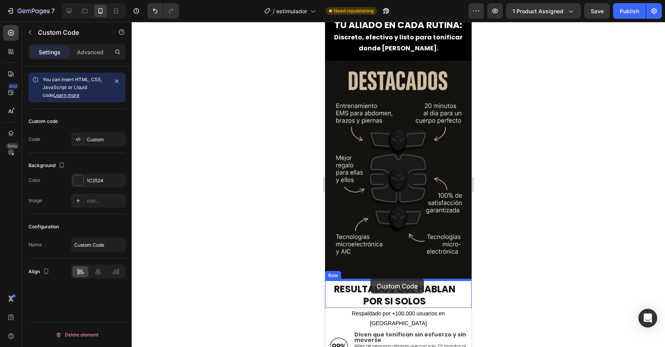
drag, startPoint x: 334, startPoint y: 54, endPoint x: 370, endPoint y: 279, distance: 227.1
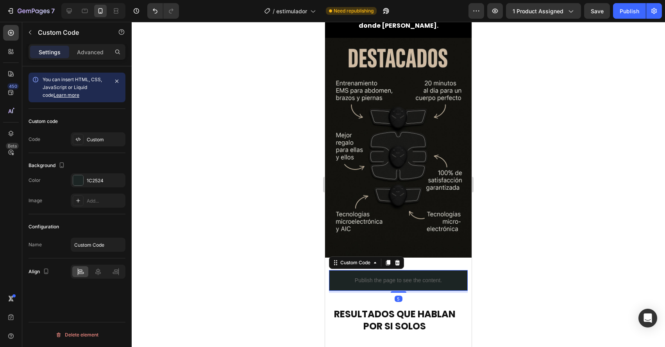
scroll to position [981, 0]
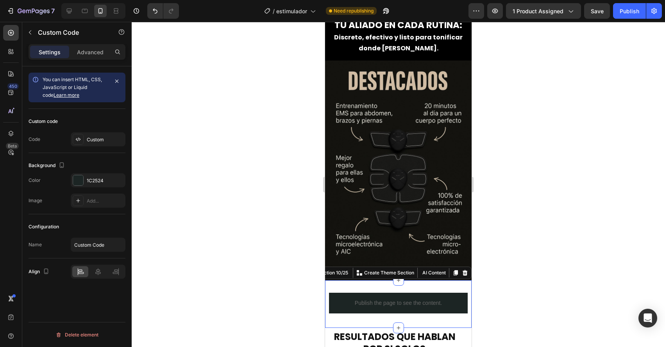
click at [424, 286] on div "Publish the page to see the content. Custom Code Section 10/25 You can create r…" at bounding box center [398, 305] width 147 height 48
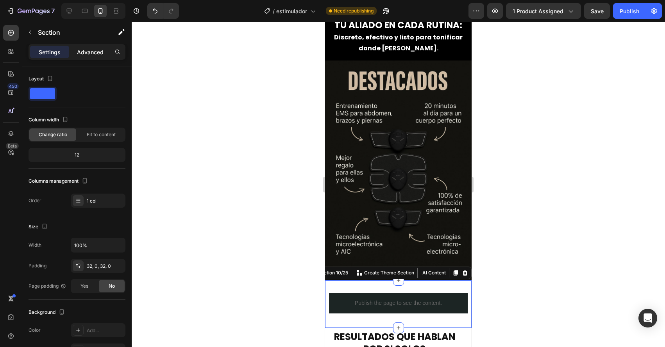
click at [88, 55] on p "Advanced" at bounding box center [90, 52] width 27 height 8
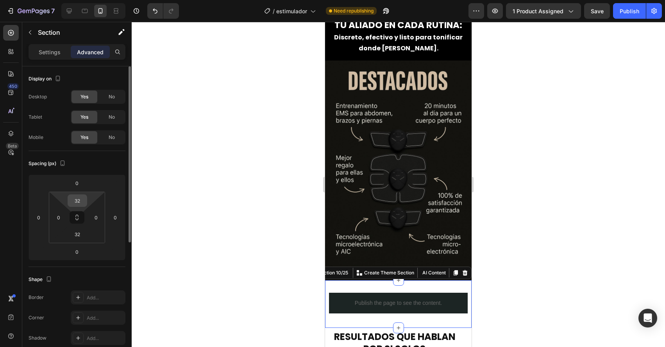
click at [78, 204] on input "32" at bounding box center [78, 201] width 16 height 12
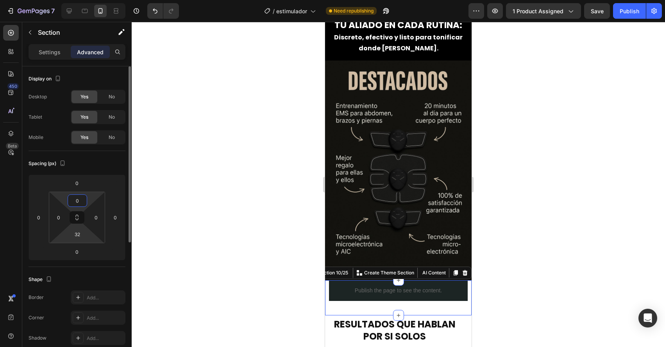
type input "0"
click at [65, 0] on html "7 Version history / estimulador Need republishing Preview 1 product assigned Sa…" at bounding box center [332, 0] width 665 height 0
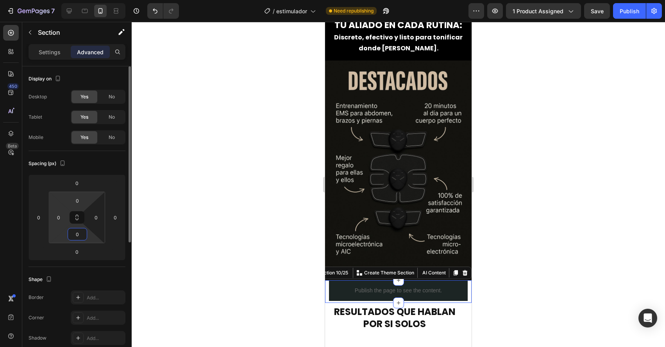
type input "0"
click at [59, 0] on html "7 Version history / estimulador Need republishing Preview 1 product assigned Sa…" at bounding box center [332, 0] width 665 height 0
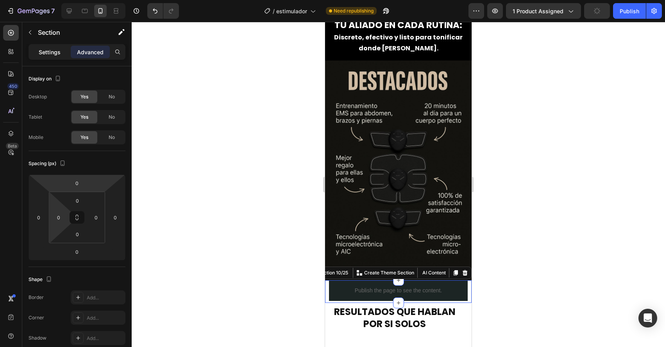
click at [54, 54] on p "Settings" at bounding box center [50, 52] width 22 height 8
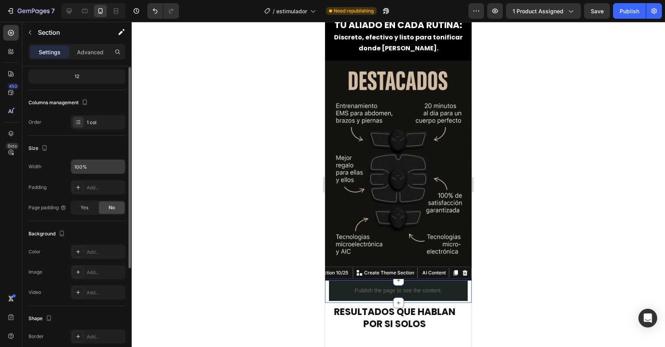
scroll to position [79, 0]
click at [90, 250] on div "Add..." at bounding box center [105, 251] width 37 height 7
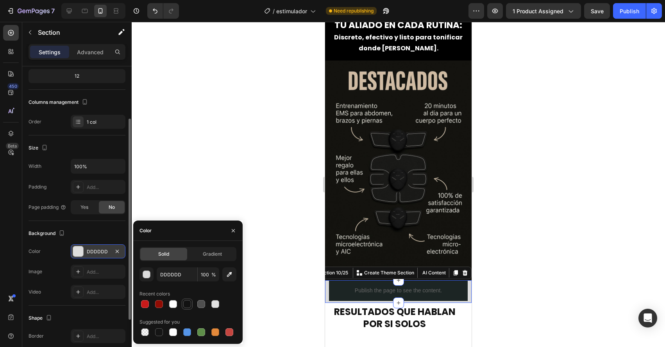
click at [189, 309] on div at bounding box center [187, 304] width 11 height 11
type input "121212"
click at [188, 306] on div at bounding box center [187, 304] width 8 height 8
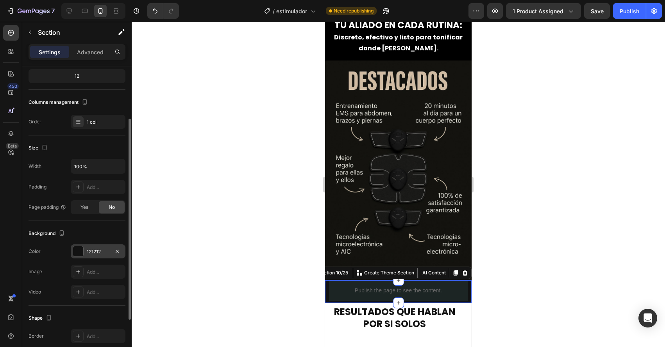
click at [272, 277] on div at bounding box center [398, 184] width 533 height 325
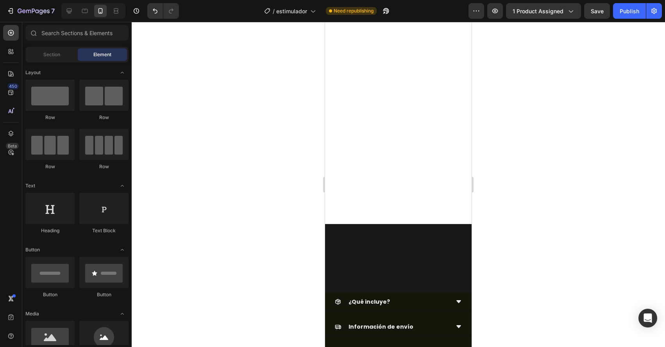
scroll to position [0, 0]
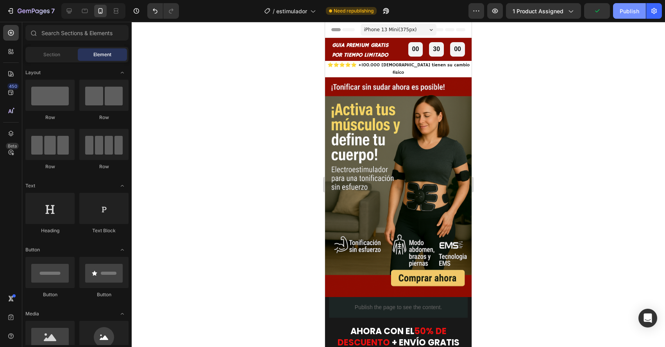
click at [624, 14] on div "Publish" at bounding box center [630, 11] width 20 height 8
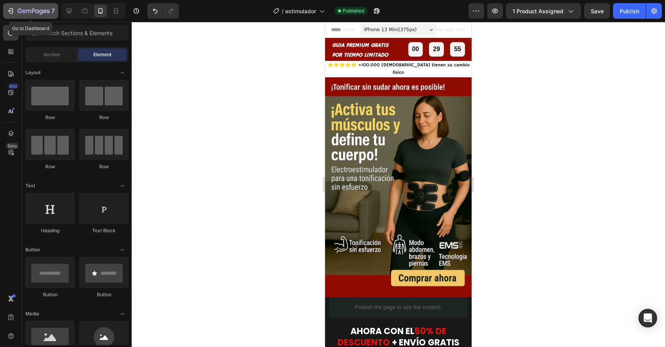
click at [11, 7] on icon "button" at bounding box center [11, 11] width 8 height 8
